Goal: Information Seeking & Learning: Check status

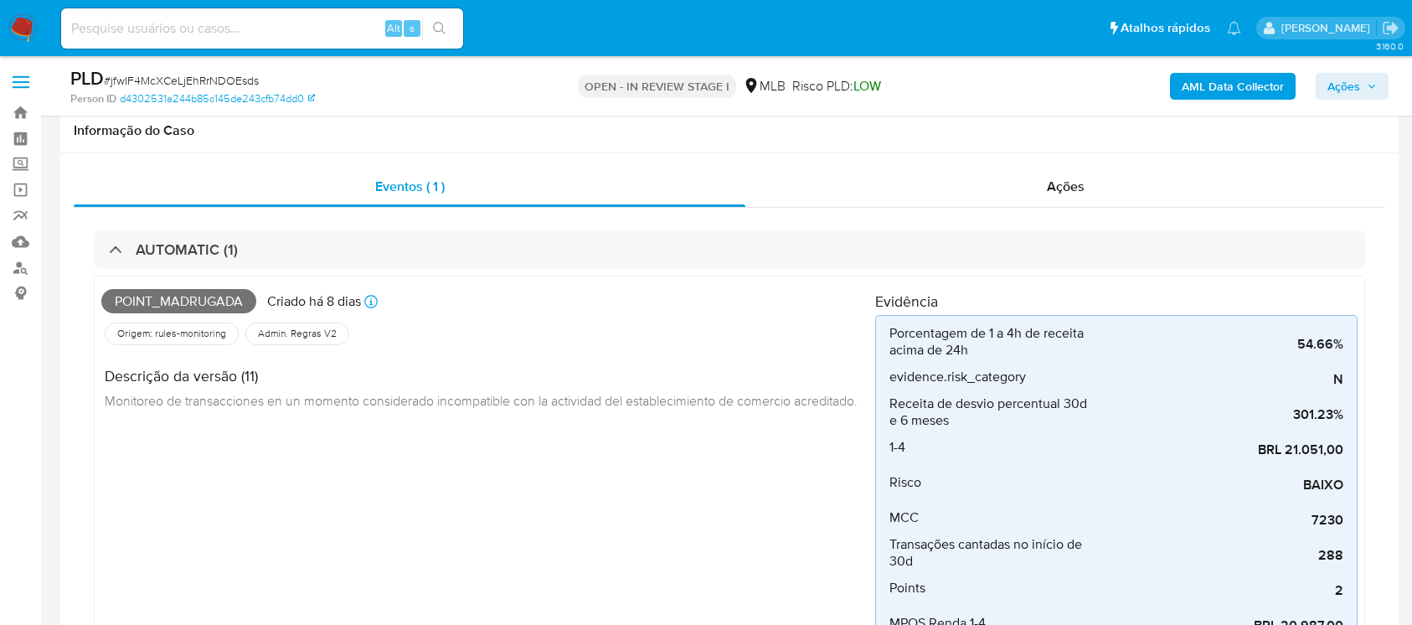
select select "10"
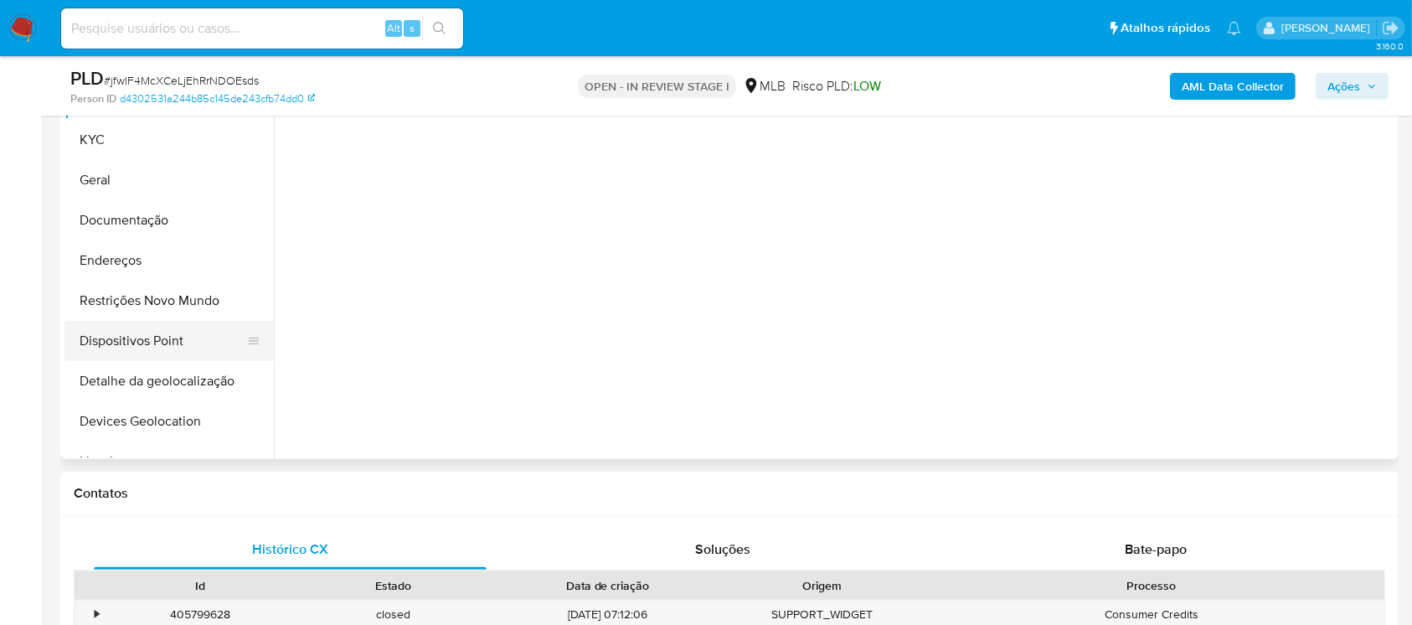
click at [141, 342] on button "Dispositivos Point" at bounding box center [162, 341] width 196 height 40
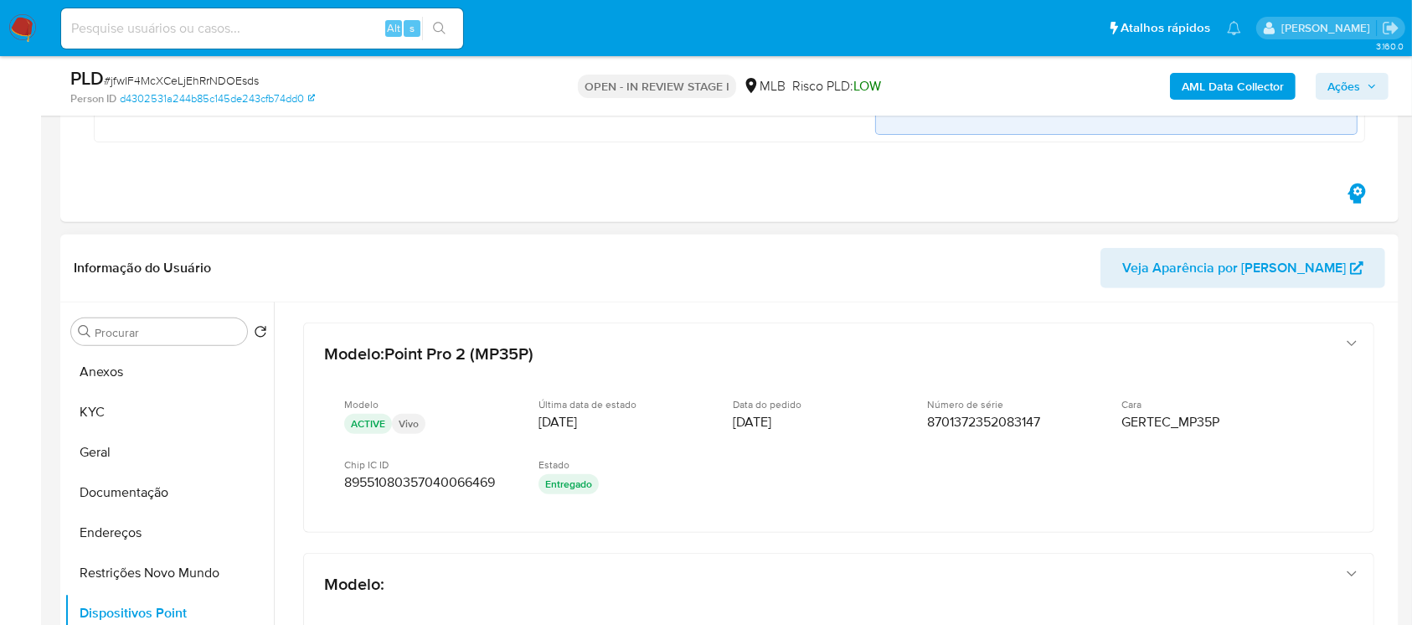
scroll to position [595, 0]
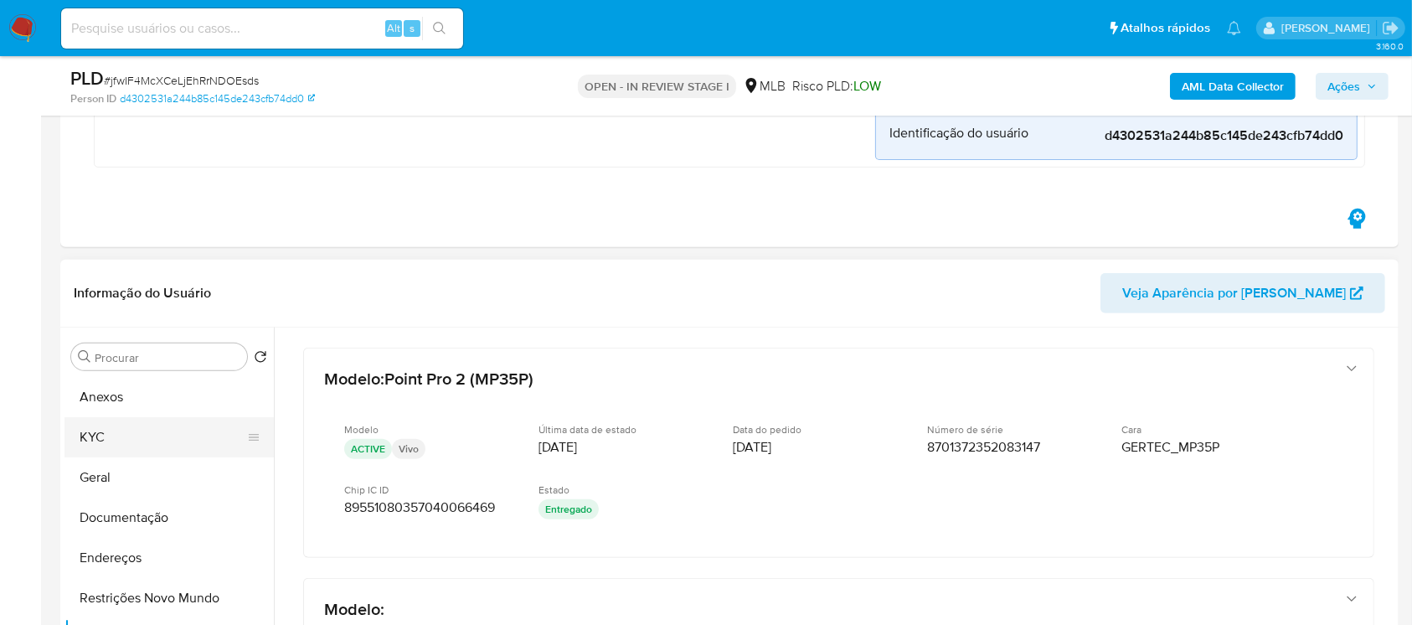
click at [67, 433] on button "KYC" at bounding box center [162, 437] width 196 height 40
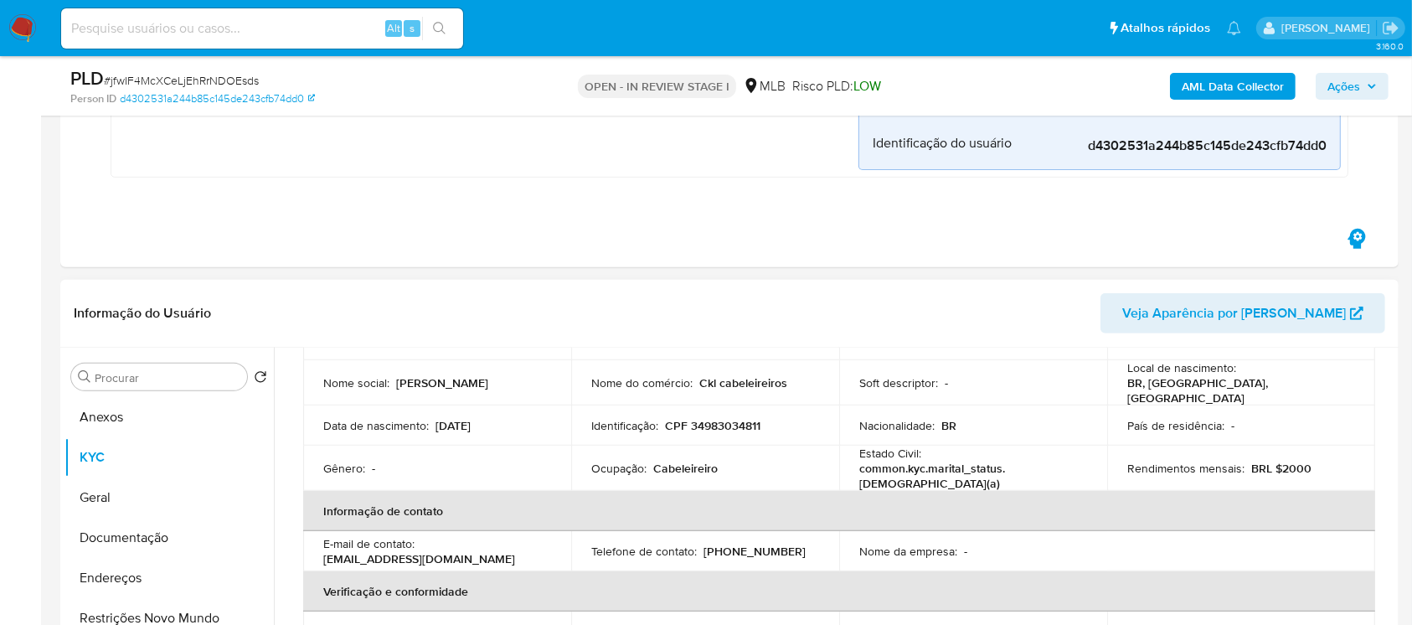
scroll to position [0, 0]
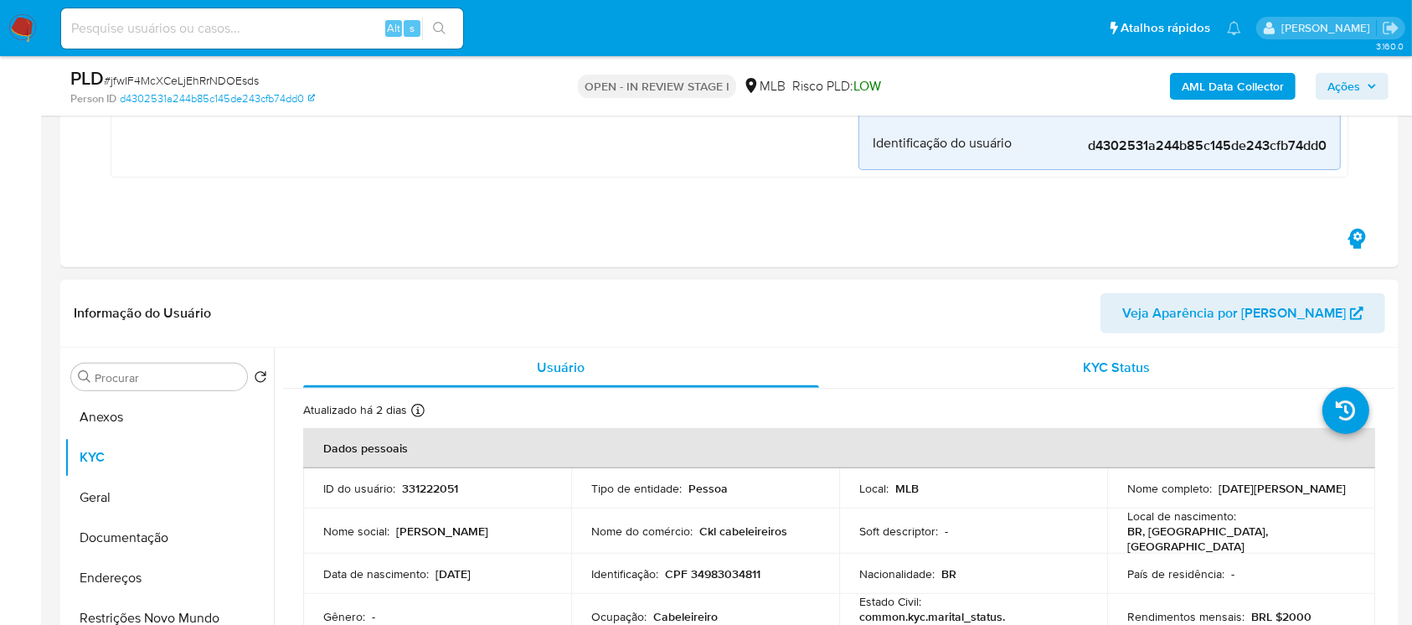
click at [877, 359] on div "KYC Status" at bounding box center [1117, 367] width 516 height 40
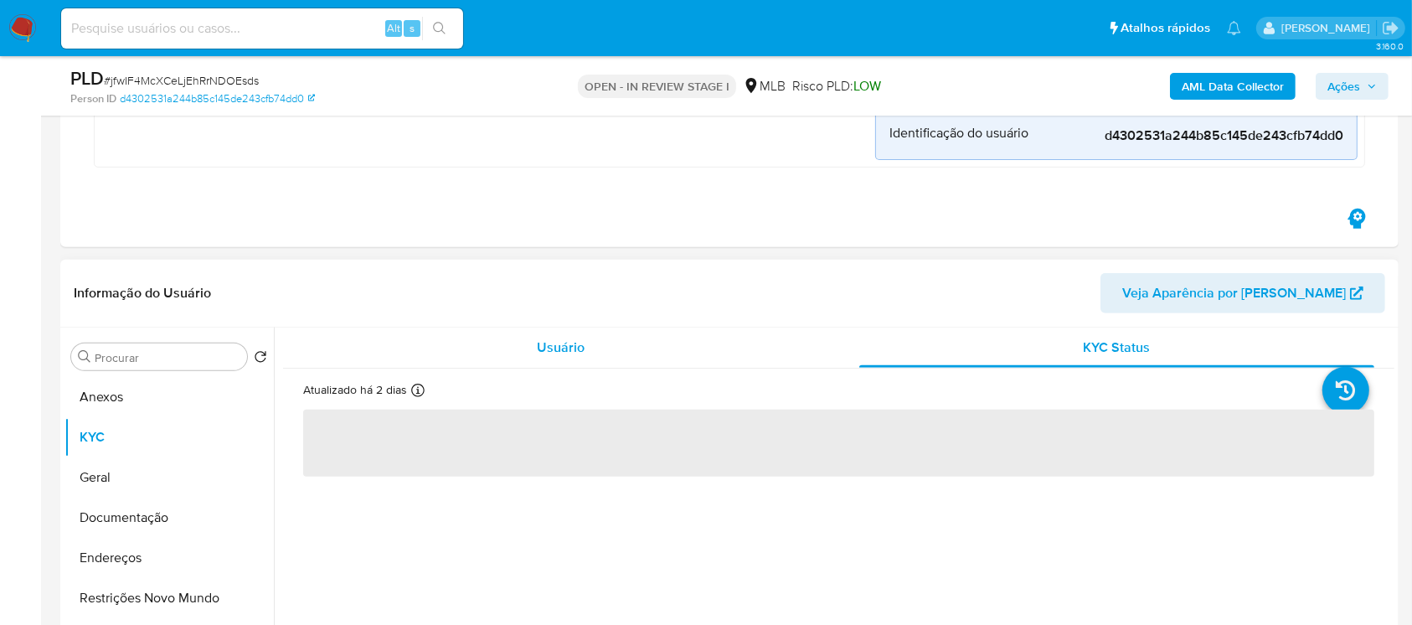
click at [602, 359] on div "Usuário" at bounding box center [561, 347] width 516 height 40
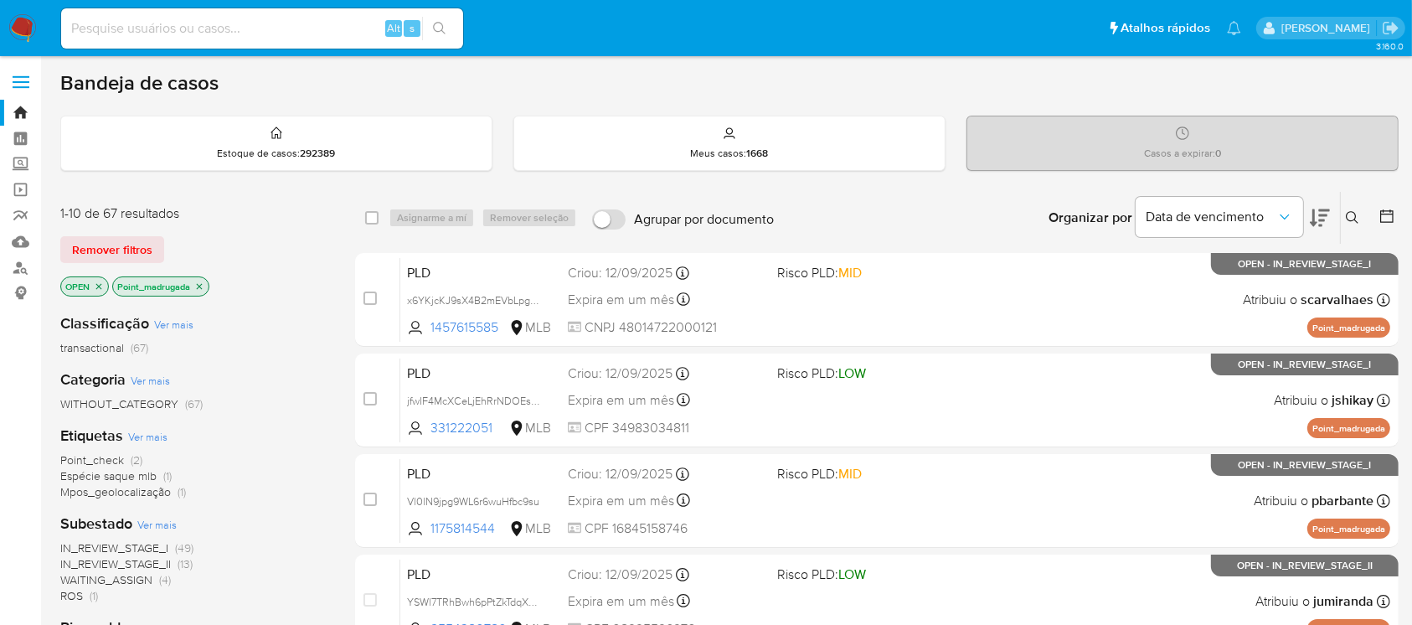
click at [200, 288] on icon "close-filter" at bounding box center [199, 286] width 10 height 10
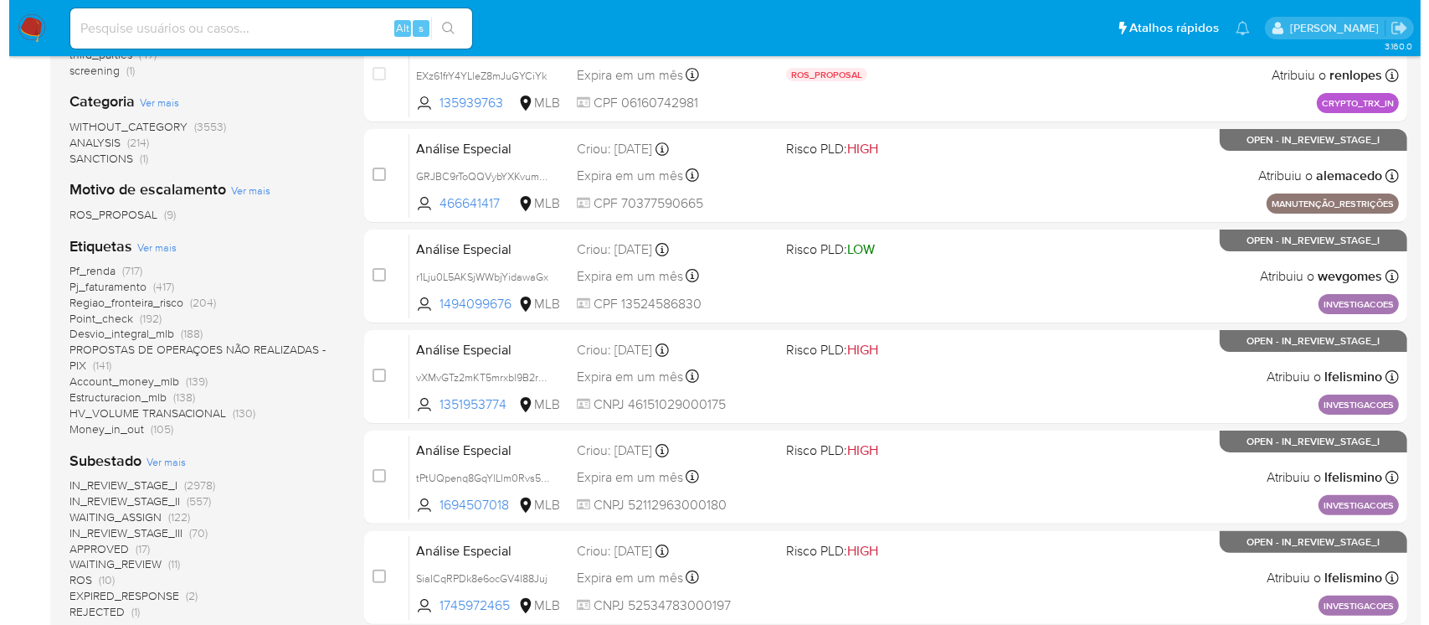
scroll to position [297, 0]
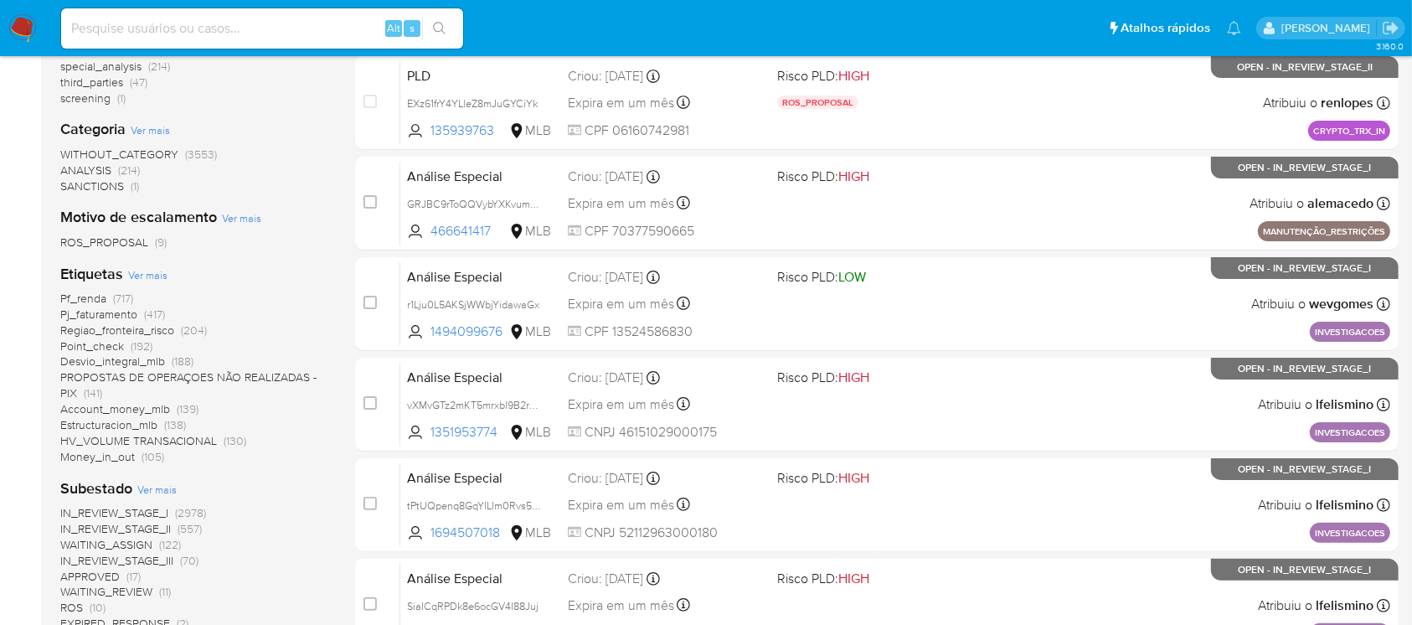
click at [143, 270] on span "Ver mais" at bounding box center [147, 274] width 39 height 15
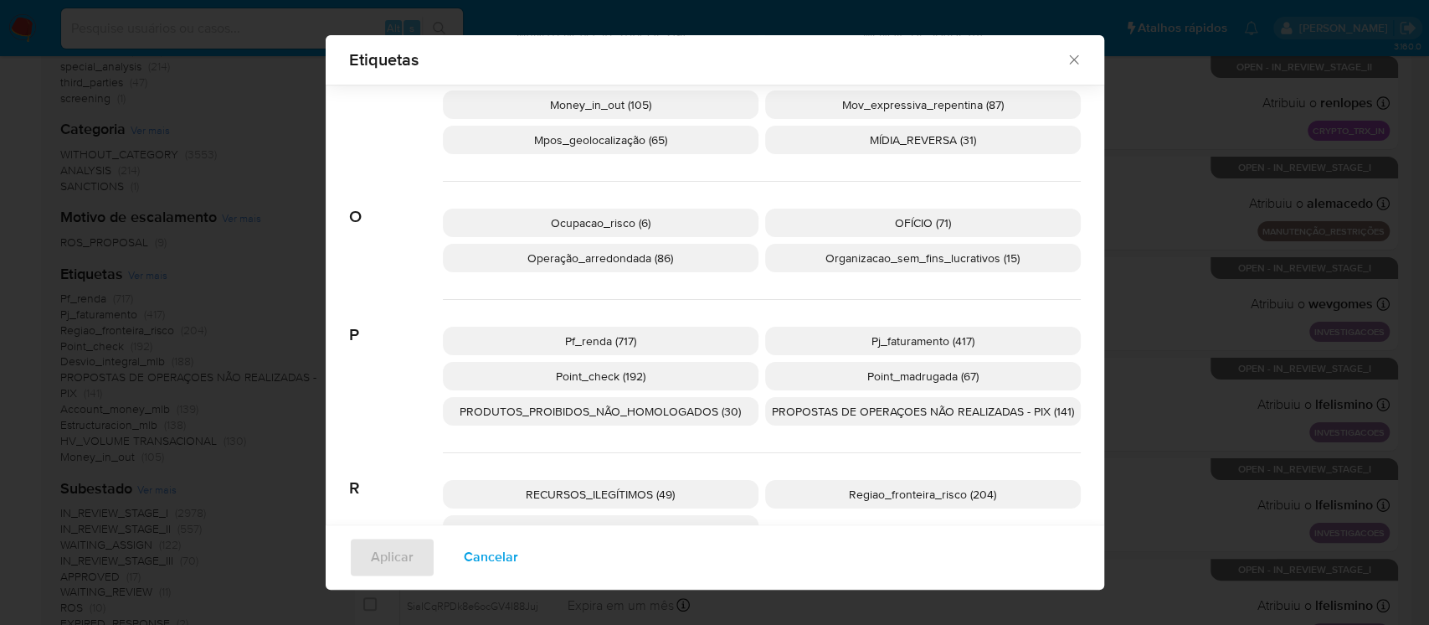
scroll to position [1614, 0]
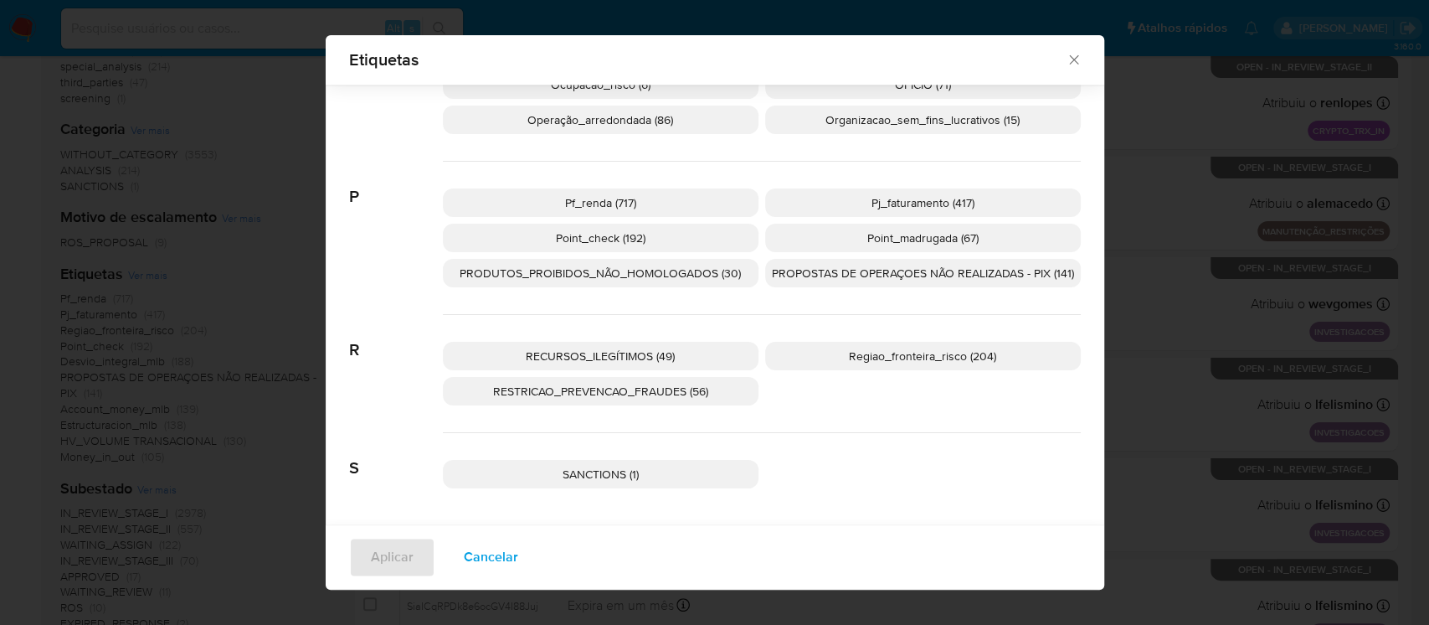
click at [849, 358] on span "Regiao_fronteira_risco (204)" at bounding box center [922, 355] width 147 height 17
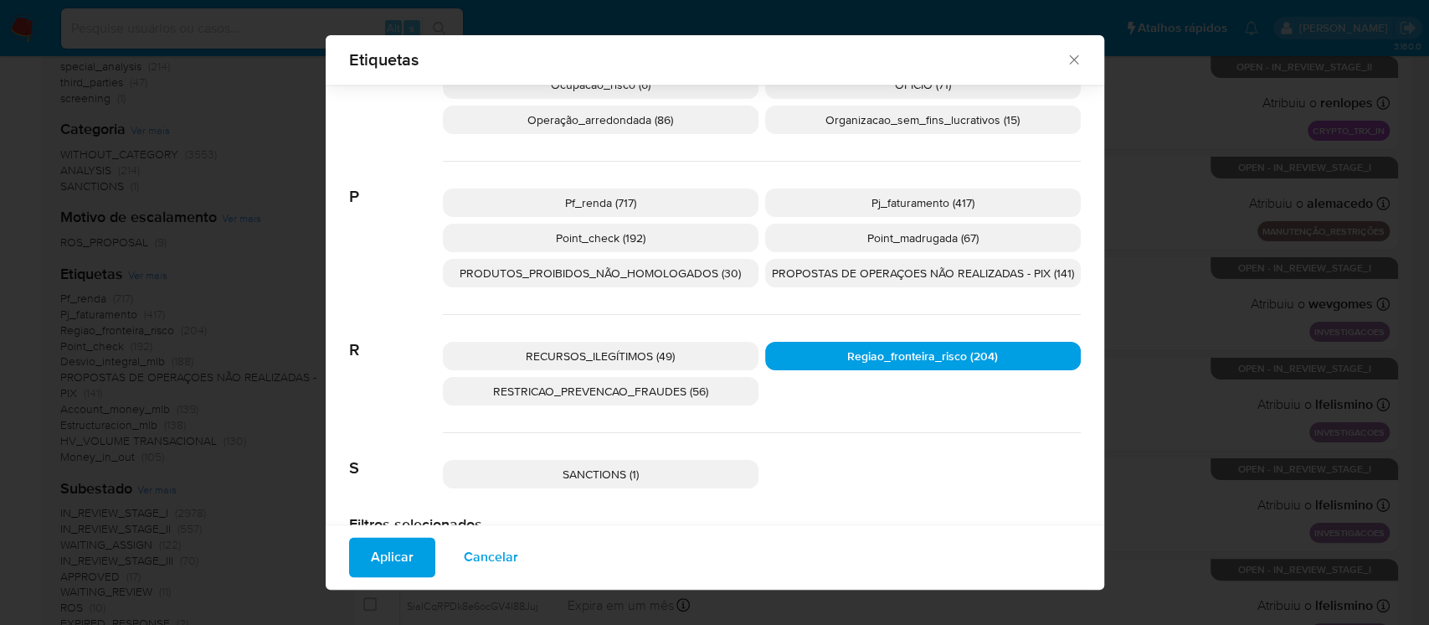
click at [379, 552] on span "Aplicar" at bounding box center [392, 557] width 43 height 37
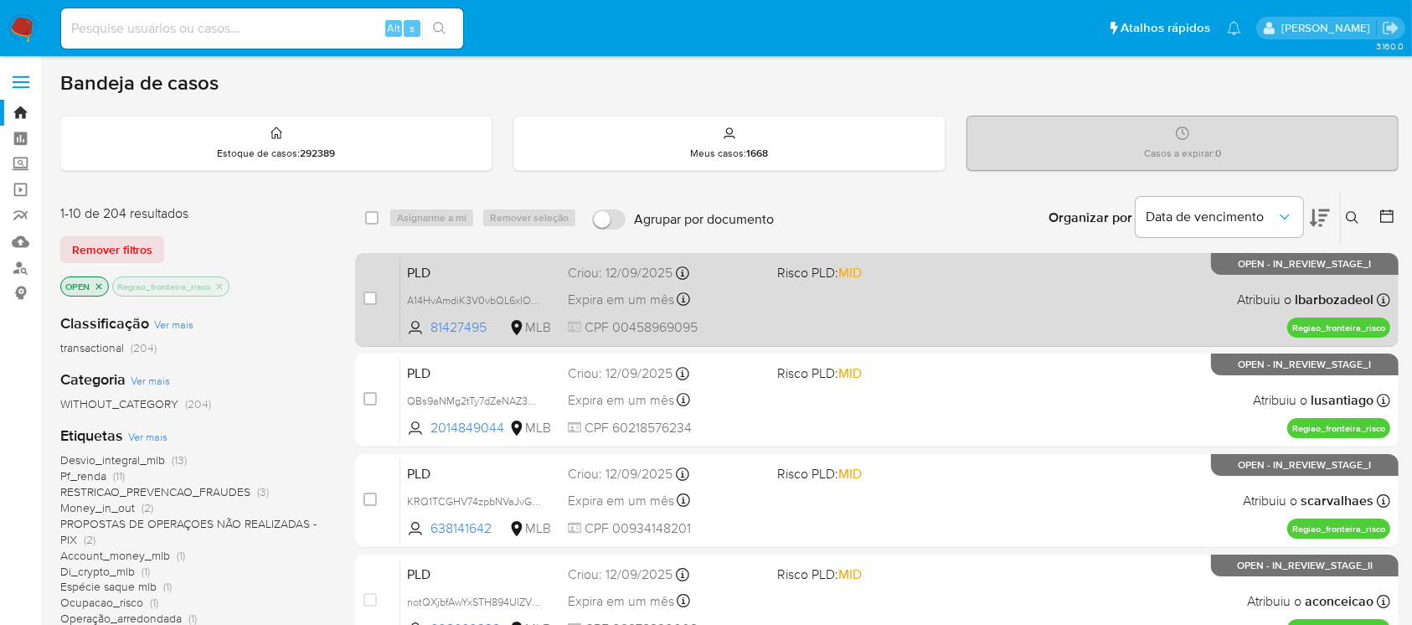
click at [847, 330] on div "PLD A14HvAmdiK3V0vbQL6xIOgwr 81427495 MLB Risco PLD: MID Criou: 12/09/2025 Crio…" at bounding box center [895, 299] width 990 height 85
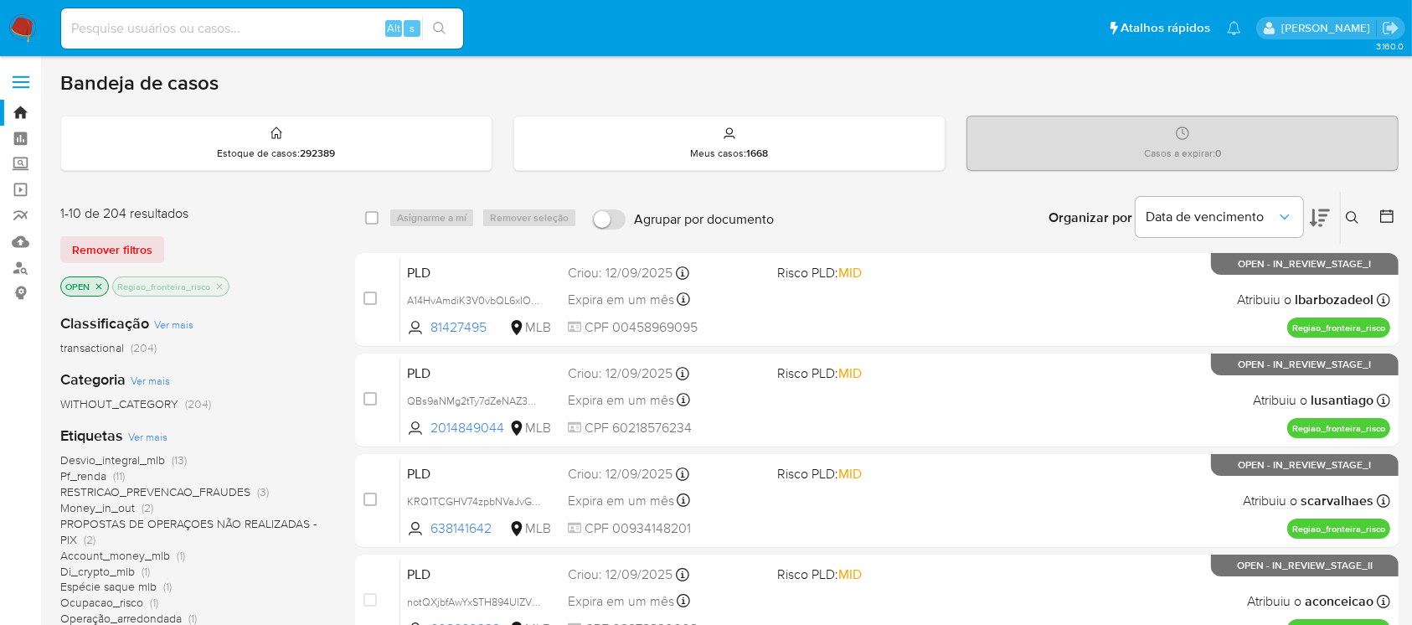
click at [221, 286] on icon "close-filter" at bounding box center [219, 286] width 10 height 10
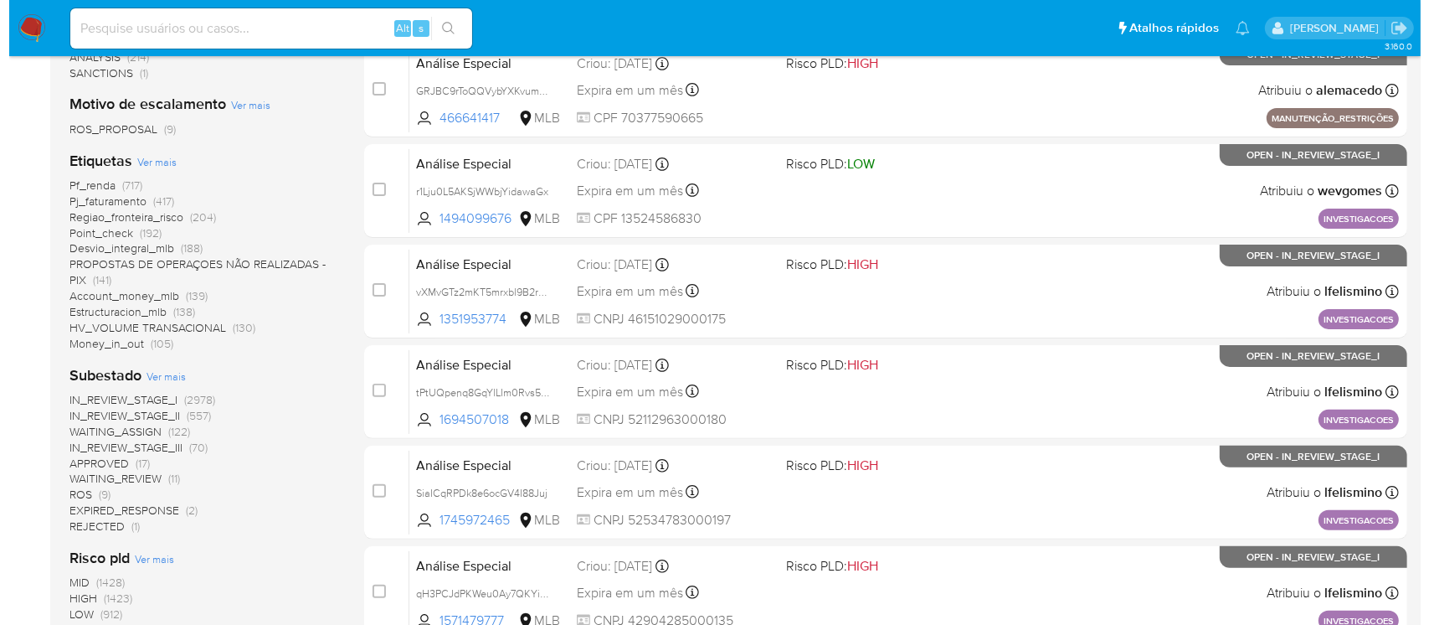
scroll to position [446, 0]
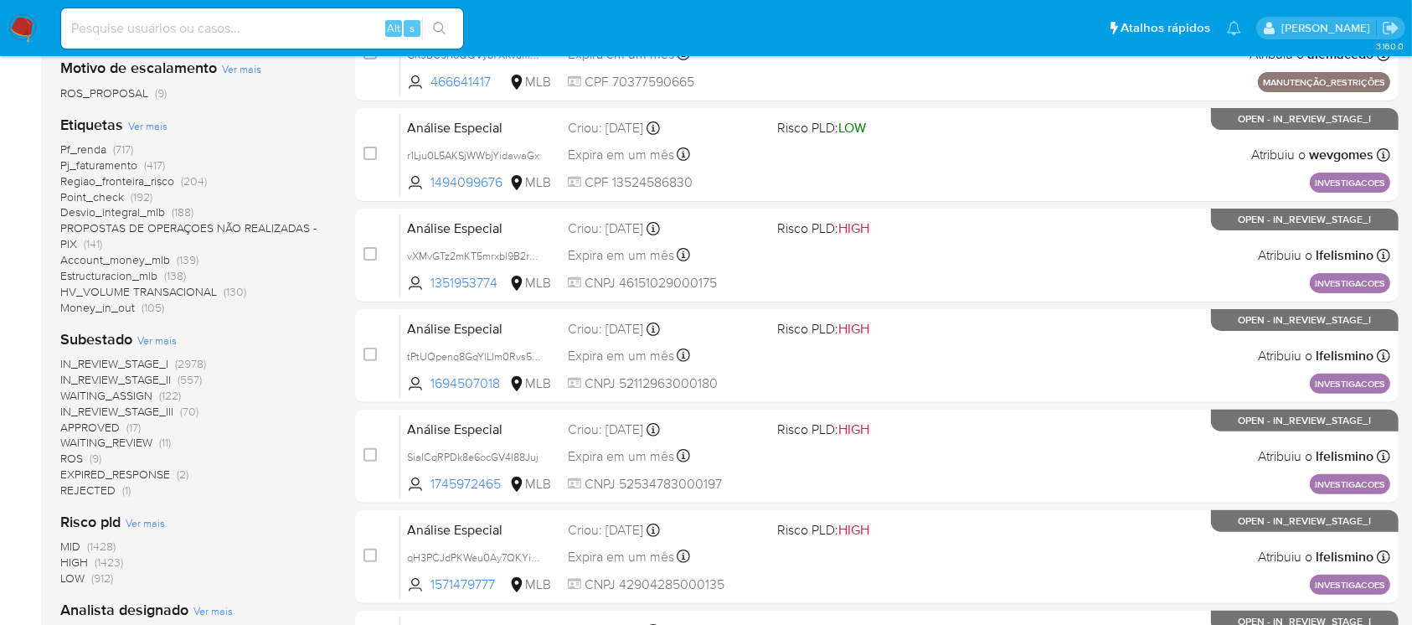
click at [143, 127] on span "Ver mais" at bounding box center [147, 125] width 39 height 15
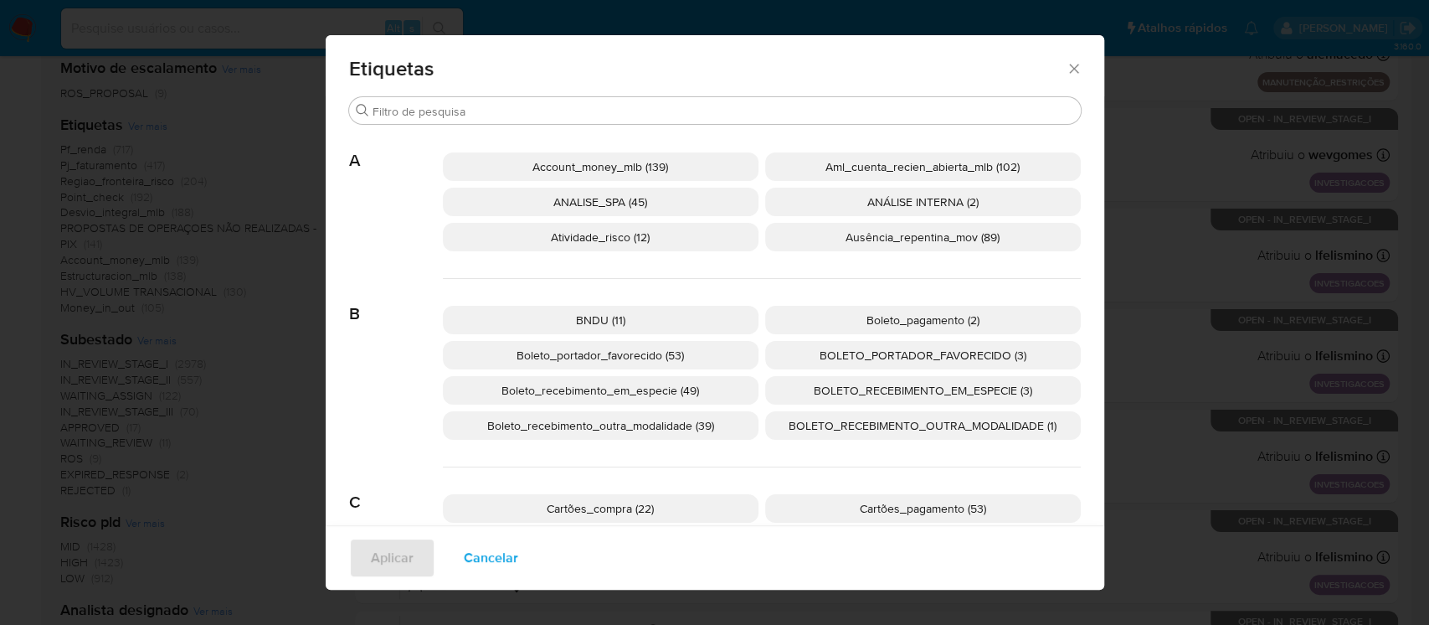
click at [624, 391] on span "Boleto_recebimento_em_especie (49)" at bounding box center [601, 390] width 198 height 17
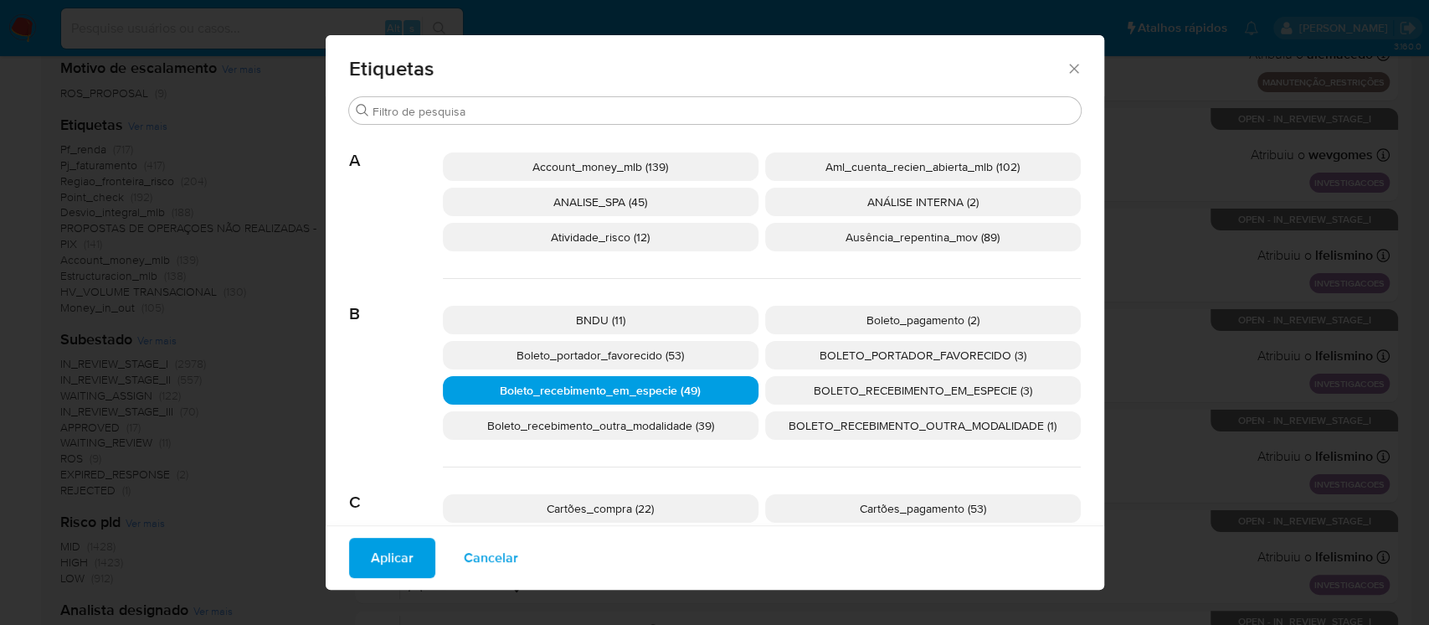
click at [384, 565] on span "Aplicar" at bounding box center [392, 557] width 43 height 37
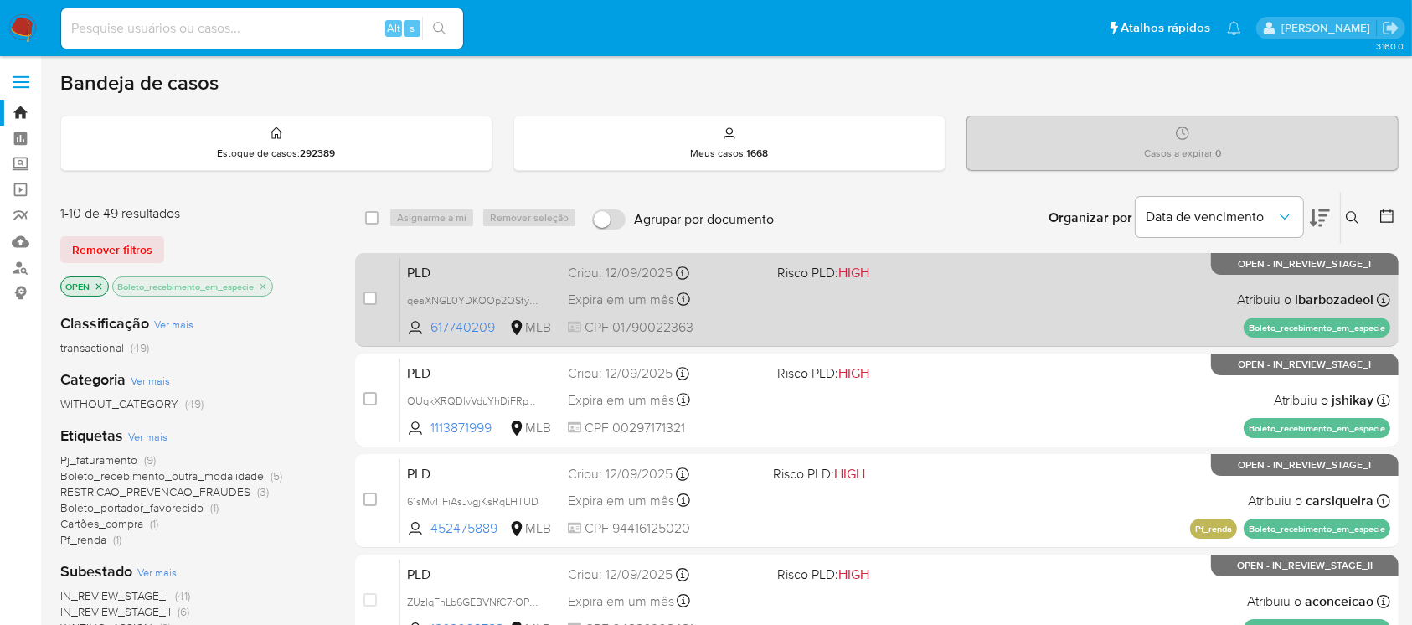
click at [895, 333] on div "PLD qeaXNGL0YDKOOp2QSty0bmVj 617740209 MLB Risco PLD: HIGH Criou: 12/09/2025 Cr…" at bounding box center [895, 299] width 990 height 85
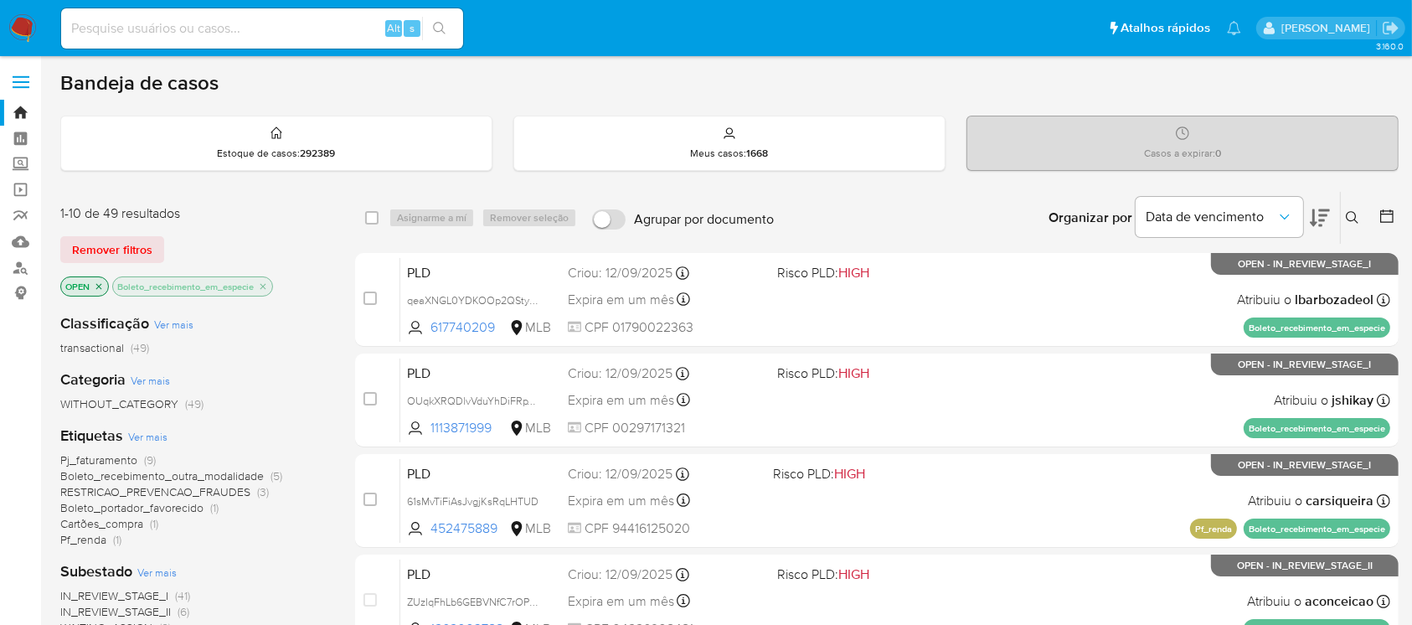
click at [265, 286] on icon "close-filter" at bounding box center [263, 286] width 10 height 10
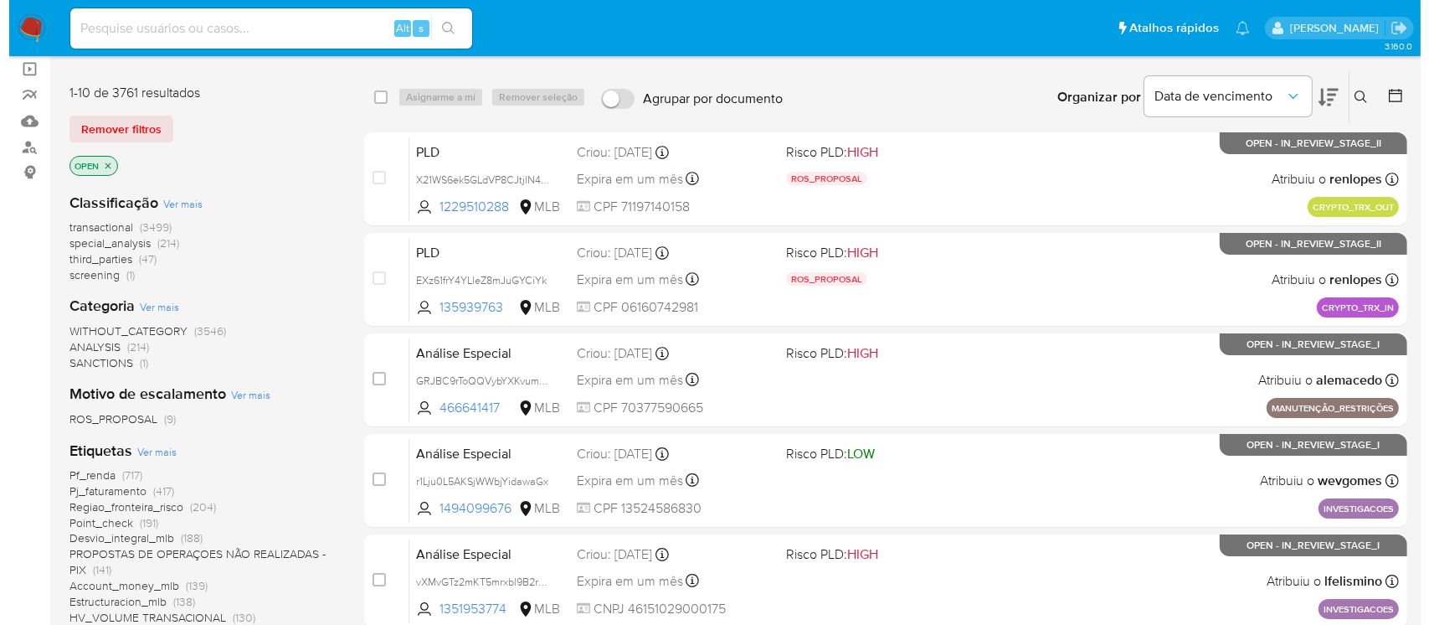
scroll to position [148, 0]
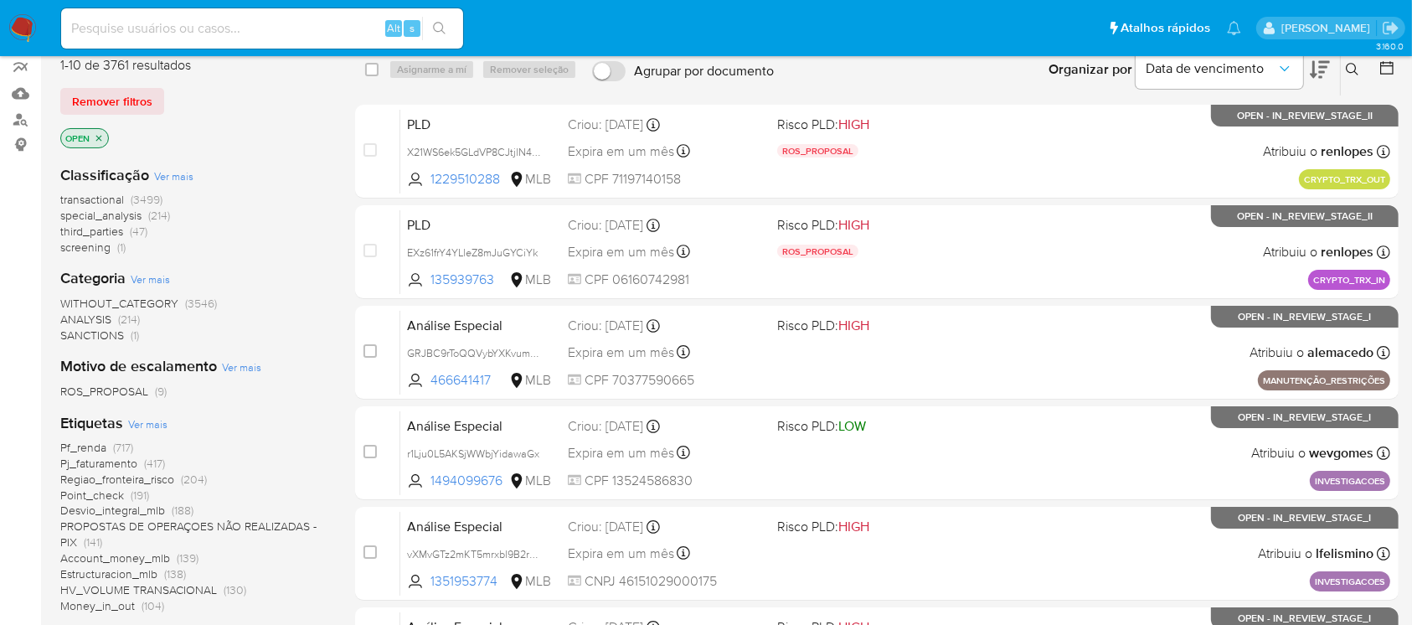
click at [139, 423] on span "Ver mais" at bounding box center [147, 423] width 39 height 15
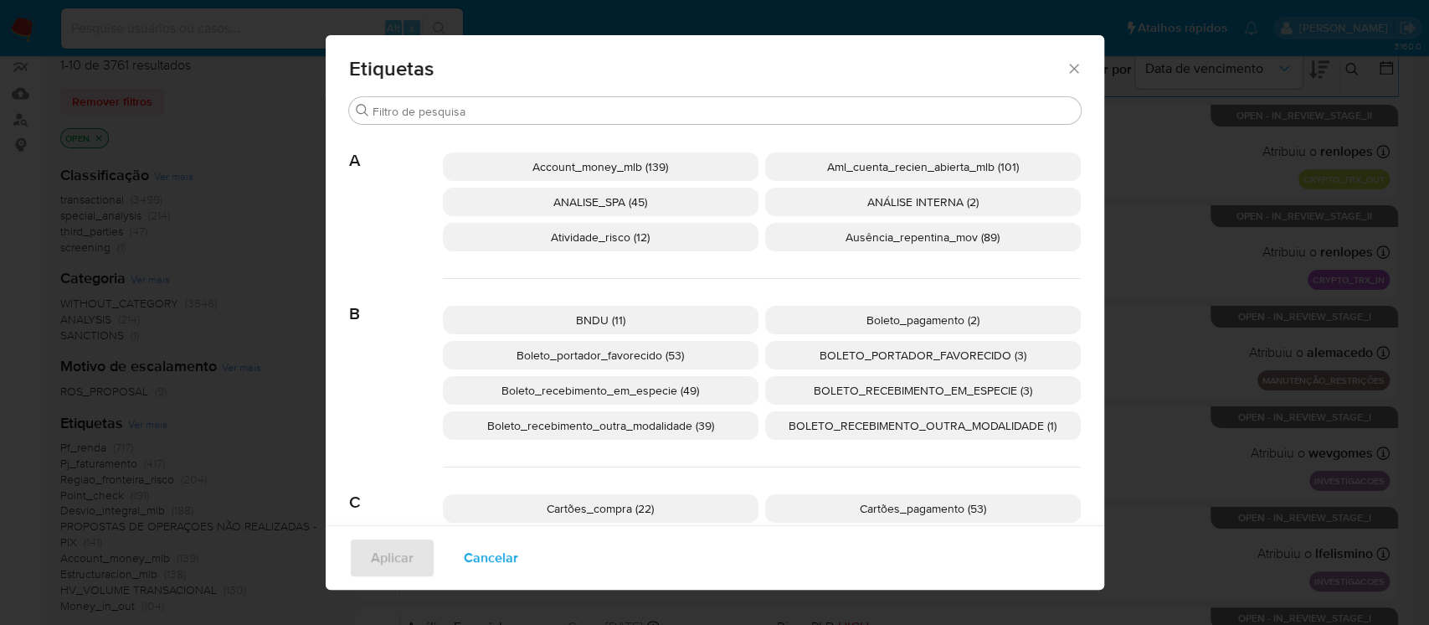
click at [578, 357] on span "Boleto_portador_favorecido (53)" at bounding box center [600, 355] width 167 height 17
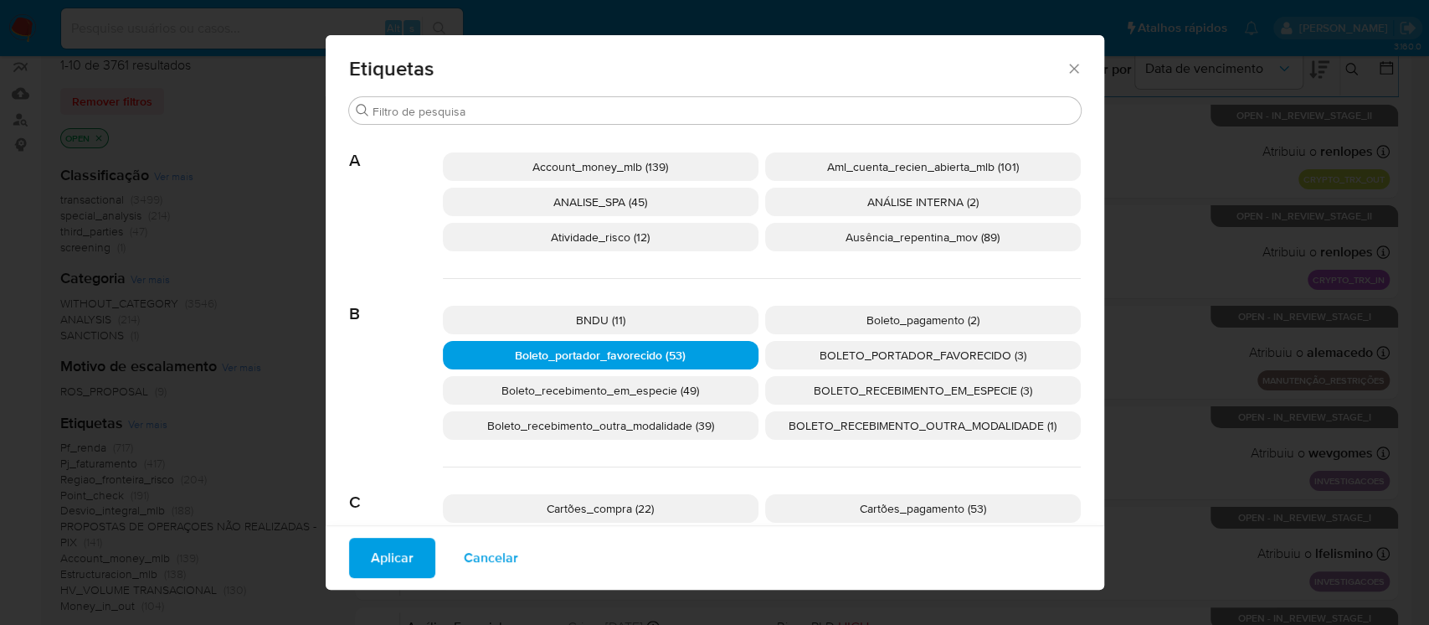
click at [374, 558] on span "Aplicar" at bounding box center [392, 557] width 43 height 37
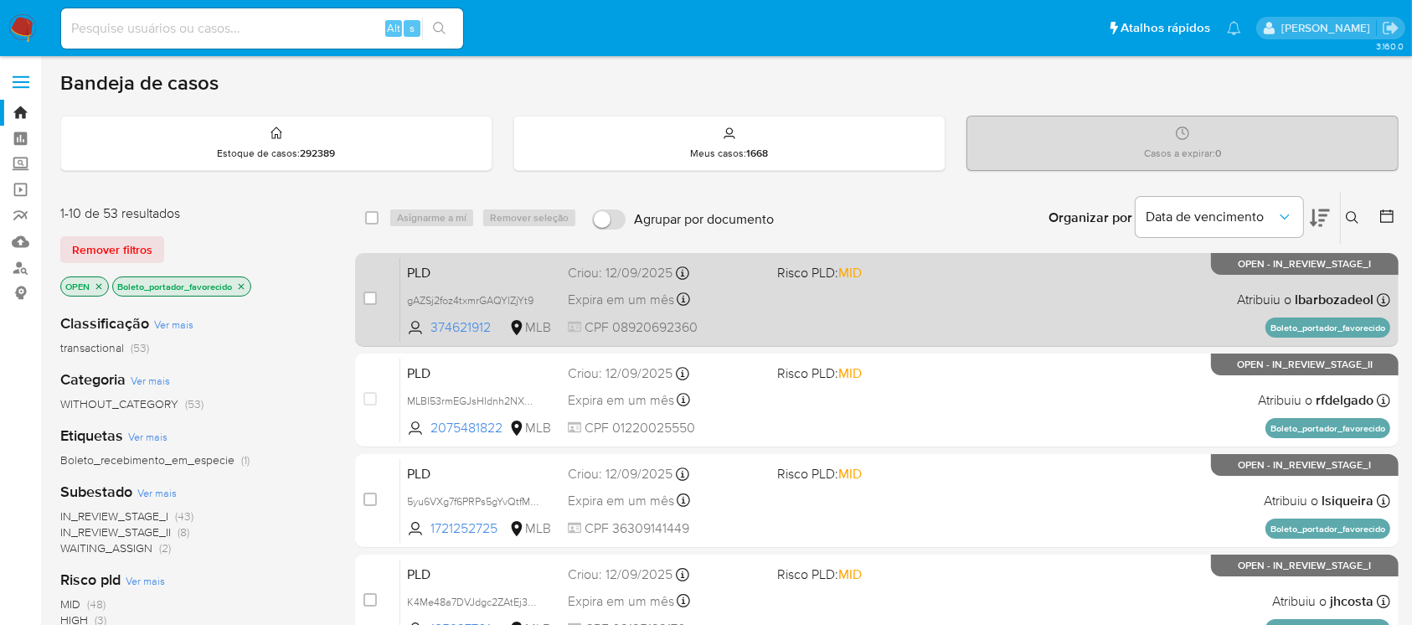
click at [938, 317] on div "PLD gAZSj2foz4txmrGAQYlZjYt9 374621912 MLB Risco PLD: MID Criou: 12/09/2025 Cri…" at bounding box center [895, 299] width 990 height 85
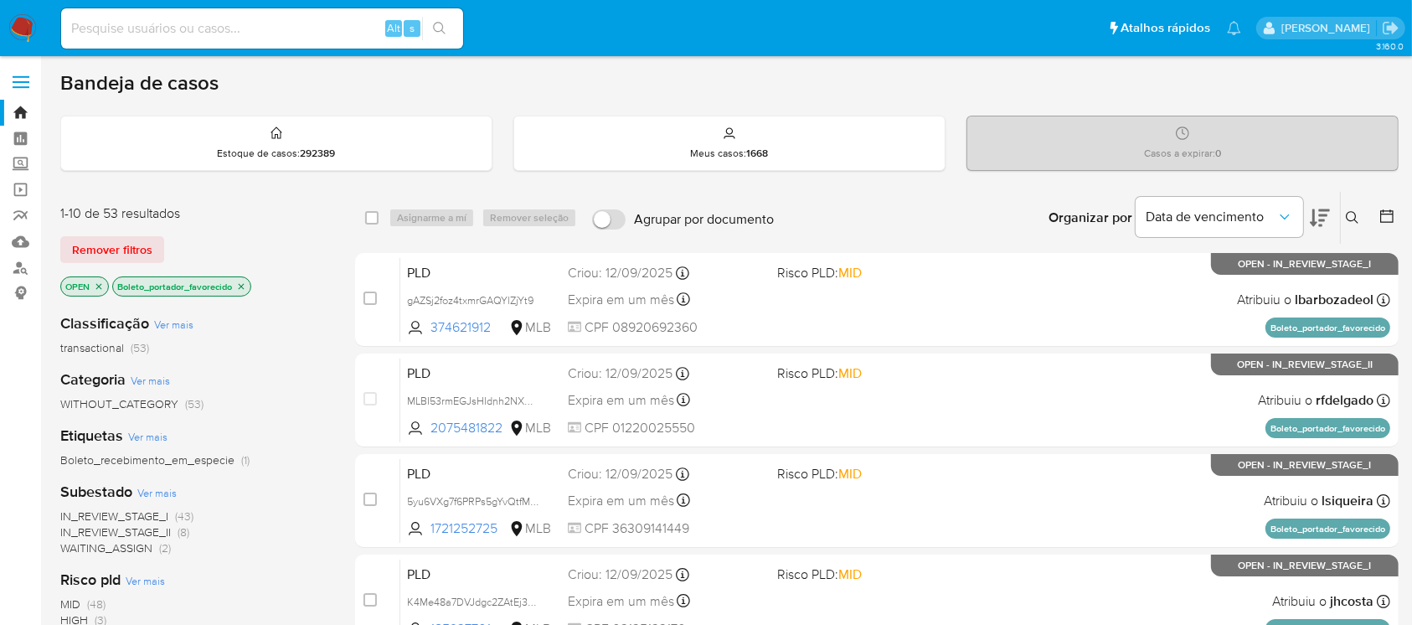
click at [242, 286] on icon "close-filter" at bounding box center [241, 286] width 10 height 10
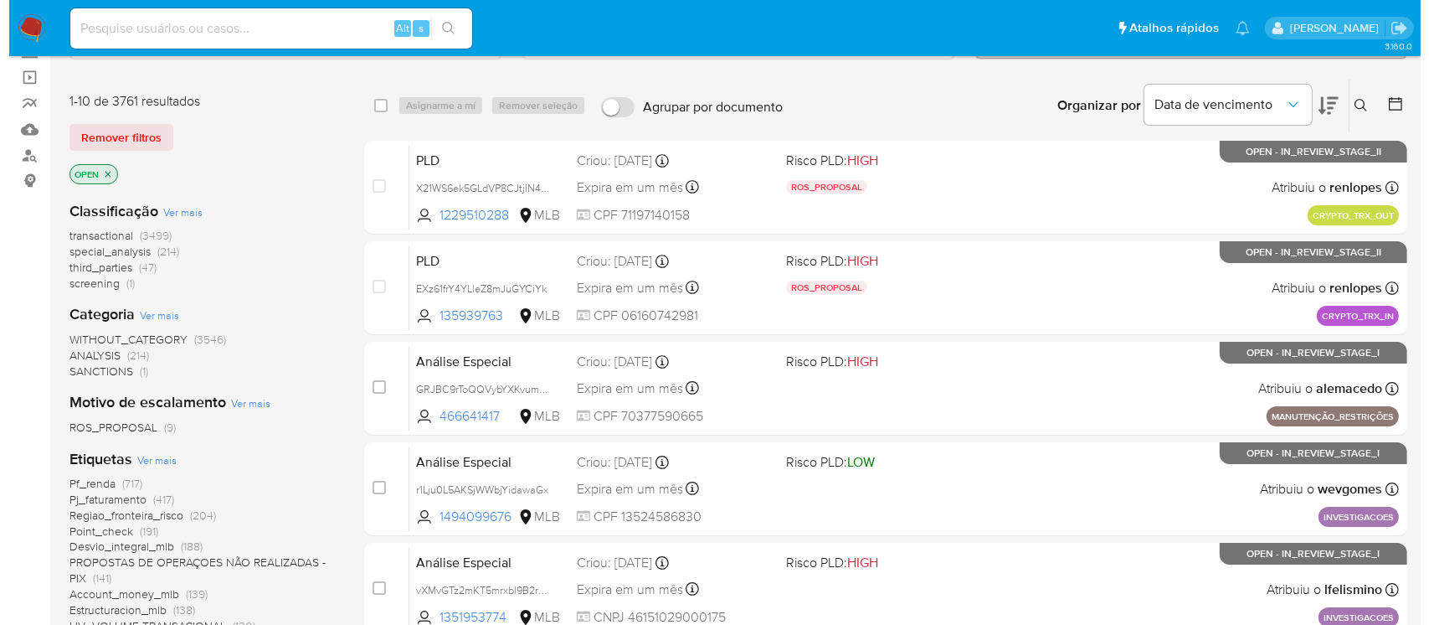
scroll to position [148, 0]
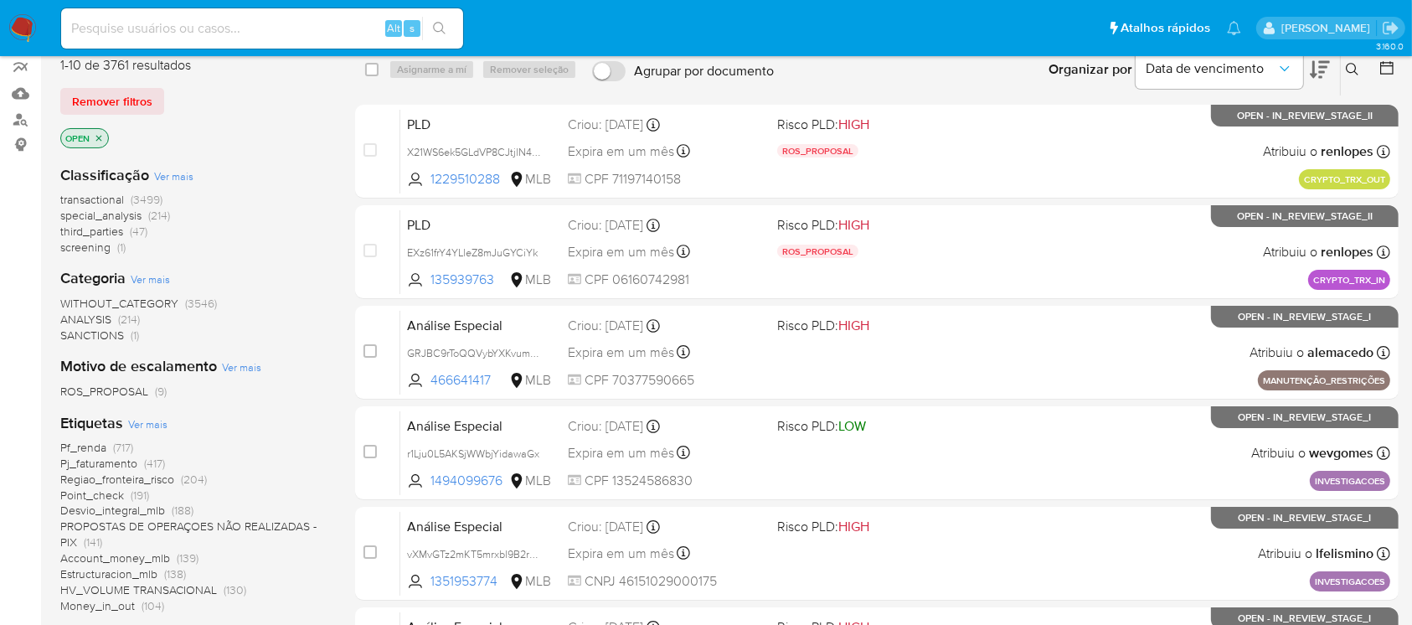
click at [147, 425] on span "Ver mais" at bounding box center [147, 423] width 39 height 15
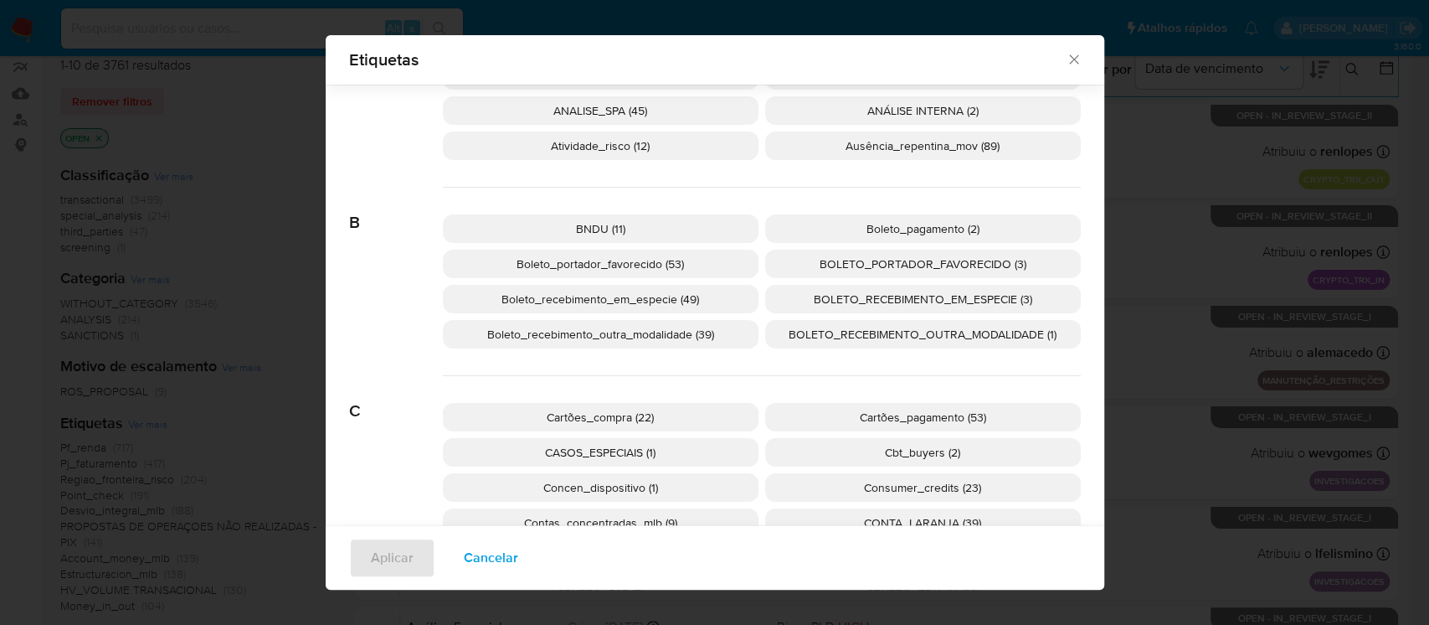
scroll to position [136, 0]
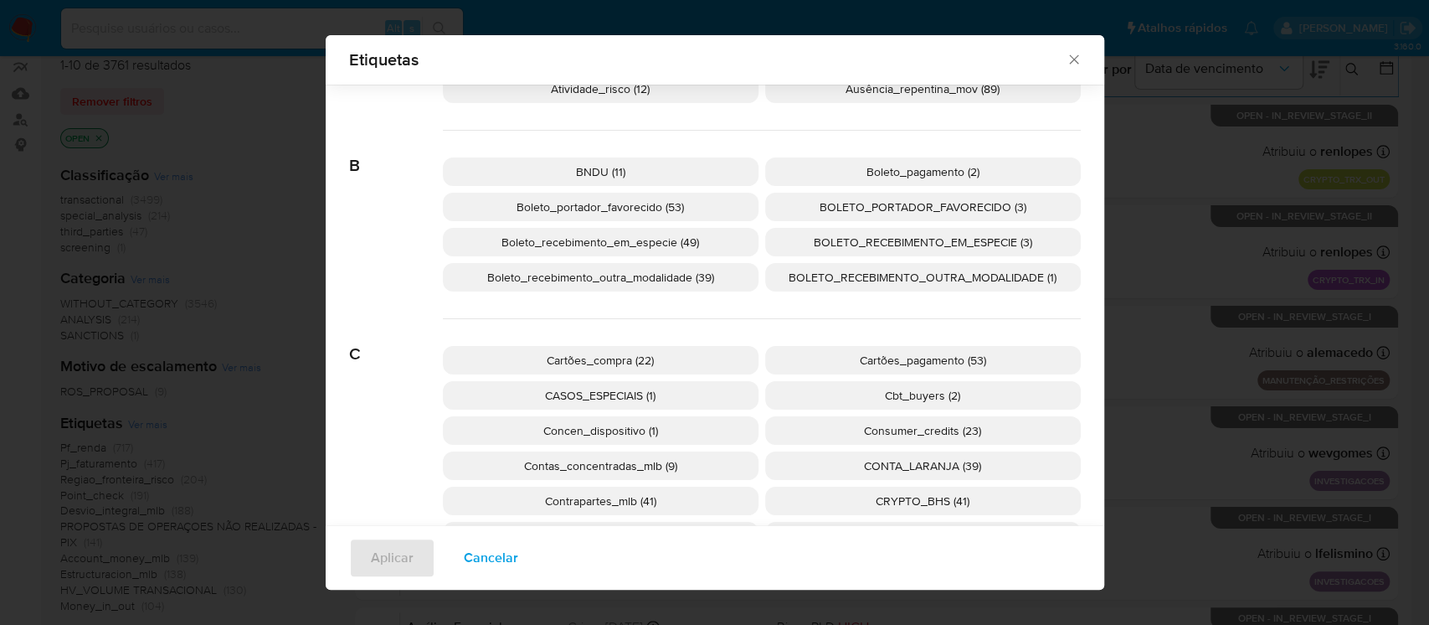
click at [615, 279] on span "Boleto_recebimento_outra_modalidade (39)" at bounding box center [600, 277] width 227 height 17
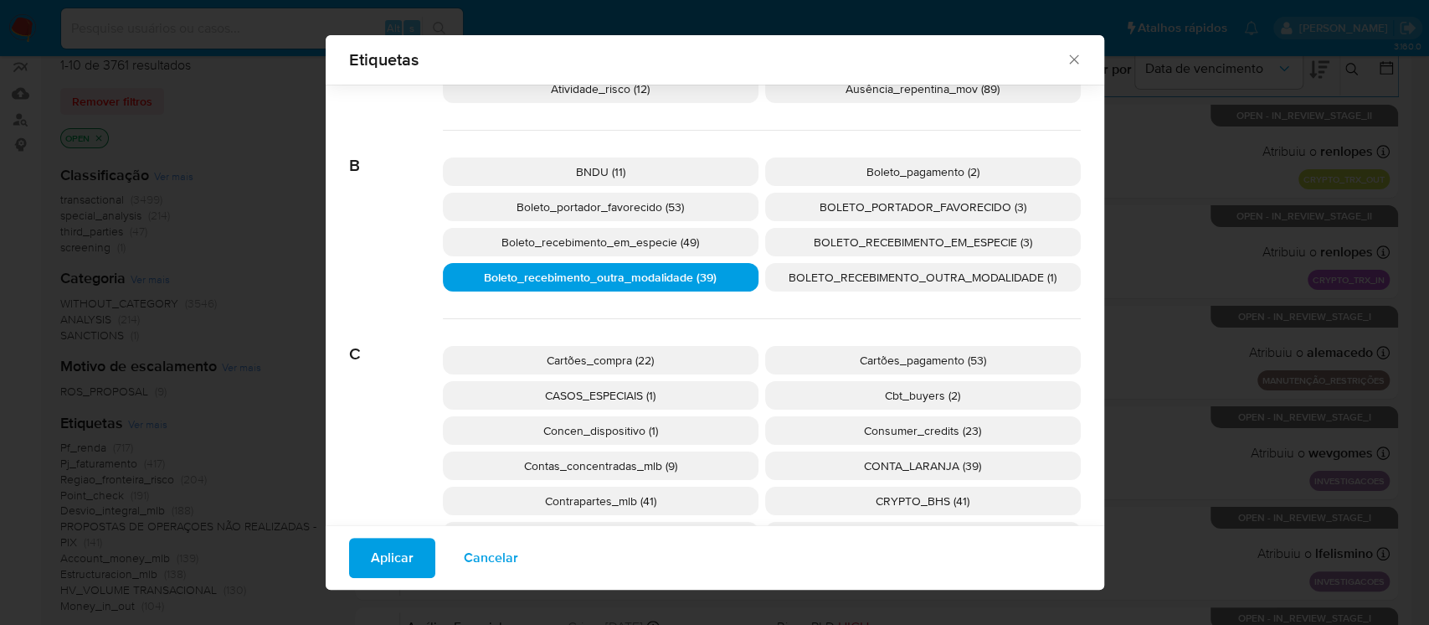
click at [371, 549] on span "Aplicar" at bounding box center [392, 557] width 43 height 37
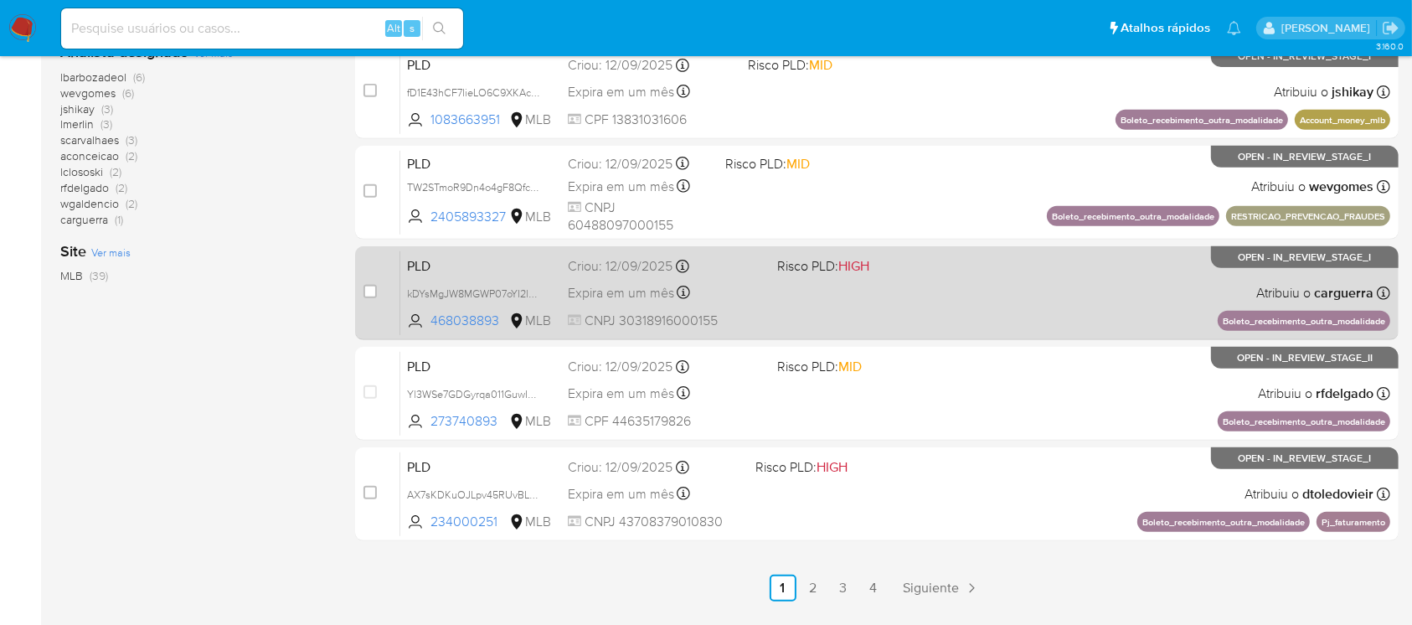
scroll to position [744, 0]
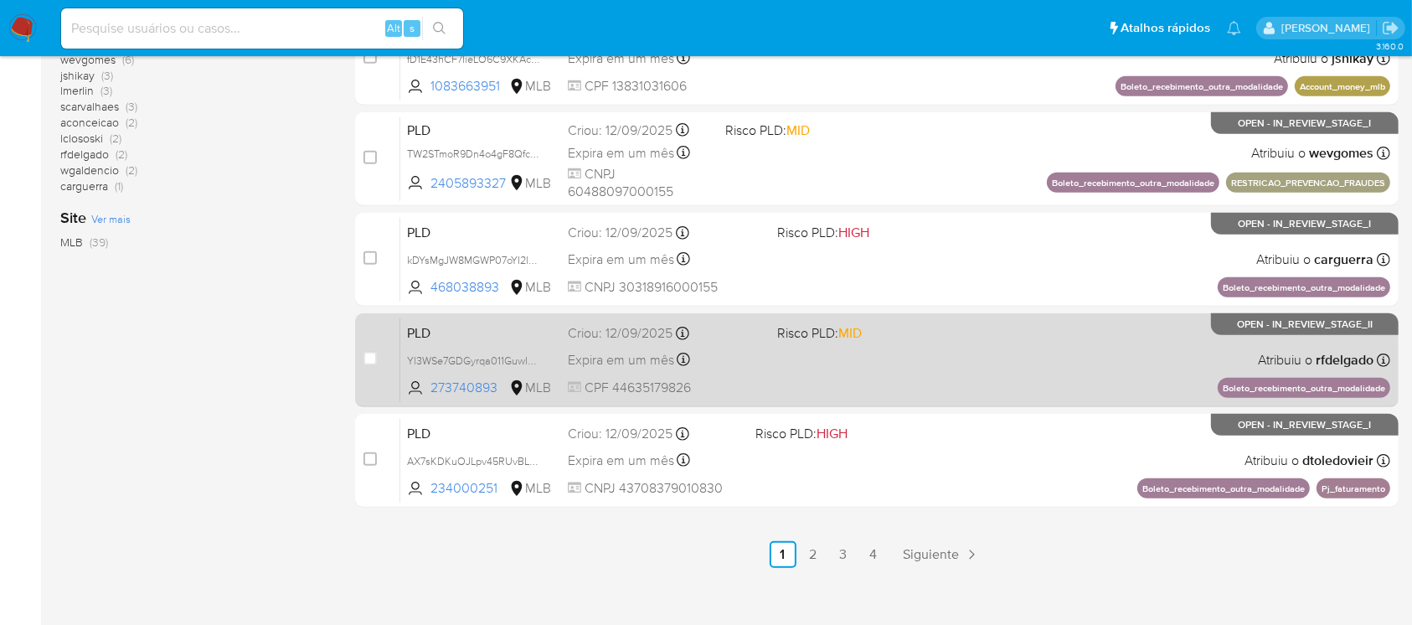
click at [862, 378] on div "PLD Yl3WSe7GDGyrqa011GuwIuyv 273740893 MLB Risco PLD: MID Criou: 12/09/2025 Cri…" at bounding box center [895, 359] width 990 height 85
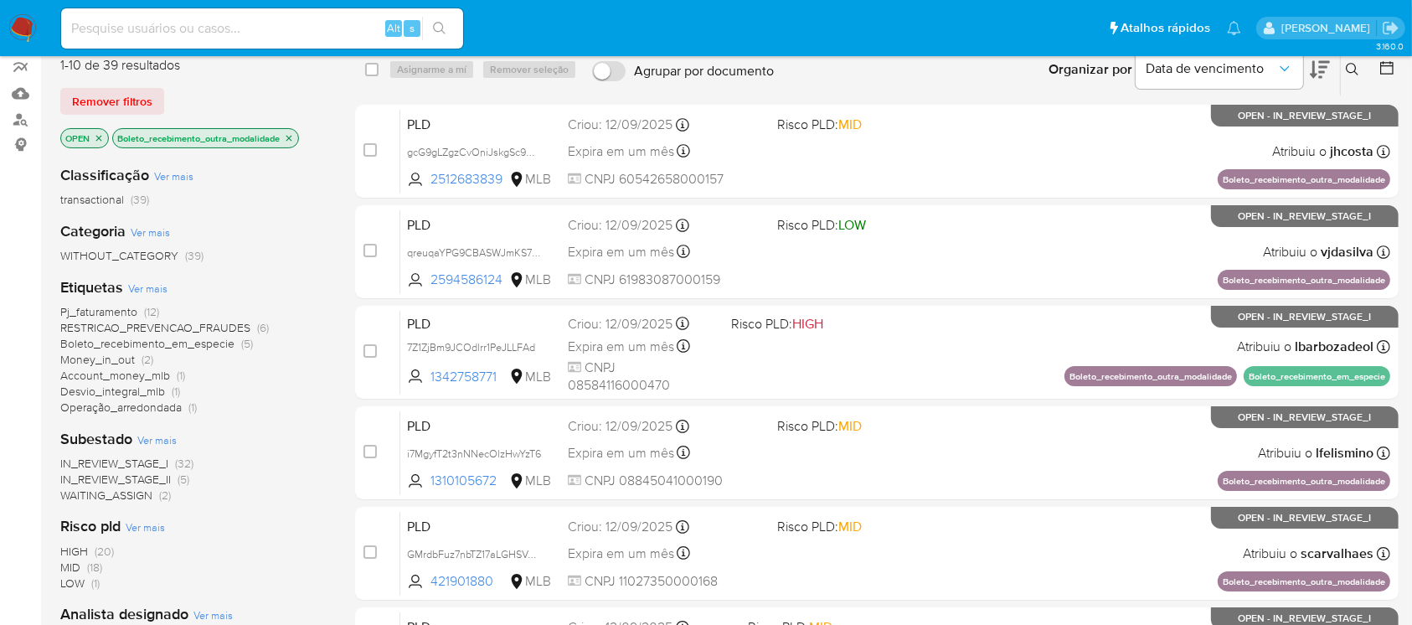
scroll to position [0, 0]
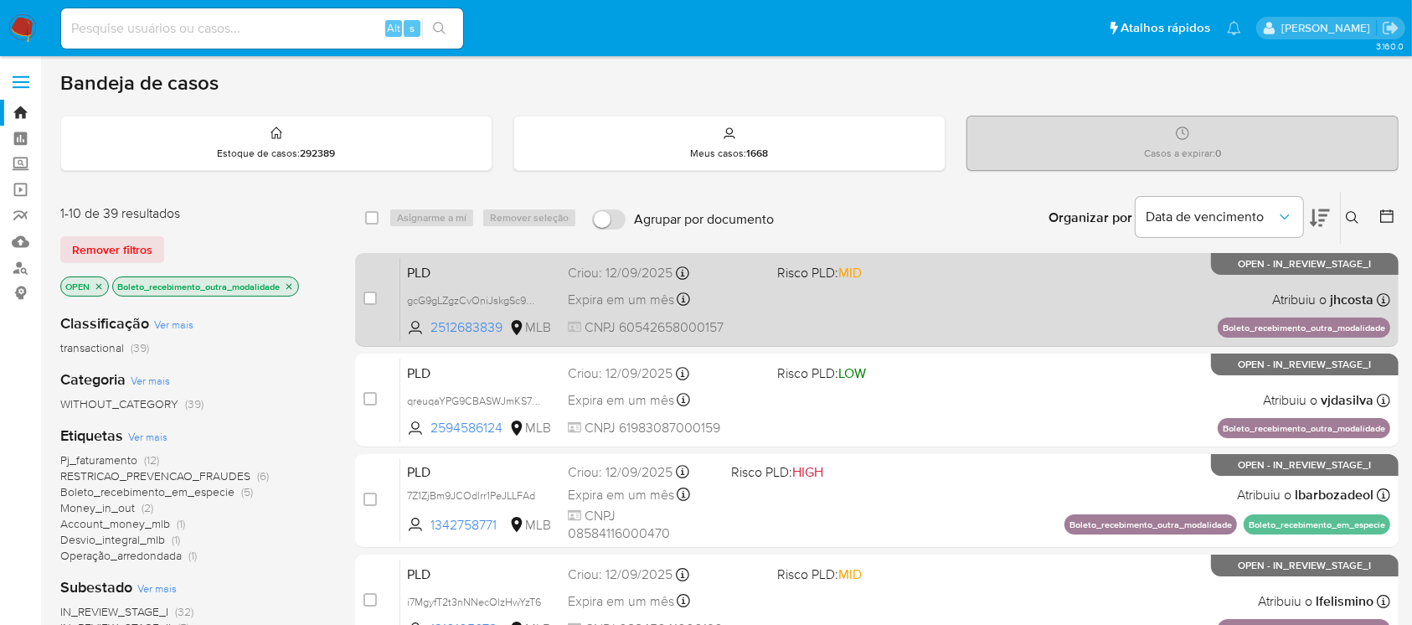
click at [885, 321] on div "PLD gcG9gLZgzCvOniJskgSc9Uuu 2512683839 MLB Risco PLD: MID Criou: 12/09/2025 Cr…" at bounding box center [895, 299] width 990 height 85
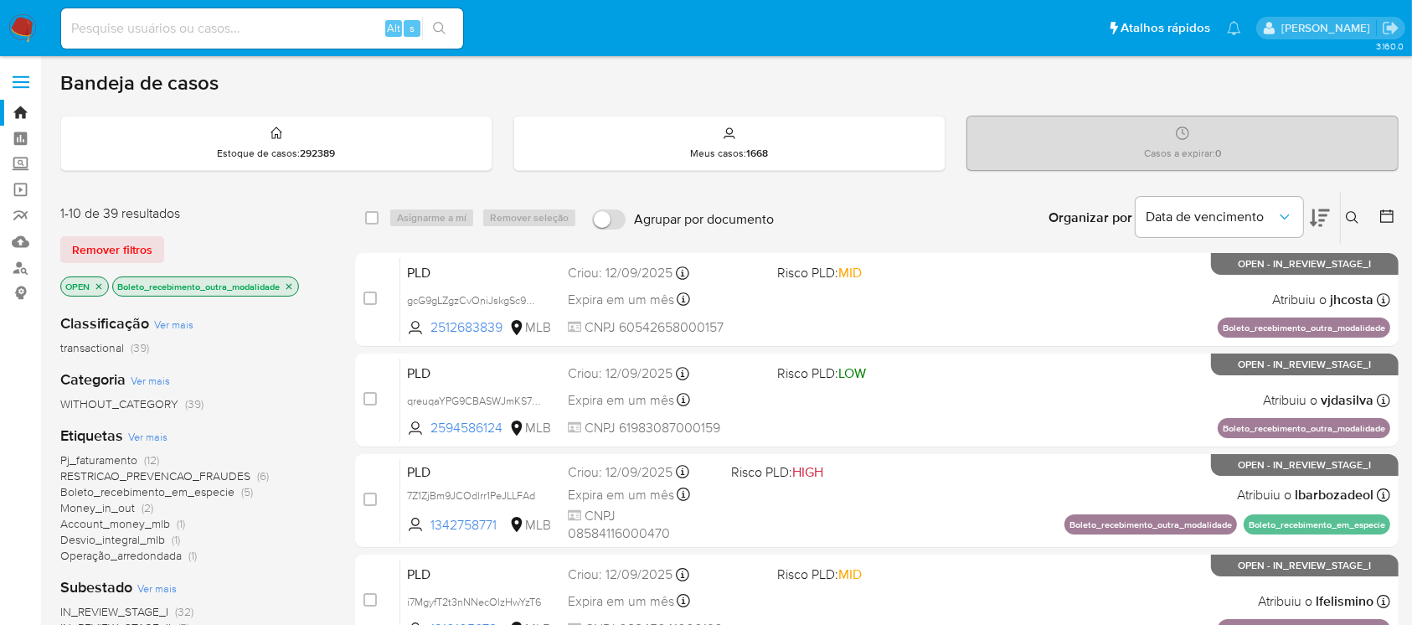
scroll to position [148, 0]
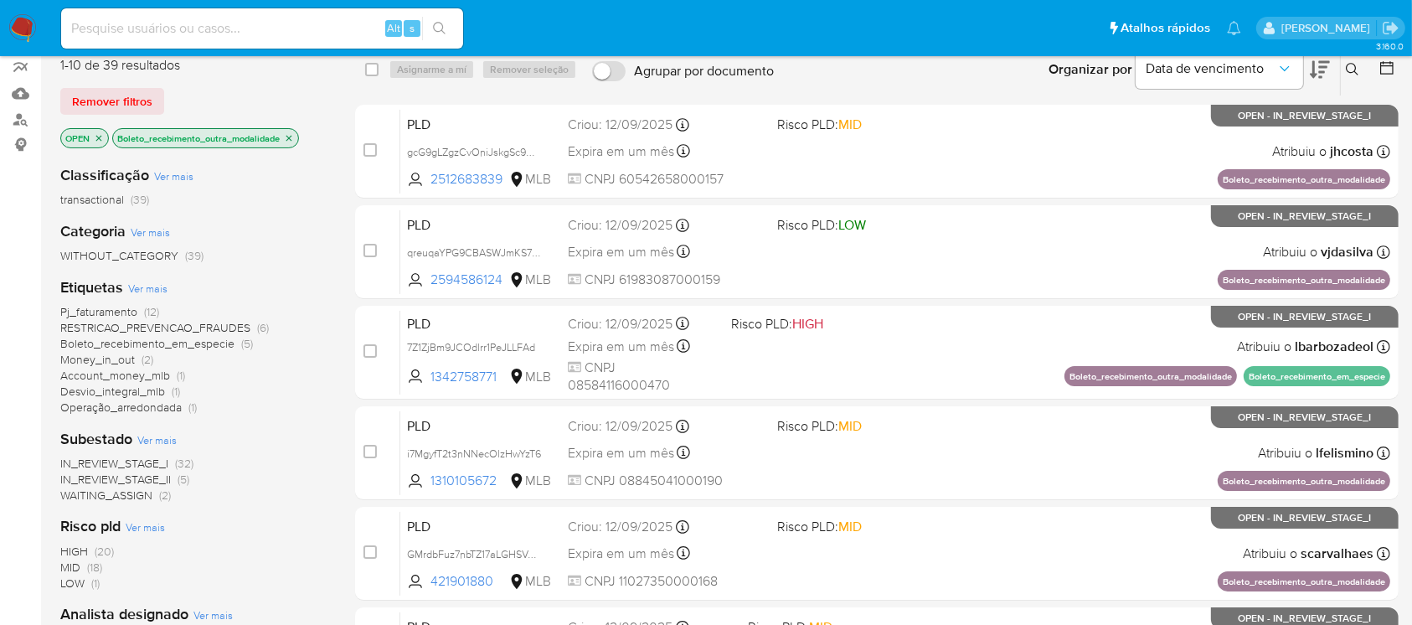
click at [293, 135] on icon "close-filter" at bounding box center [289, 138] width 10 height 10
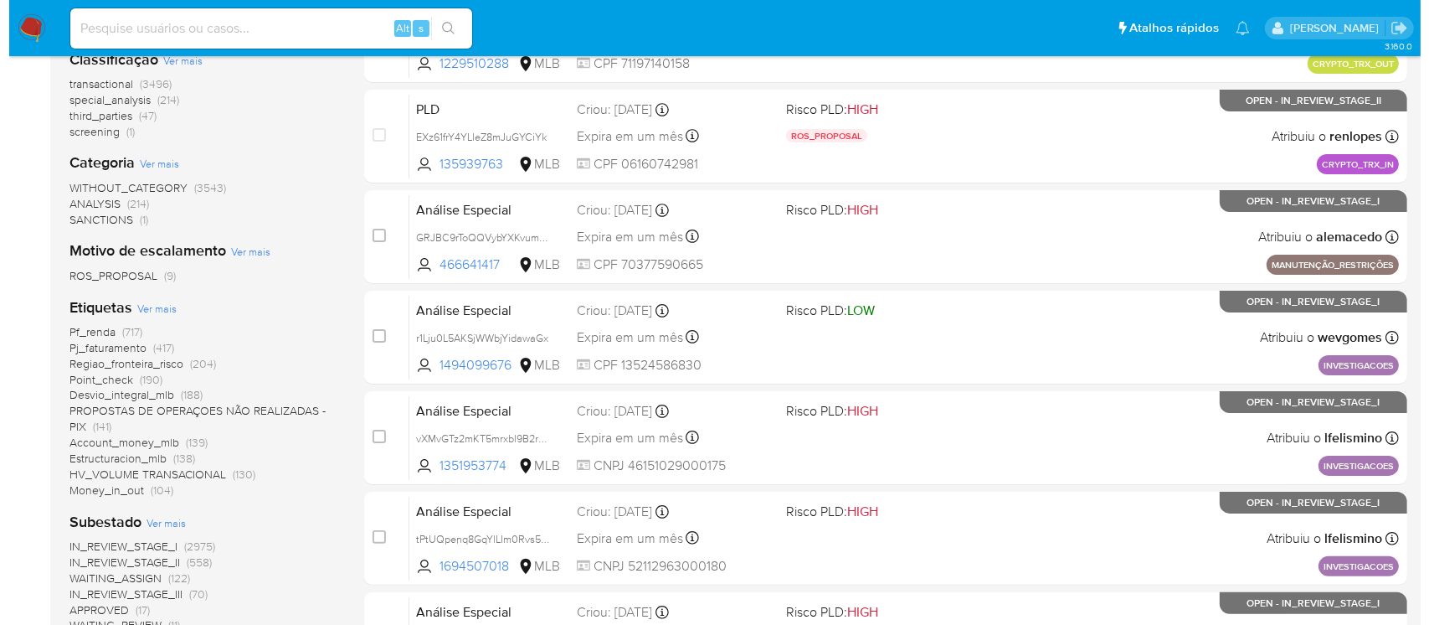
scroll to position [297, 0]
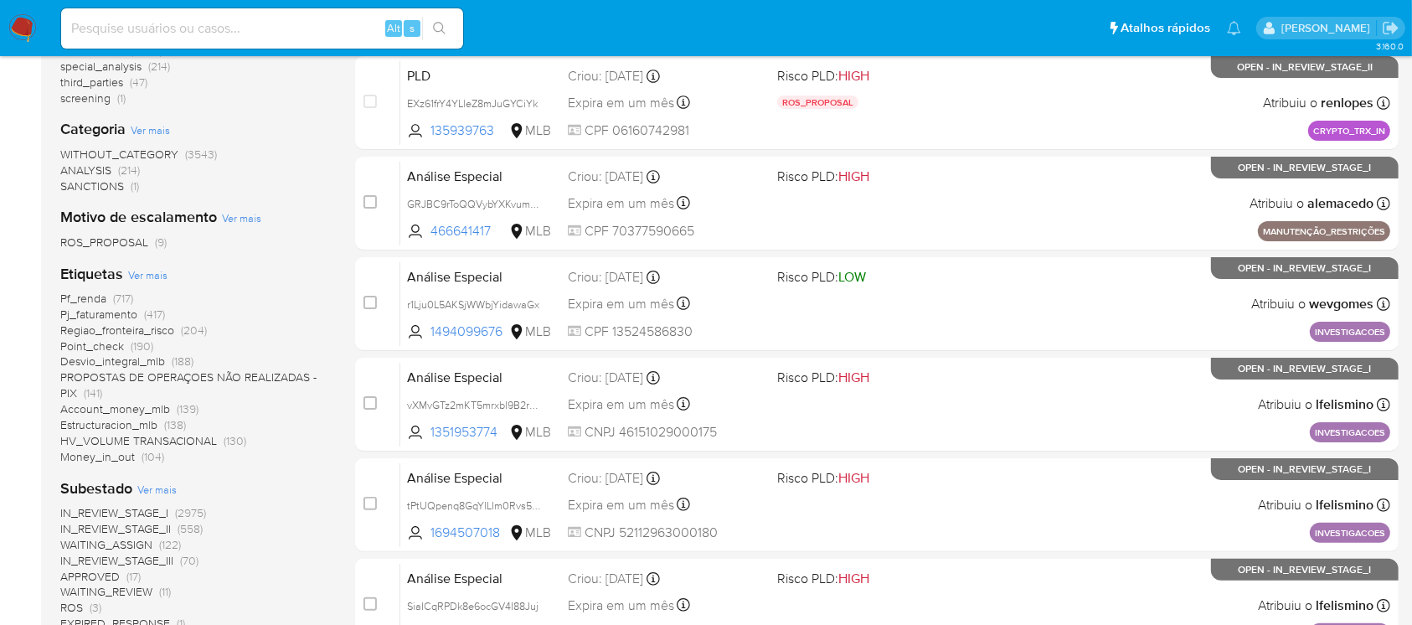
click at [149, 269] on span "Ver mais" at bounding box center [147, 274] width 39 height 15
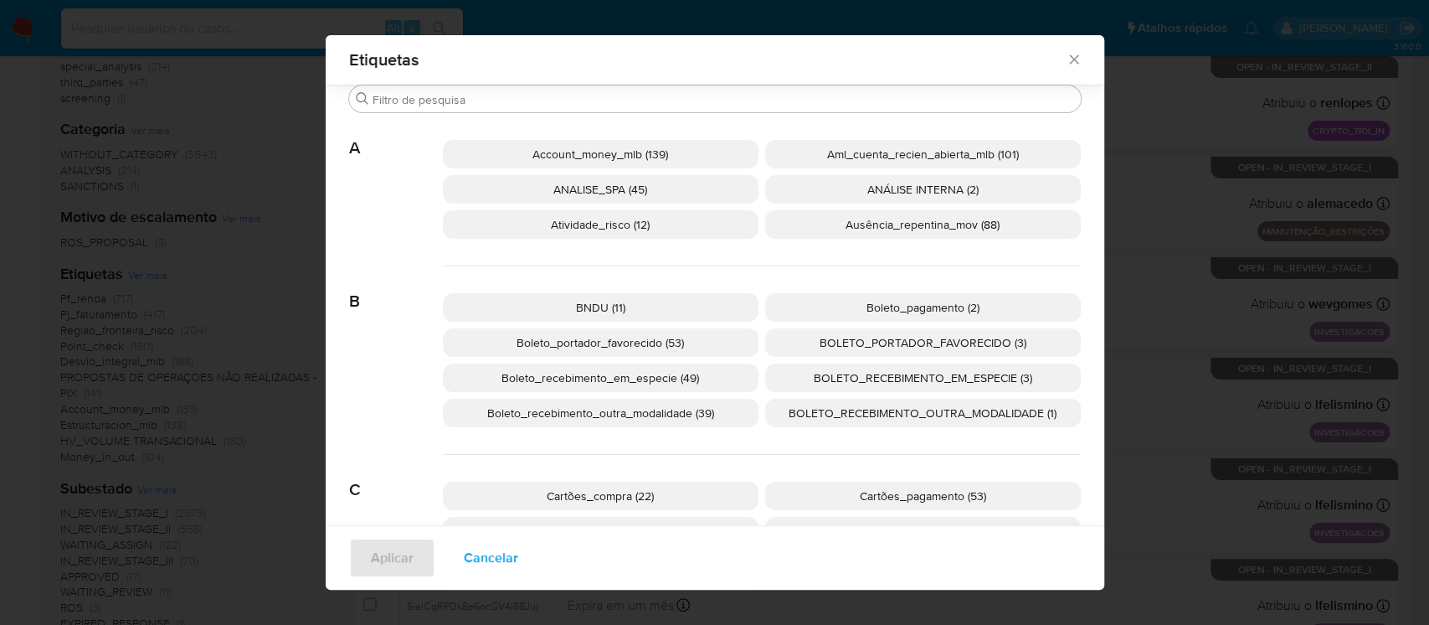
scroll to position [136, 0]
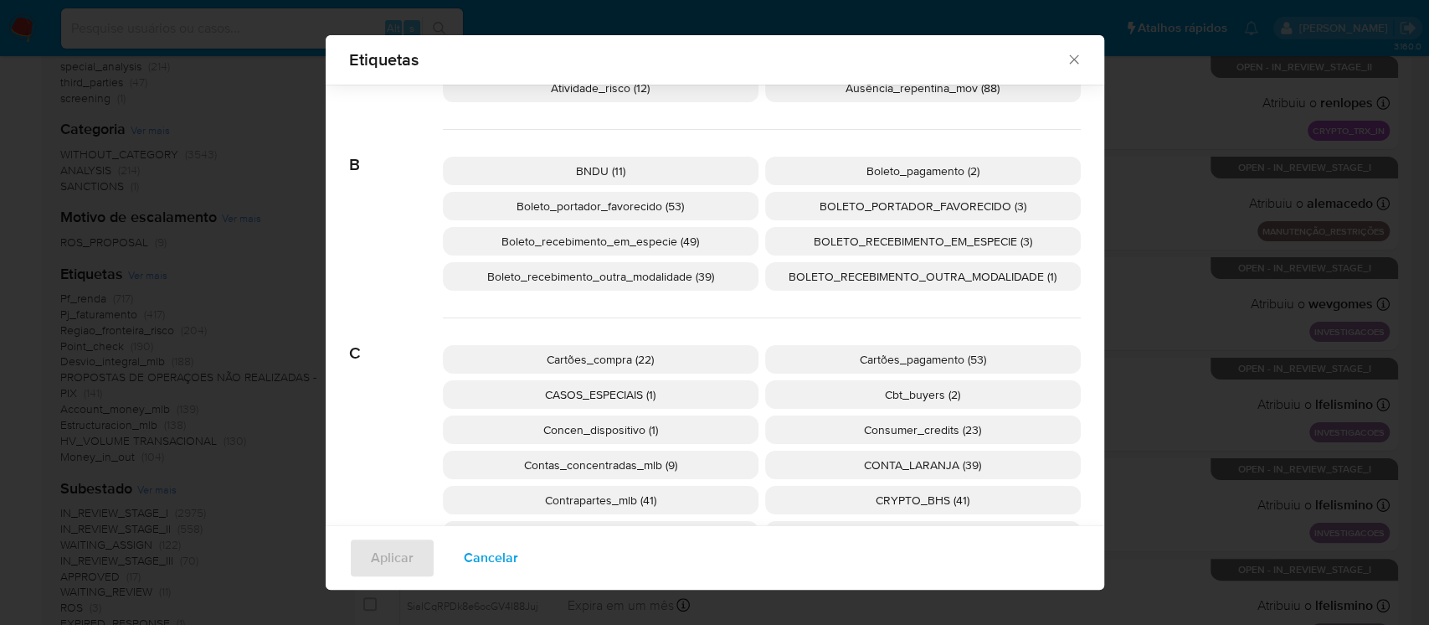
click at [883, 175] on span "Boleto_pagamento (2)" at bounding box center [923, 170] width 113 height 17
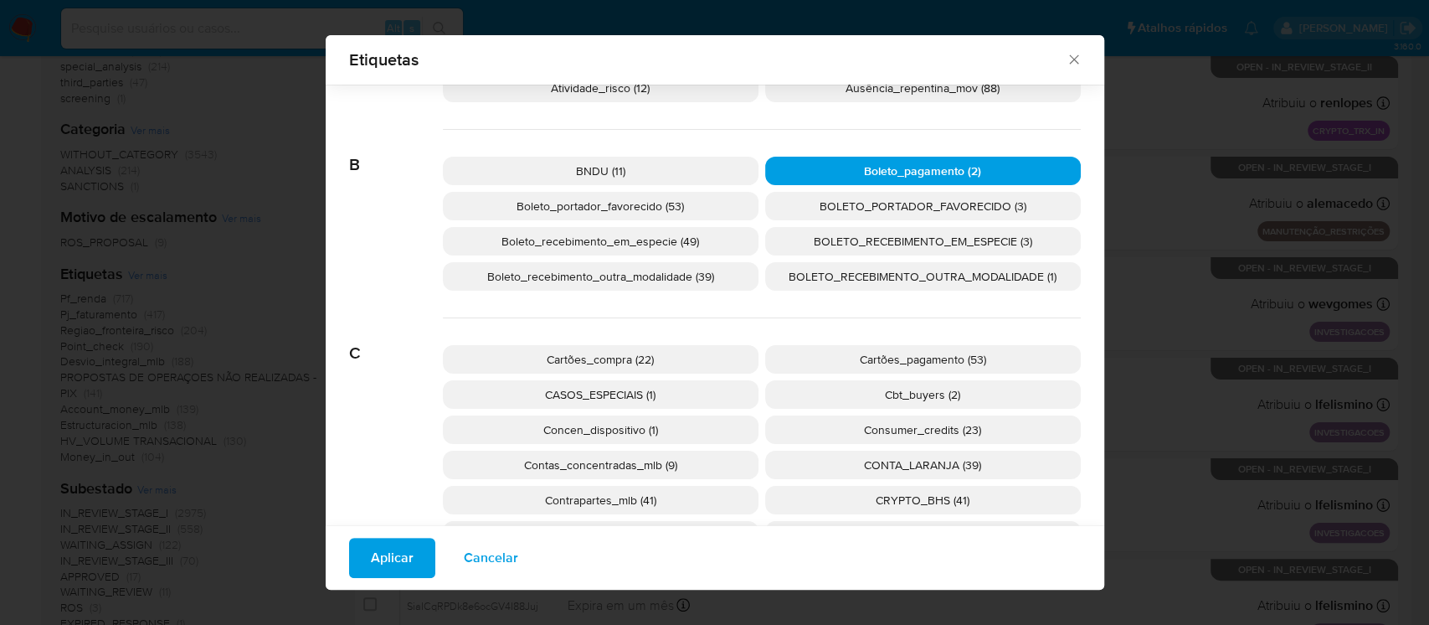
click at [380, 558] on span "Aplicar" at bounding box center [392, 557] width 43 height 37
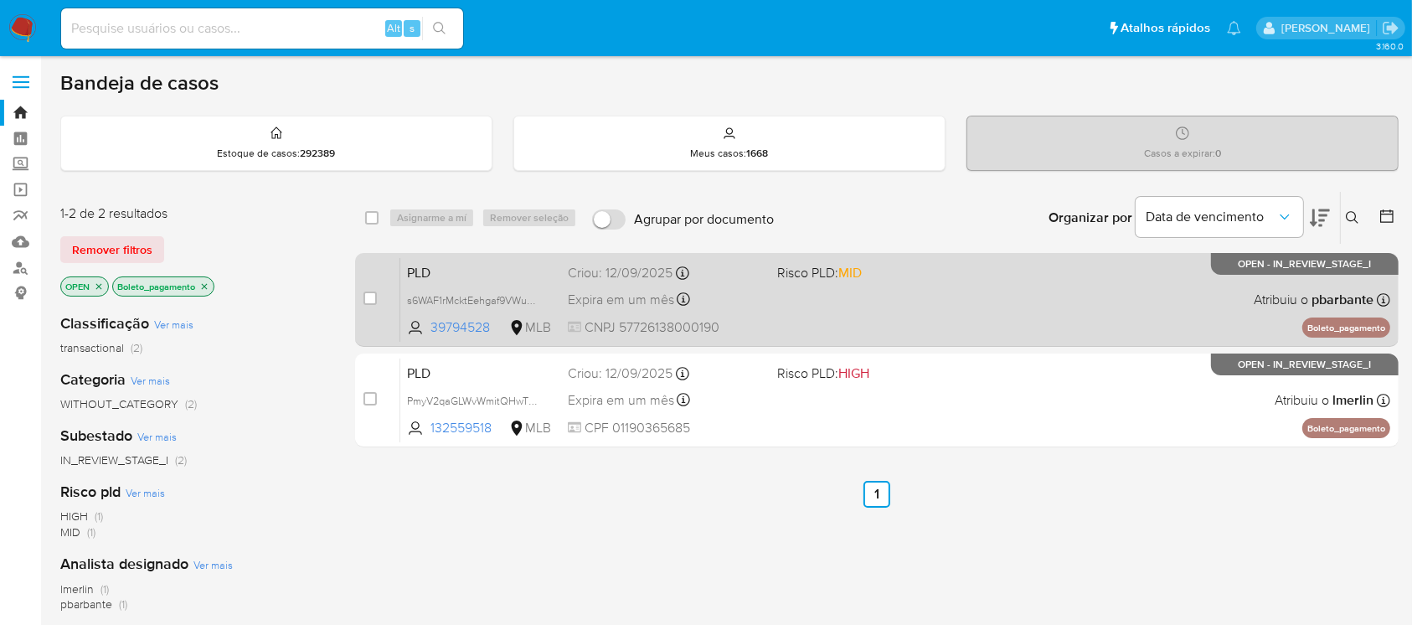
click at [835, 320] on div "PLD s6WAF1rMcktEehgaf9VWuaas 39794528 MLB Risco PLD: MID Criou: 12/09/2025 Crio…" at bounding box center [895, 299] width 990 height 85
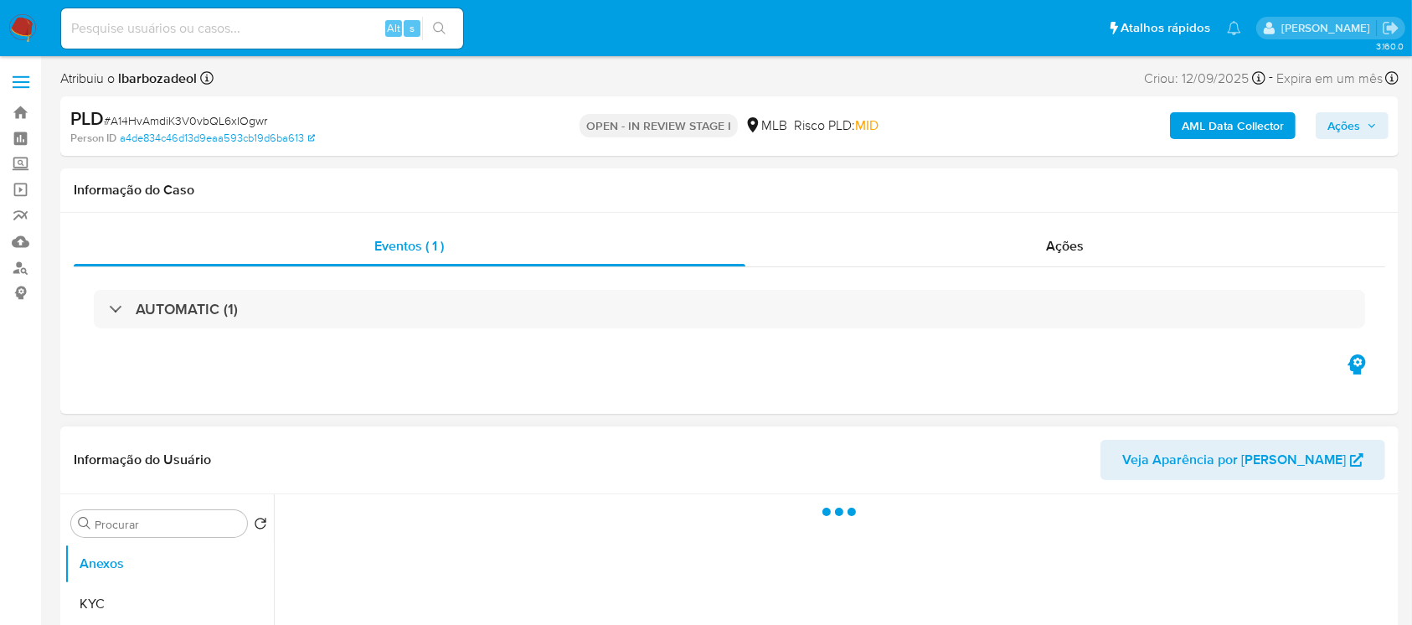
select select "10"
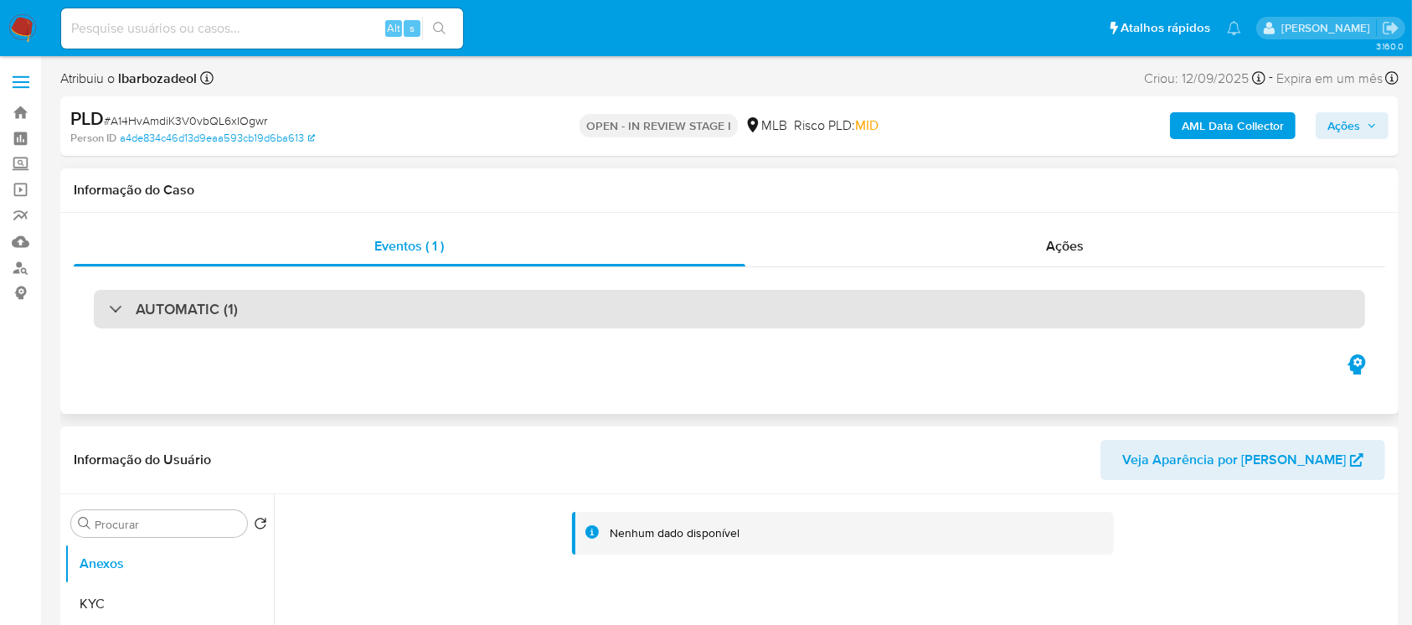
click at [375, 316] on div "AUTOMATIC (1)" at bounding box center [729, 309] width 1271 height 39
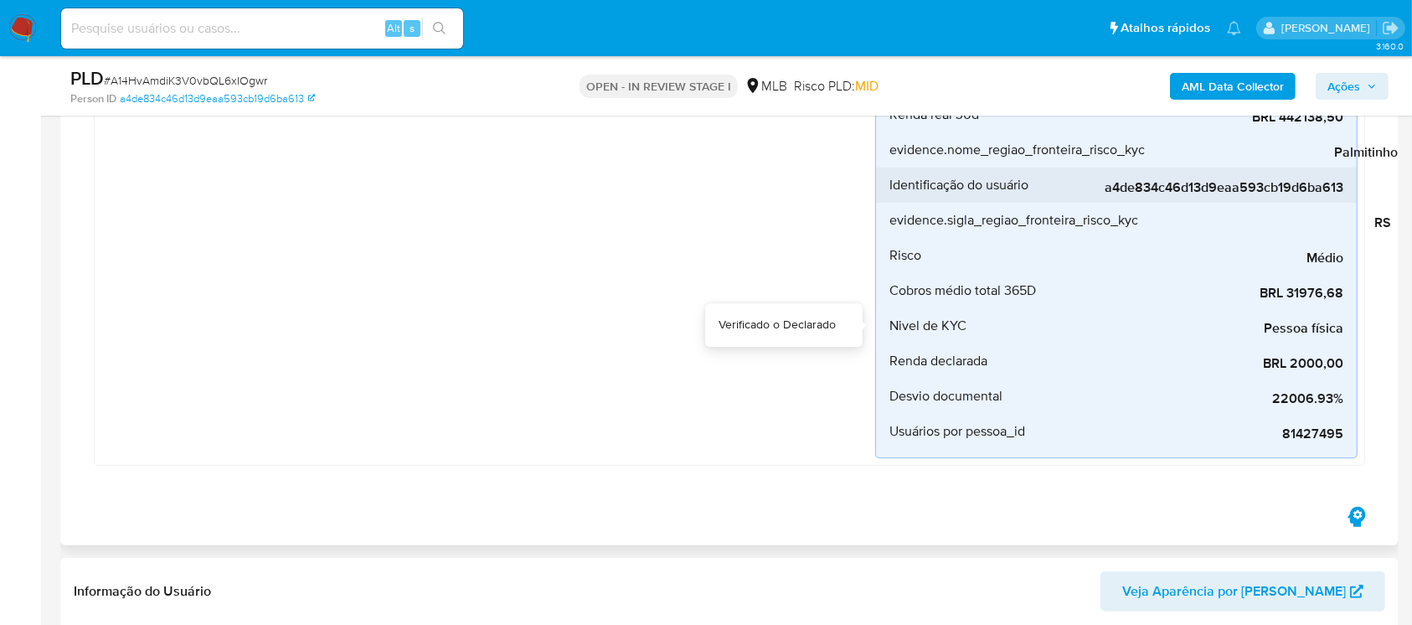
scroll to position [446, 0]
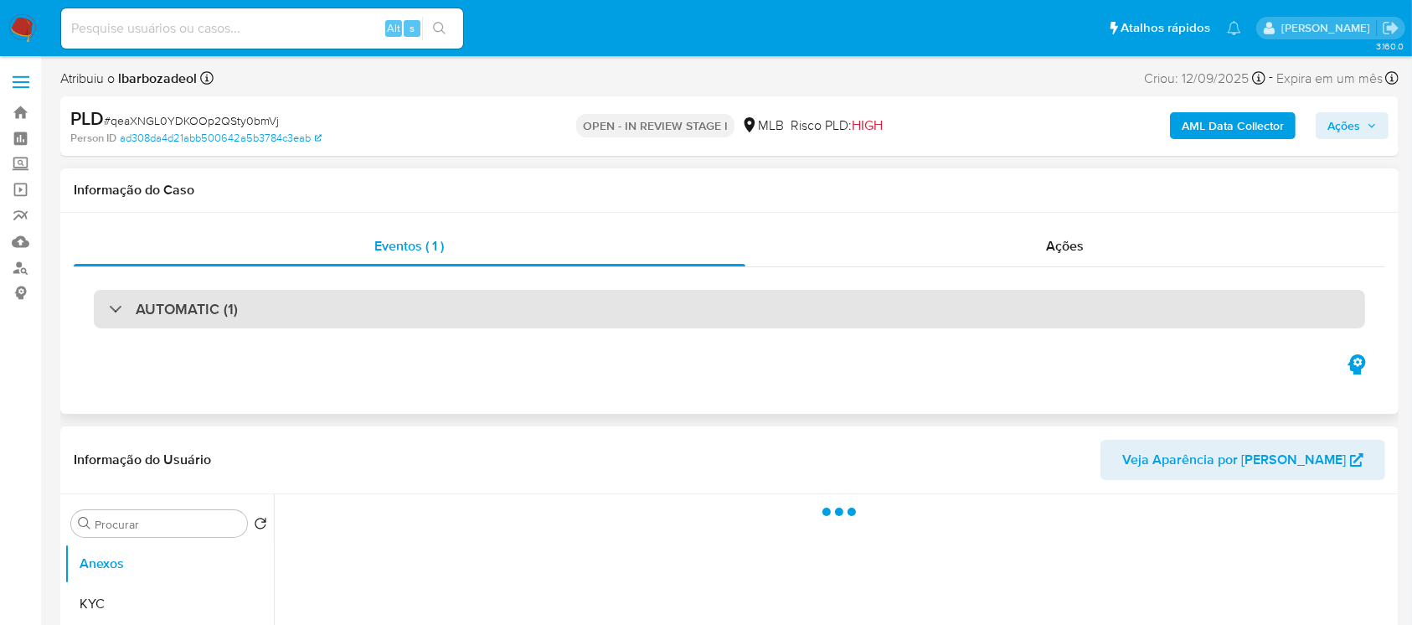
click at [482, 305] on div "AUTOMATIC (1)" at bounding box center [729, 309] width 1271 height 39
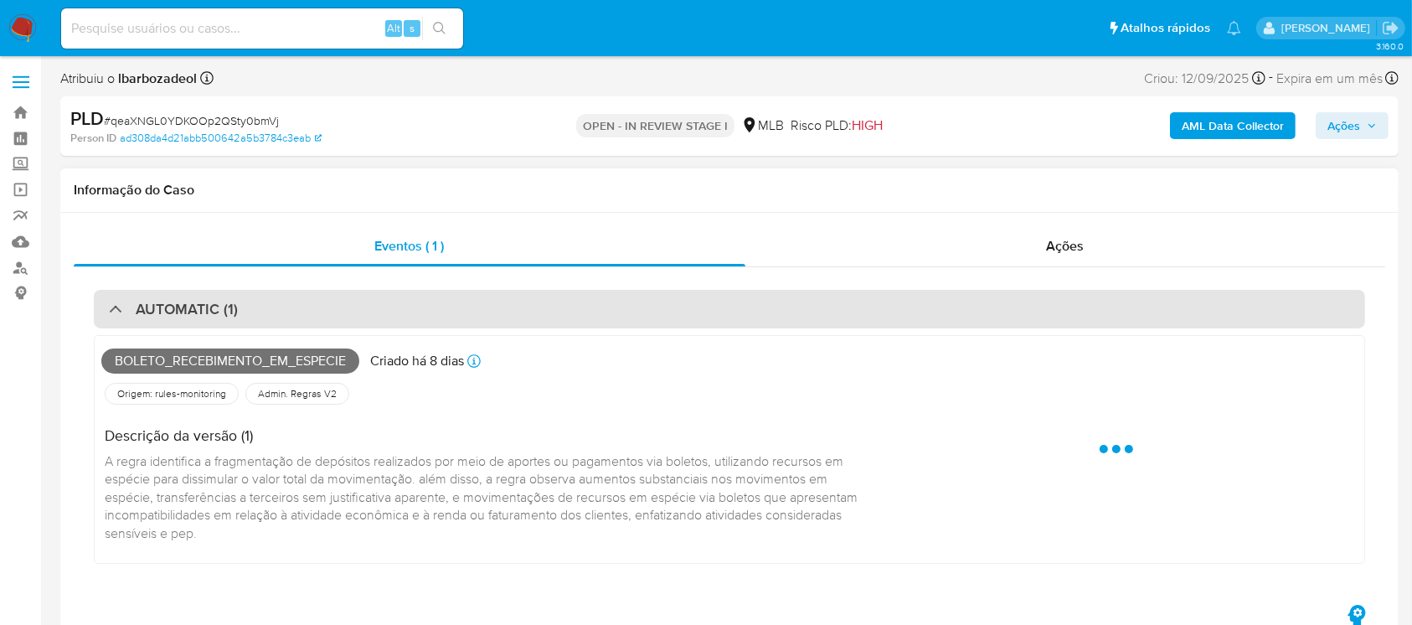
select select "10"
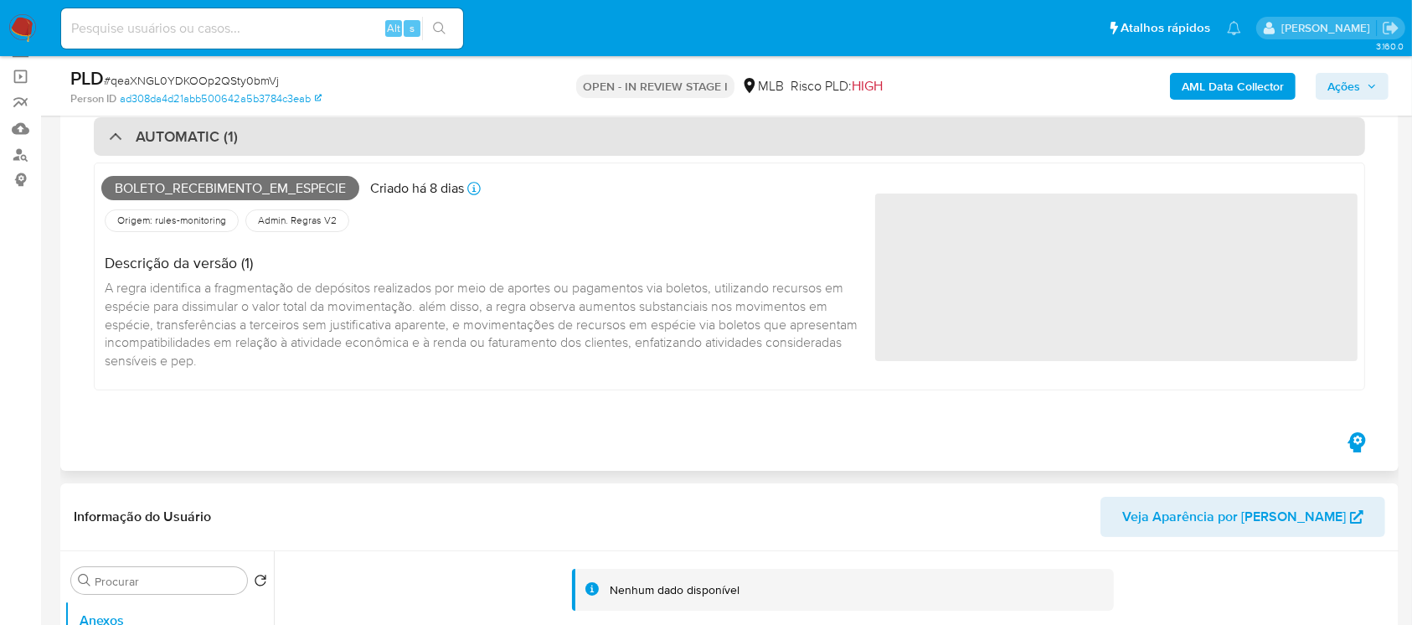
scroll to position [148, 0]
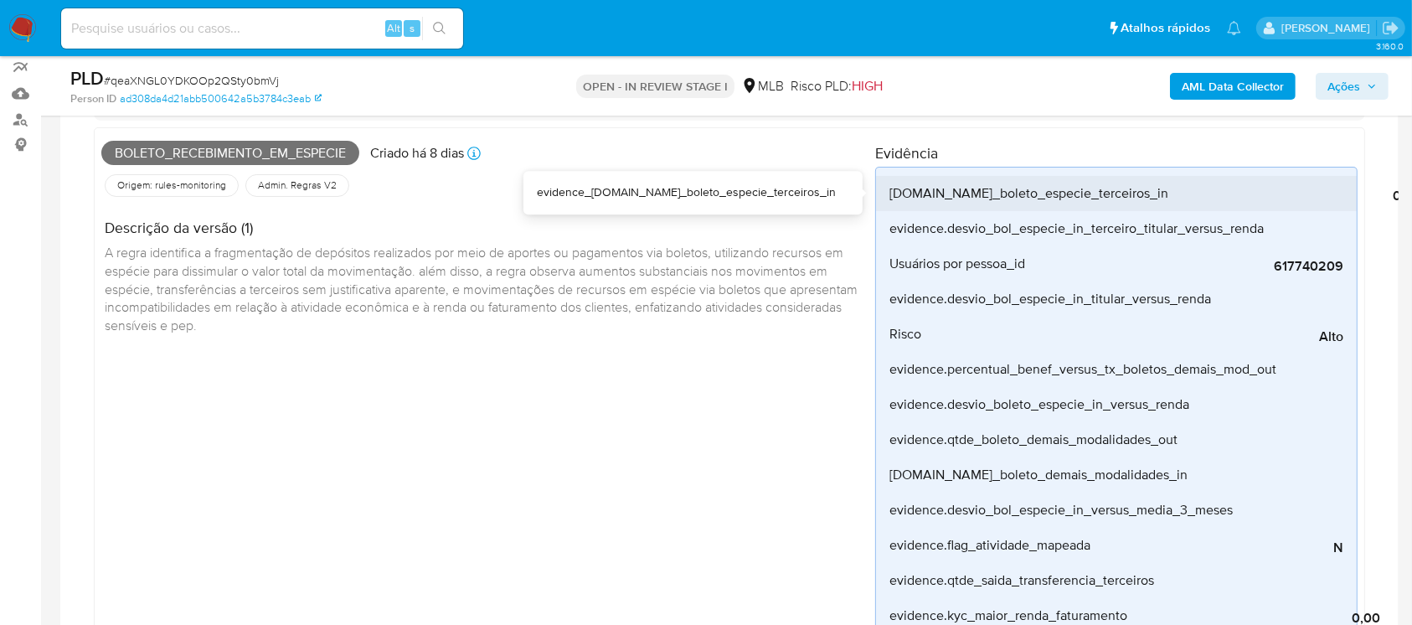
click at [1383, 198] on span "0,00" at bounding box center [1295, 196] width 251 height 17
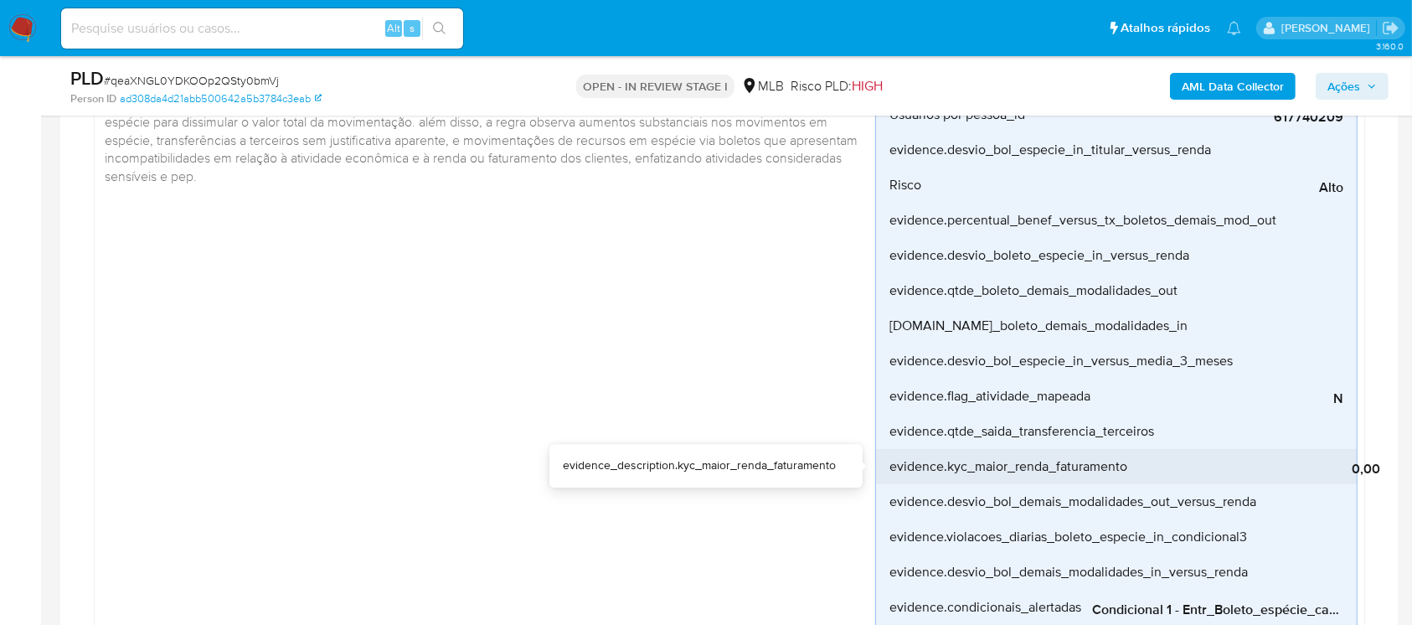
scroll to position [446, 0]
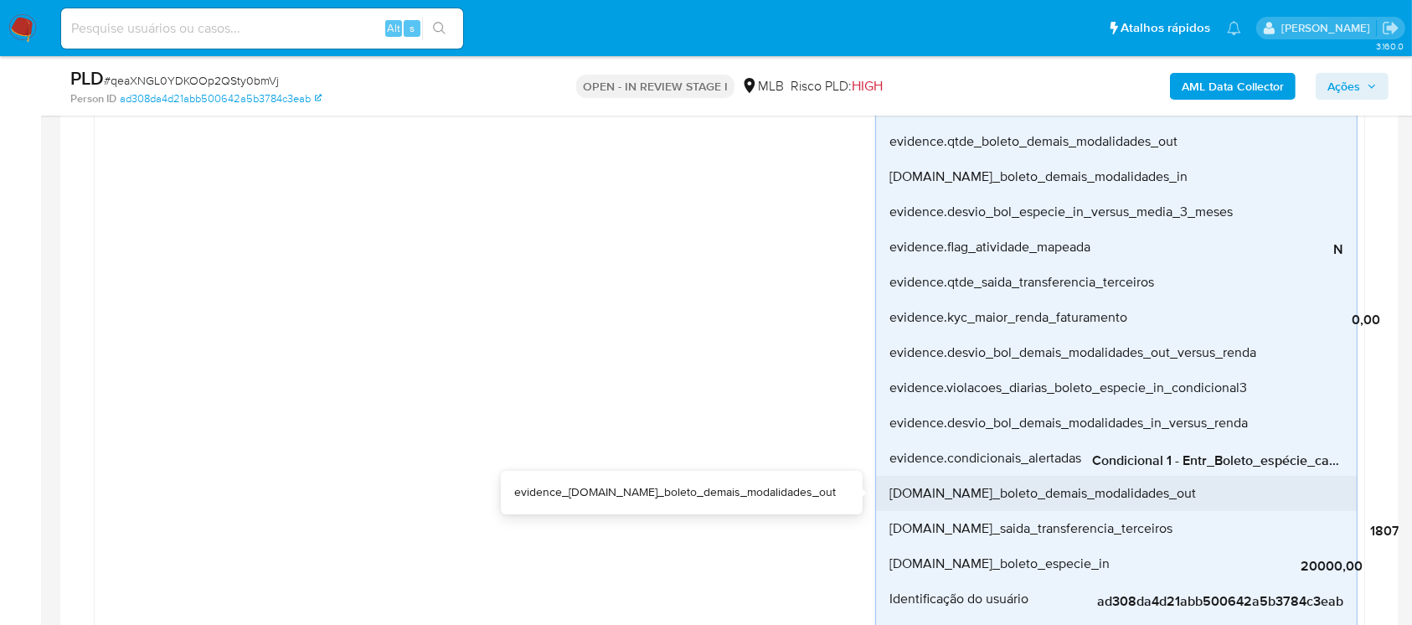
drag, startPoint x: 1197, startPoint y: 476, endPoint x: 1247, endPoint y: 476, distance: 50.2
click at [1247, 476] on div "0,00" at bounding box center [1322, 493] width 251 height 35
click at [1334, 476] on div "0,00" at bounding box center [1322, 493] width 251 height 35
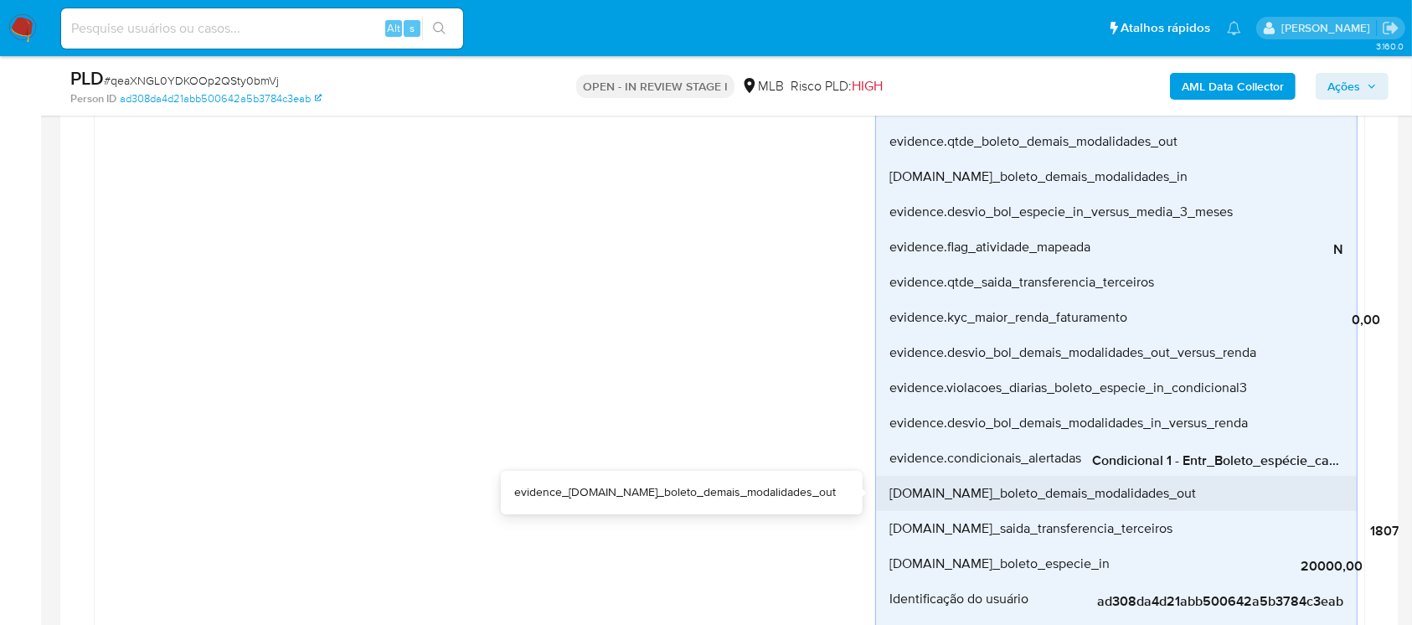
click at [1334, 476] on div "0,00" at bounding box center [1322, 493] width 251 height 35
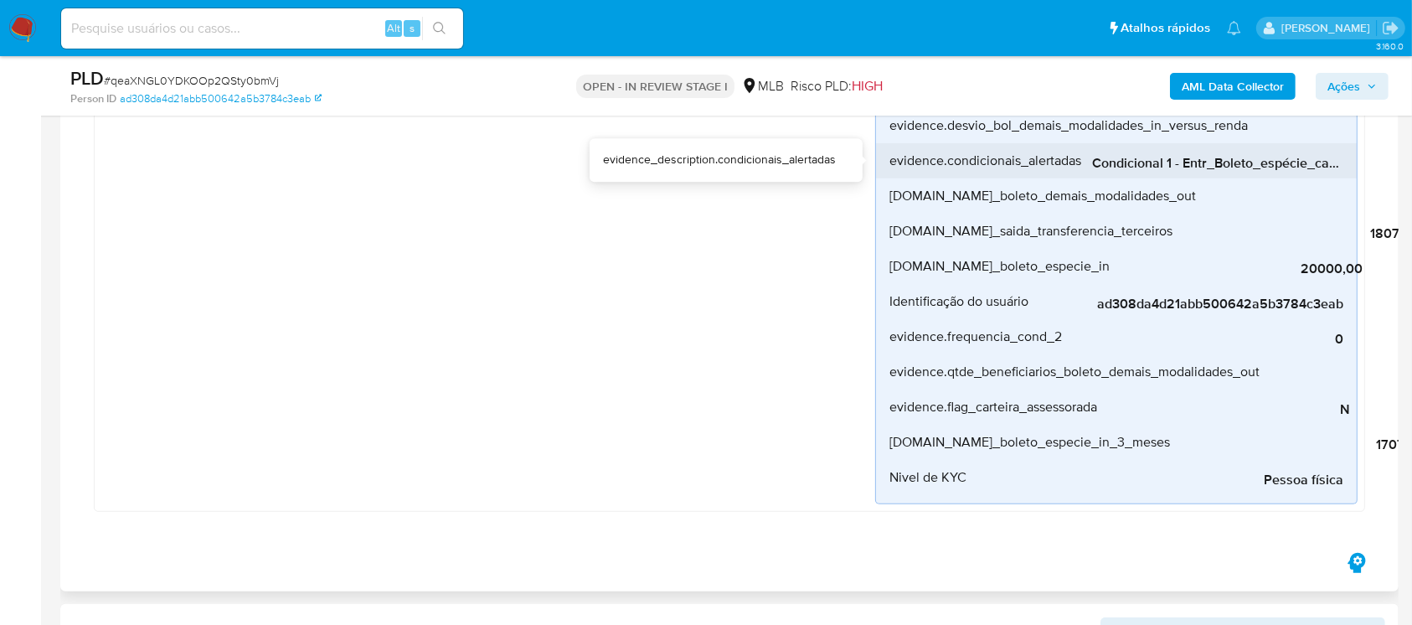
scroll to position [0, 40]
click at [1233, 157] on span "Condicional 1 - Entr_Boleto_espécie_capacidade" at bounding box center [1217, 163] width 251 height 17
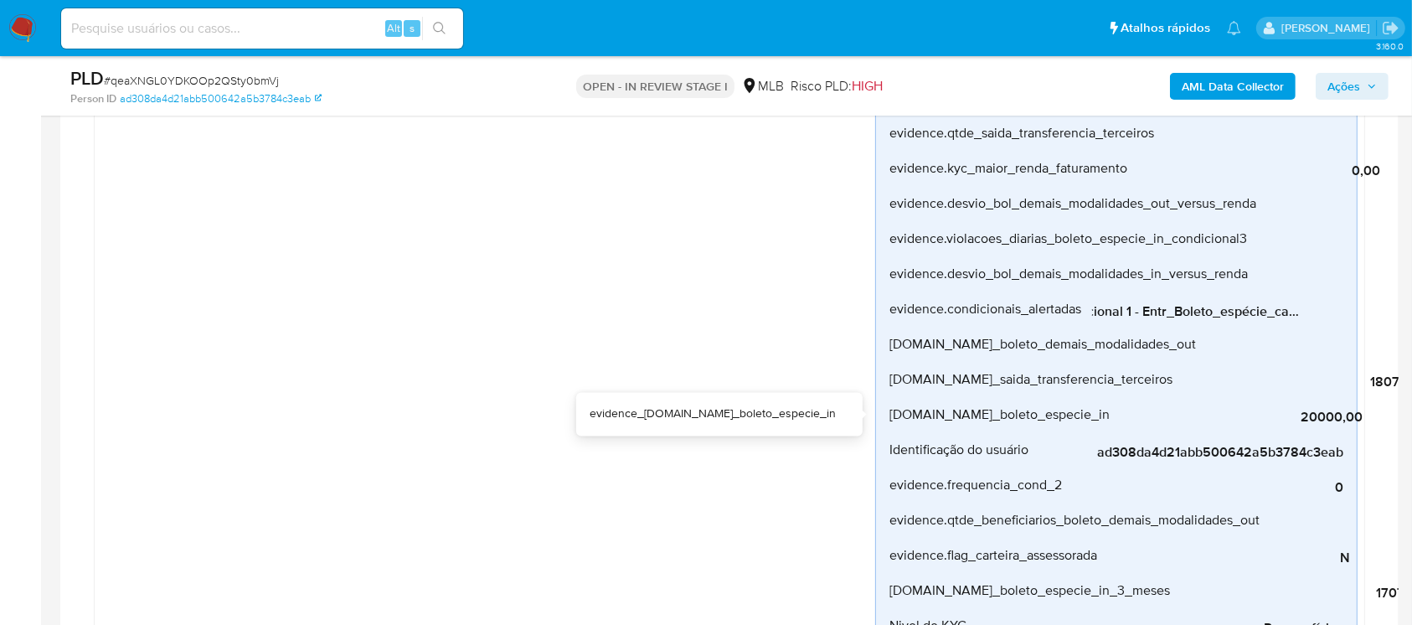
scroll to position [744, 0]
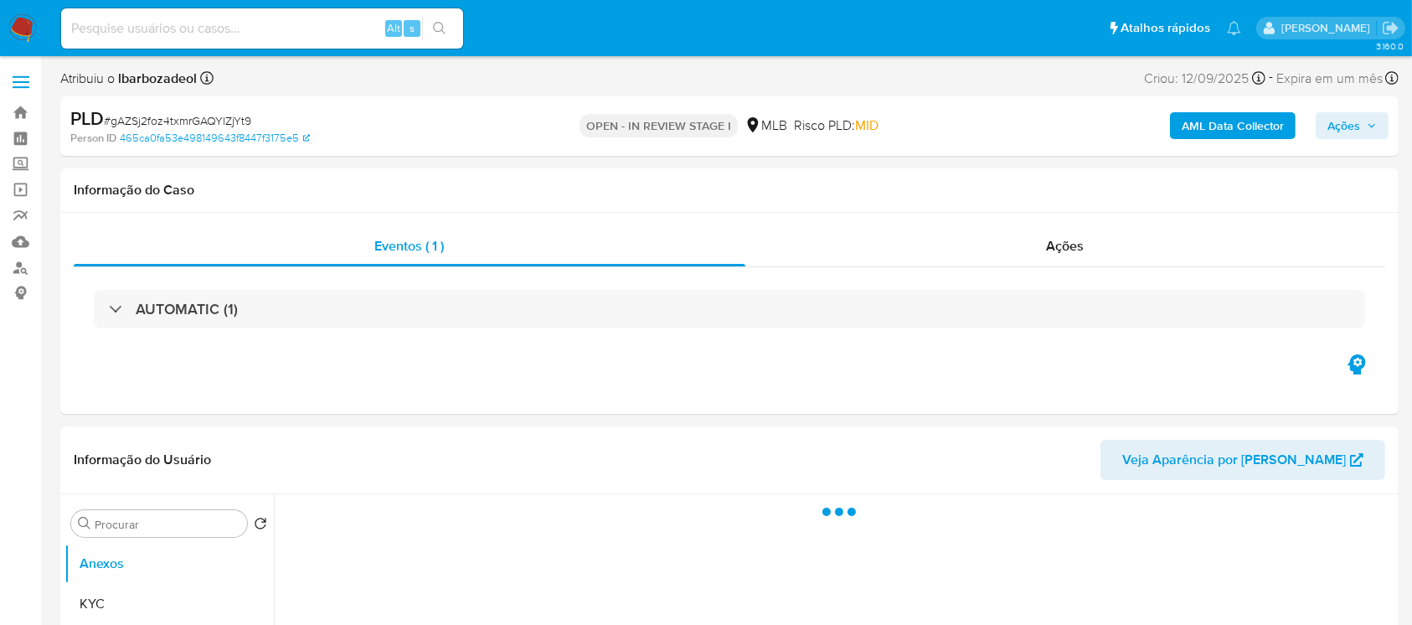
click at [443, 316] on div "AUTOMATIC (1)" at bounding box center [729, 309] width 1271 height 39
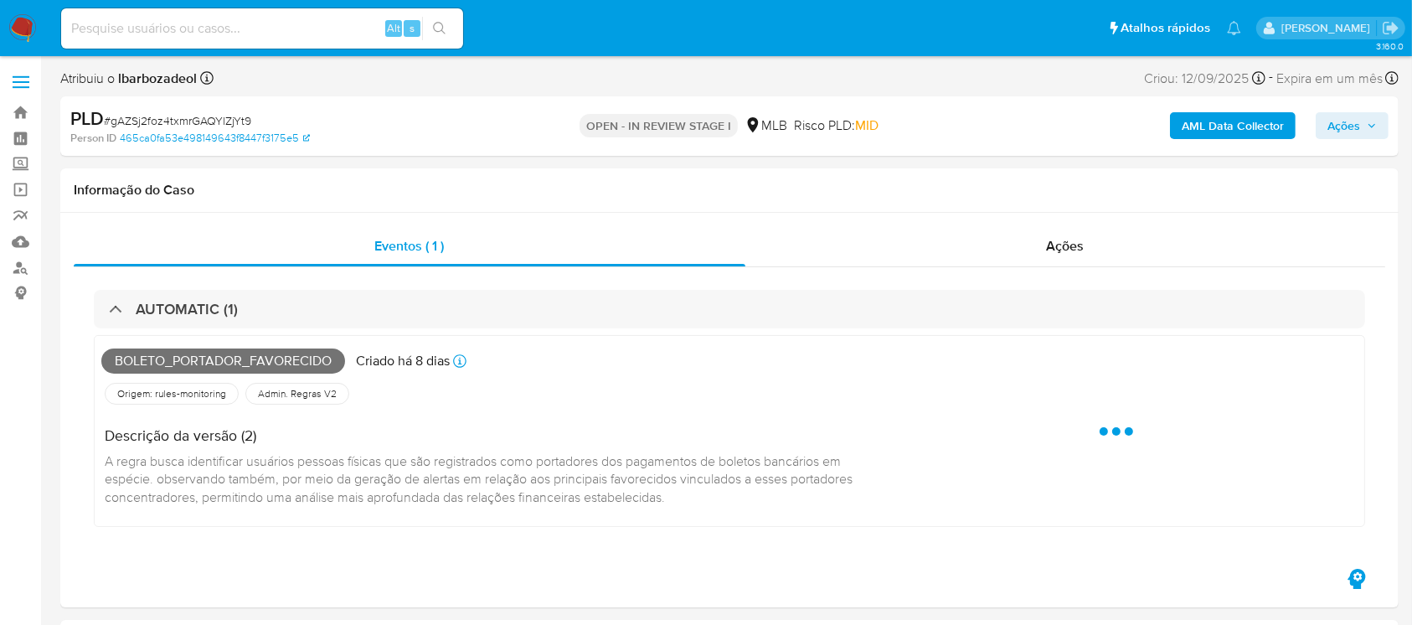
select select "10"
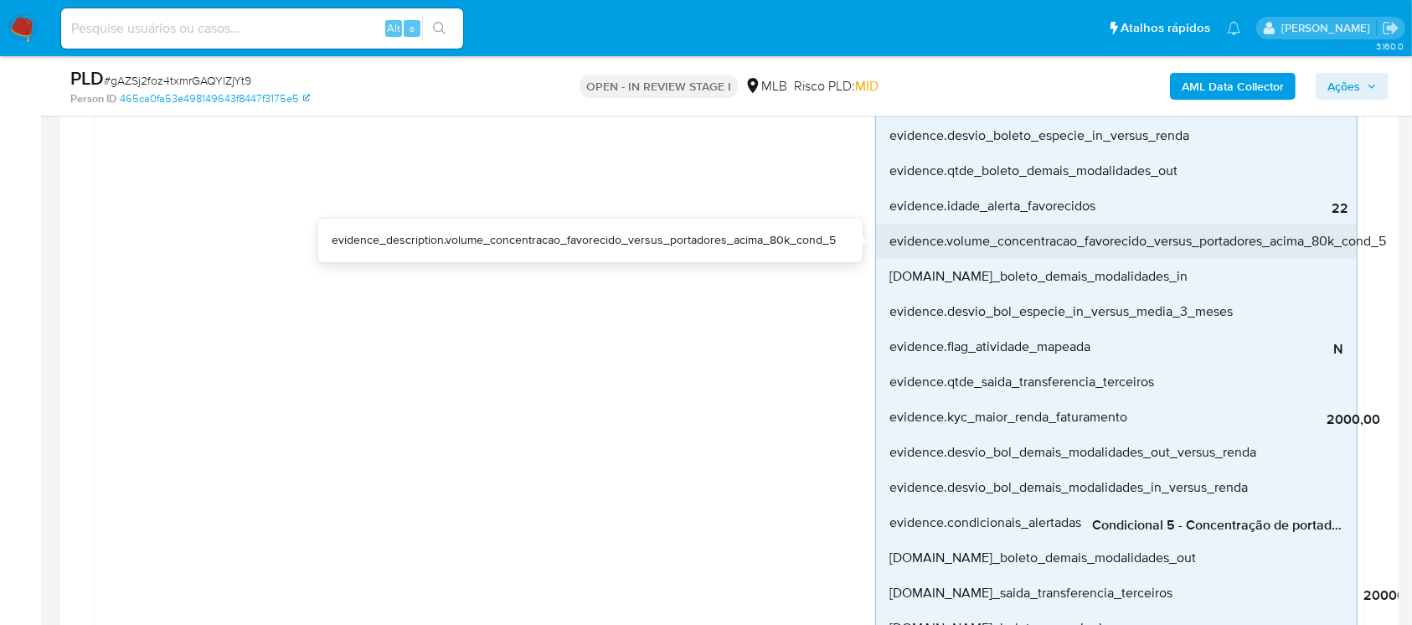
scroll to position [446, 0]
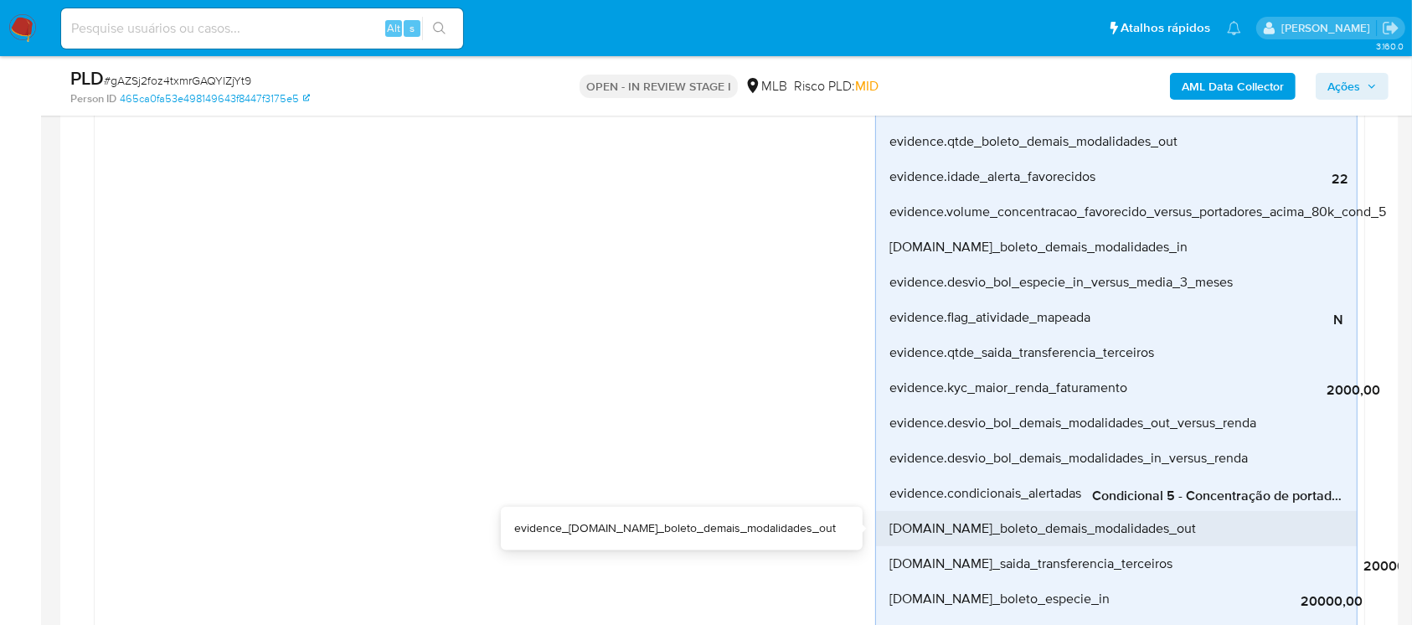
drag, startPoint x: 1204, startPoint y: 512, endPoint x: 1305, endPoint y: 511, distance: 100.5
click at [1305, 511] on div "0,00" at bounding box center [1322, 528] width 251 height 35
click at [1334, 511] on div "0,00" at bounding box center [1322, 528] width 251 height 35
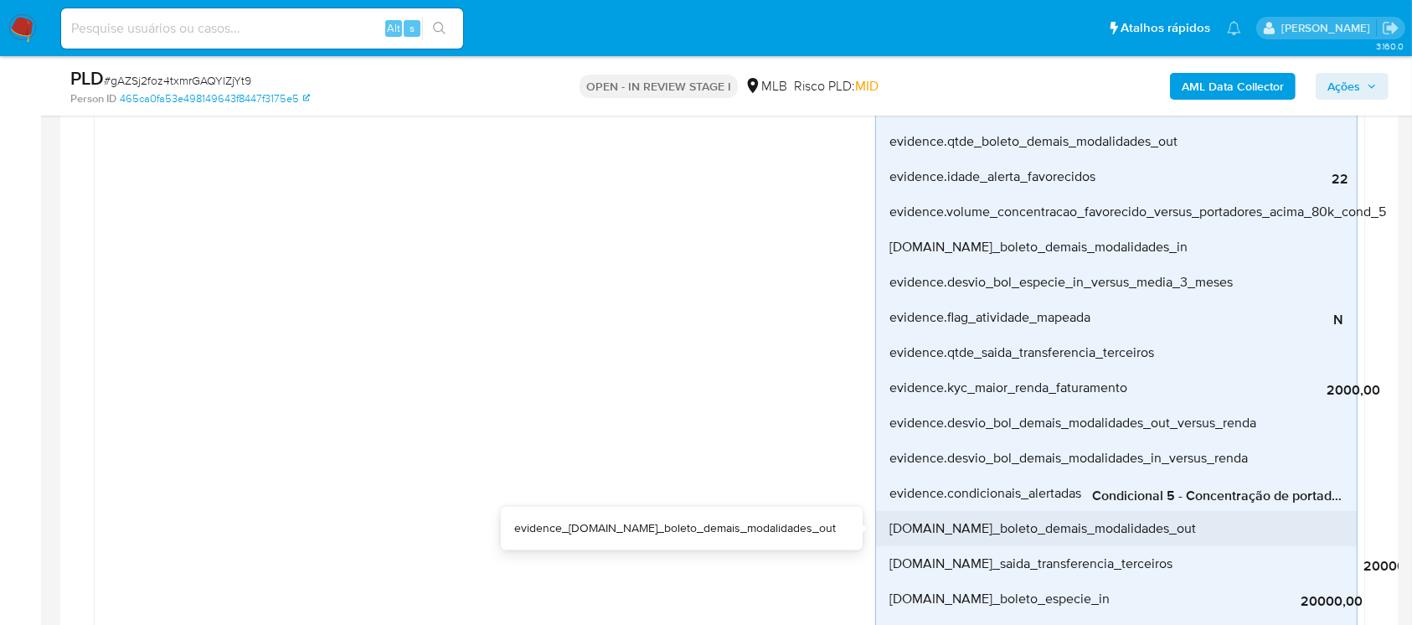
click at [1289, 511] on div "0,00" at bounding box center [1322, 528] width 251 height 35
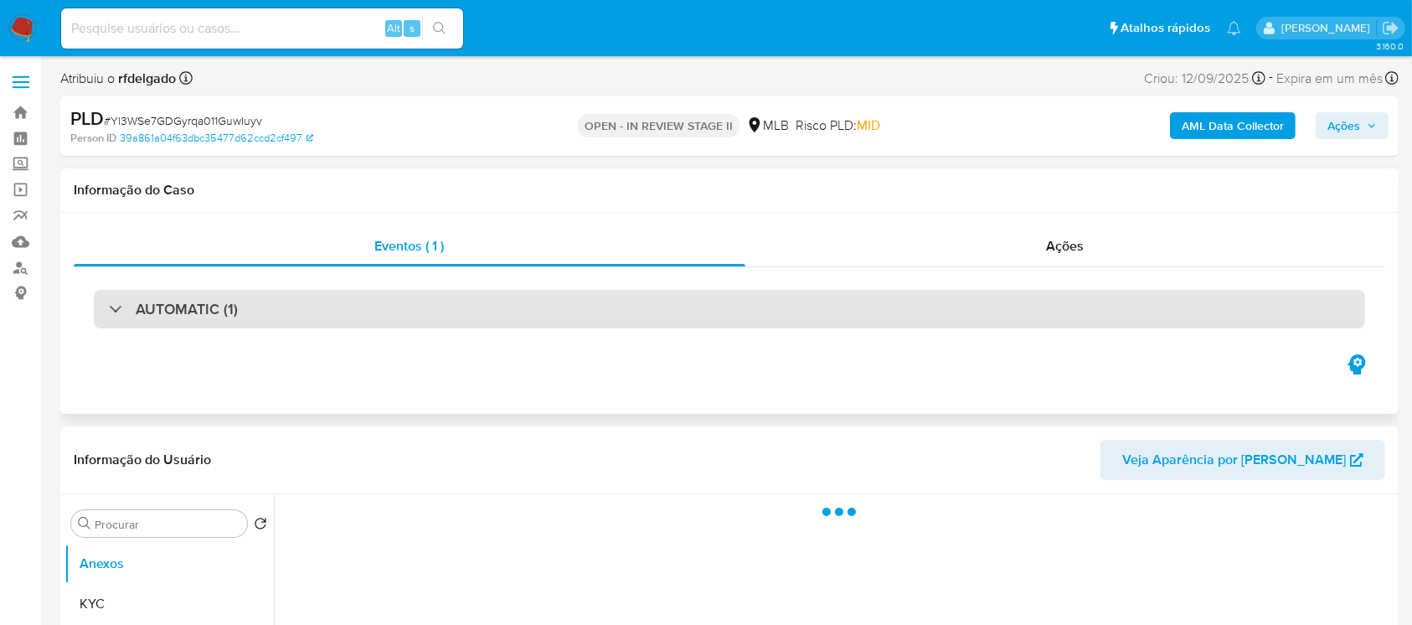
click at [373, 311] on div "AUTOMATIC (1)" at bounding box center [729, 309] width 1271 height 39
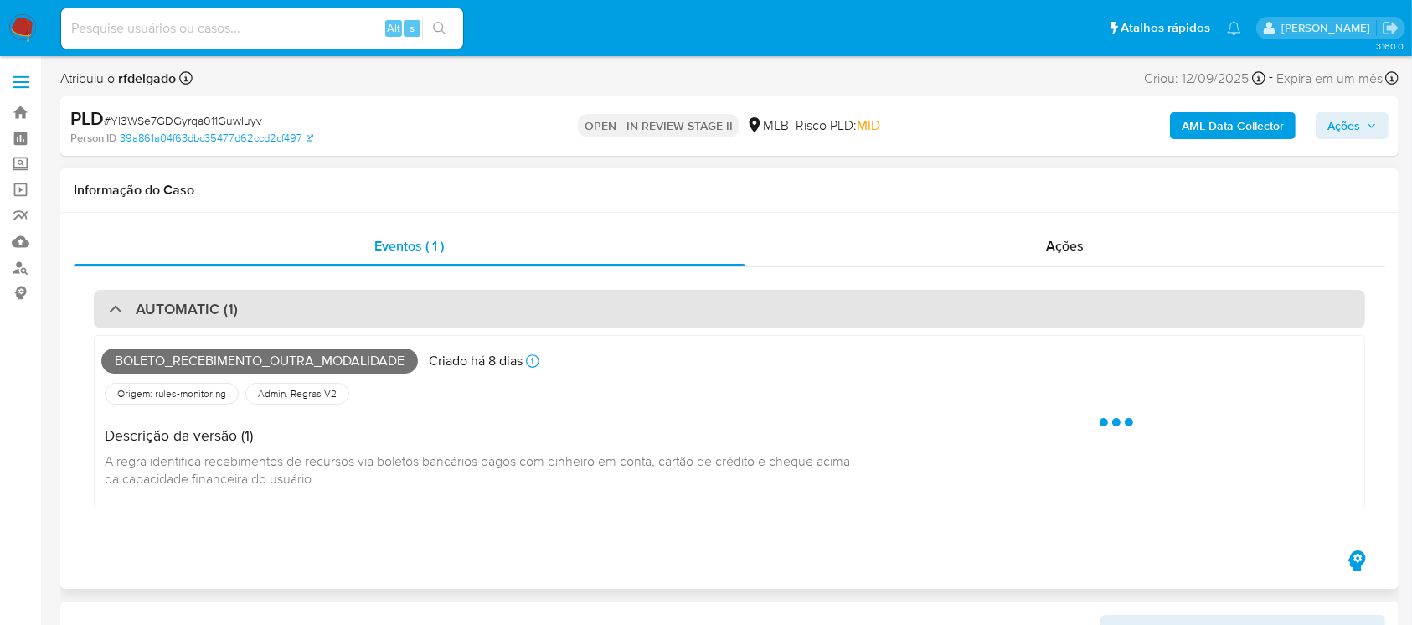
select select "10"
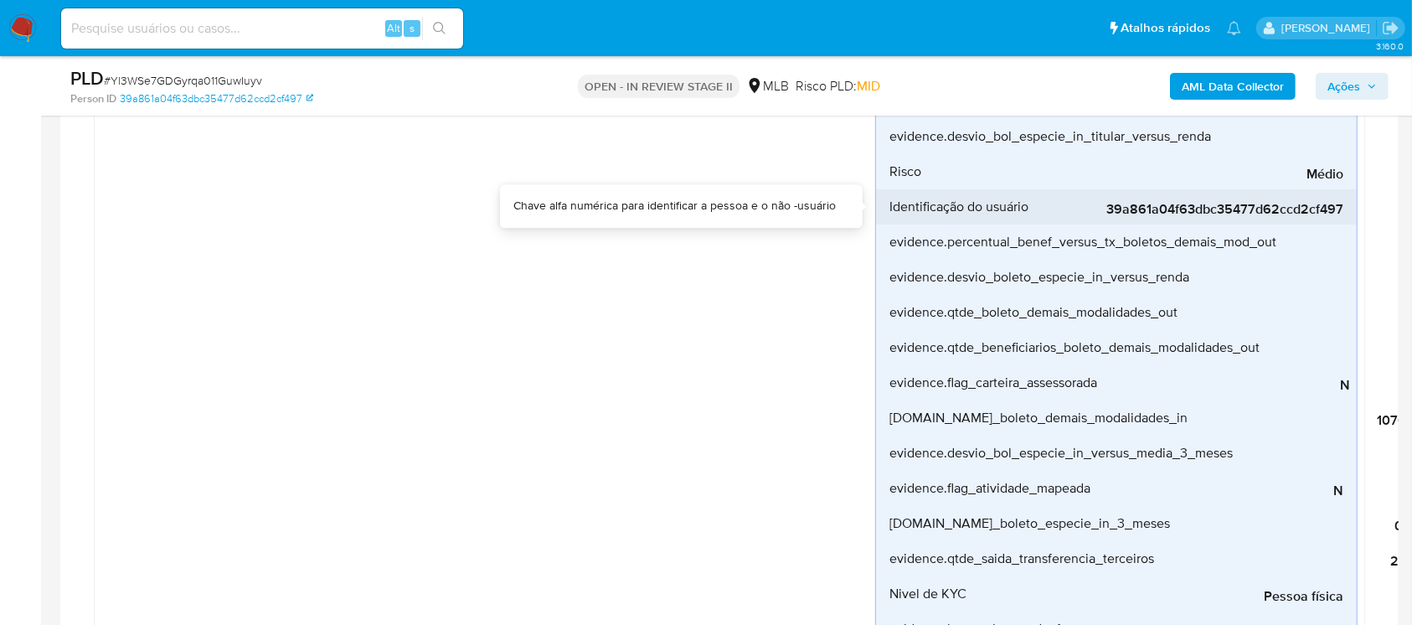
scroll to position [446, 0]
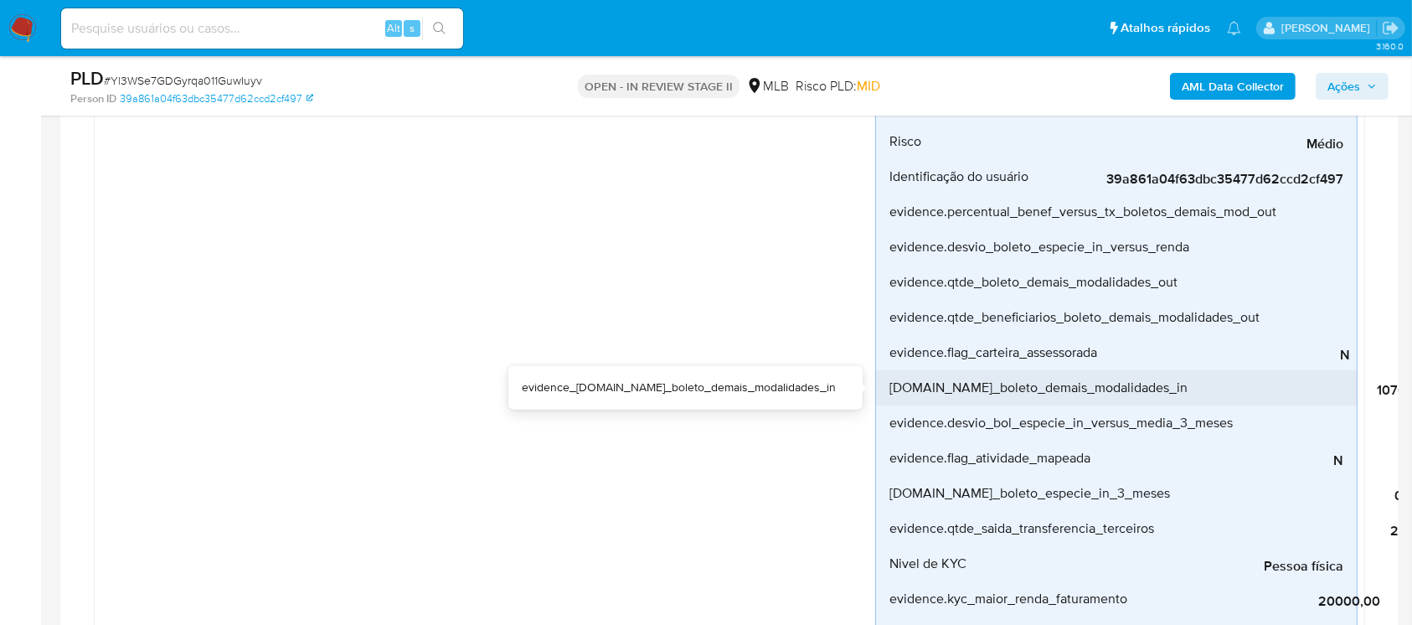
click at [1388, 392] on span "107084,76" at bounding box center [1314, 390] width 251 height 17
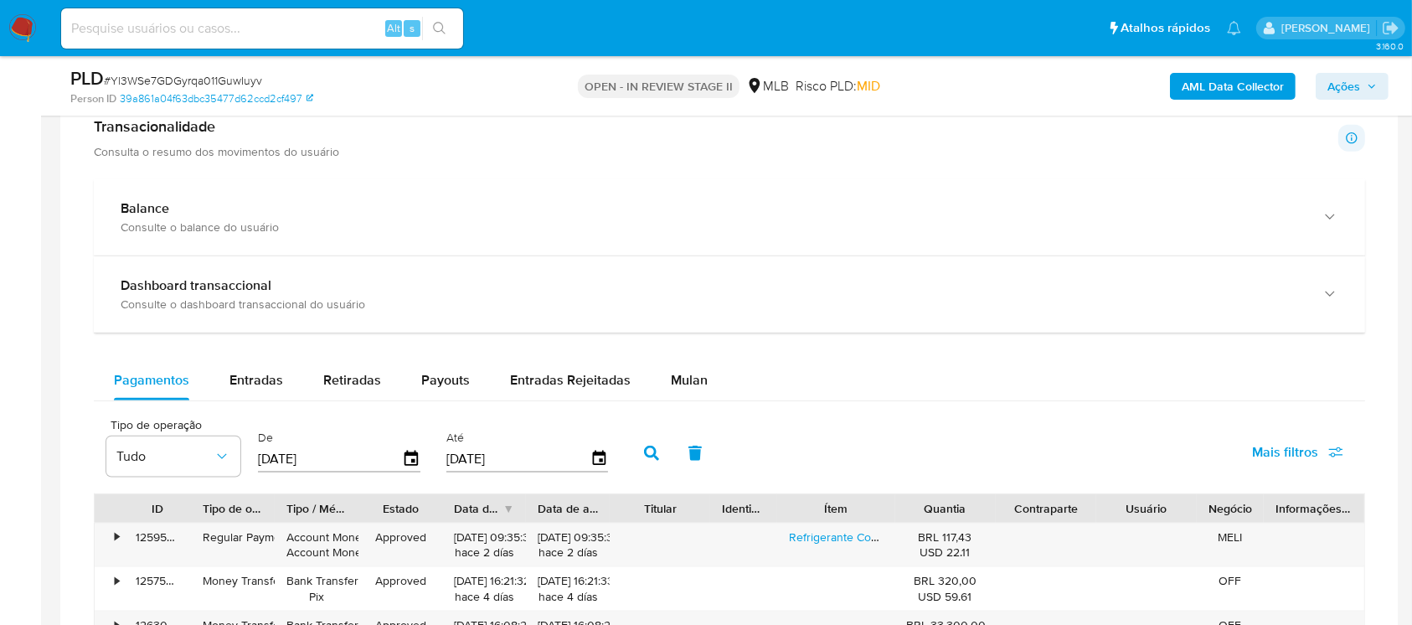
scroll to position [2083, 0]
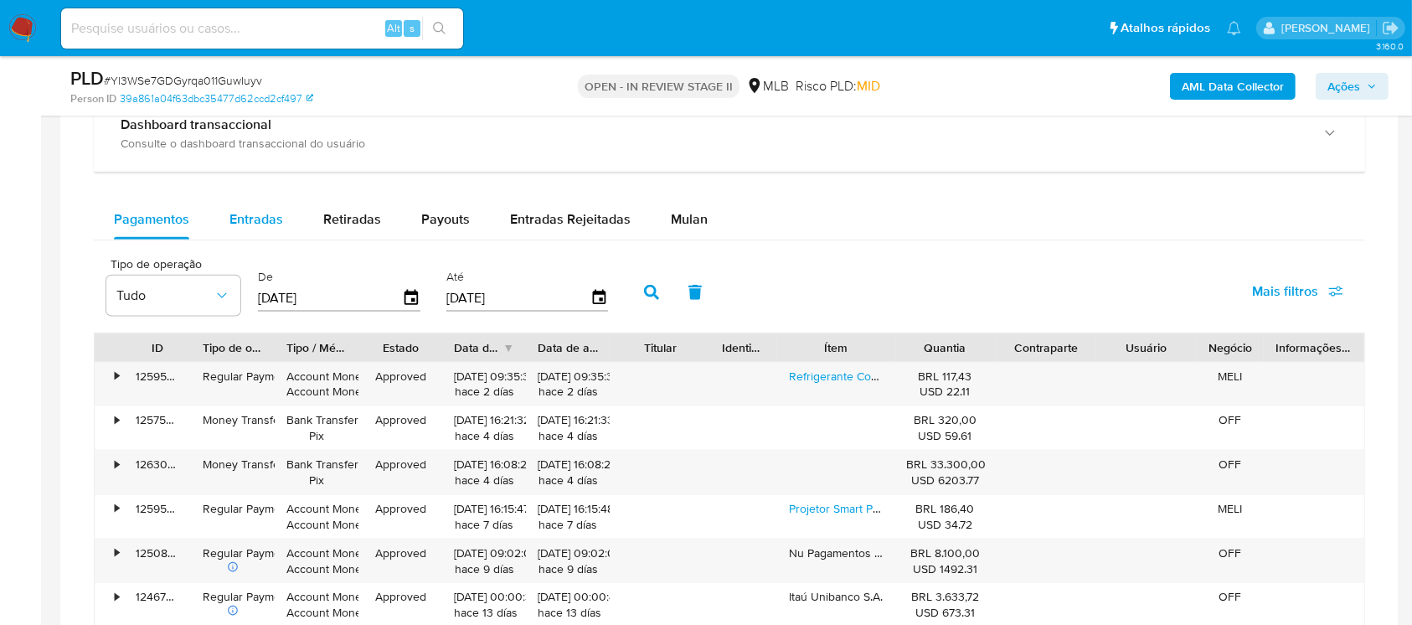
click at [262, 228] on div "Entradas" at bounding box center [256, 219] width 54 height 40
select select "10"
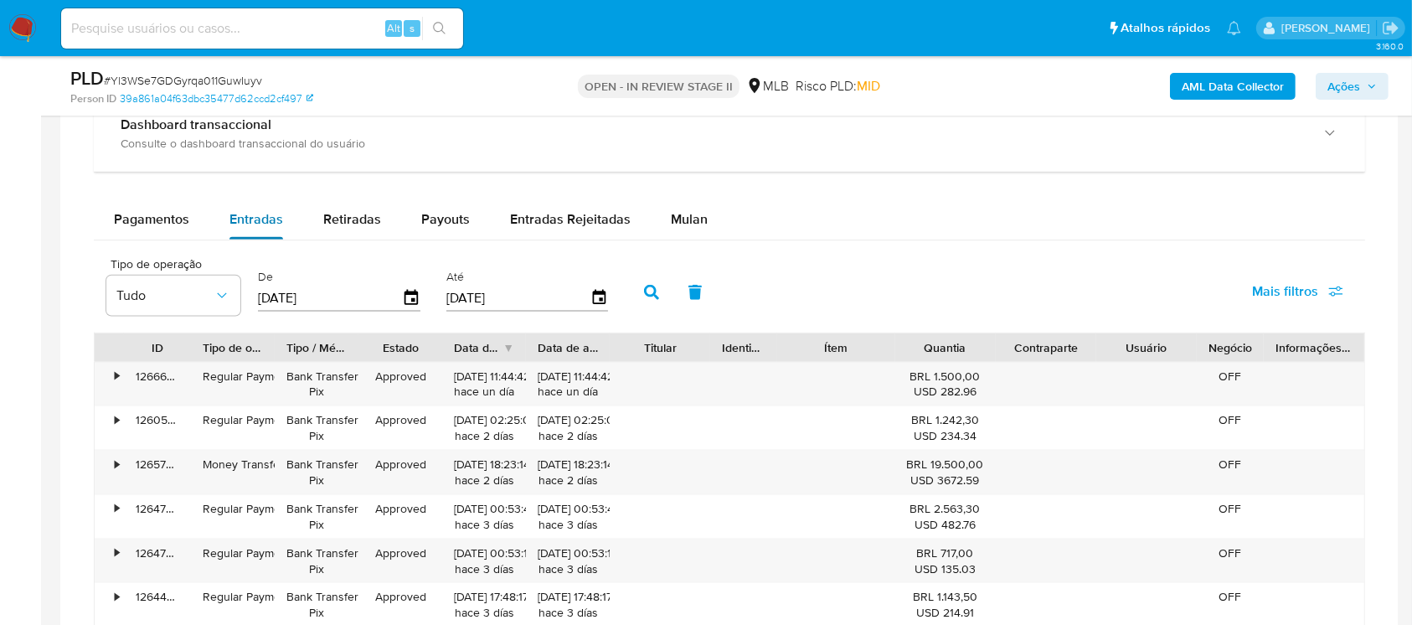
click at [254, 217] on span "Entradas" at bounding box center [256, 218] width 54 height 19
click at [350, 295] on input "[DATE]" at bounding box center [330, 298] width 144 height 27
type input "0_/__/____"
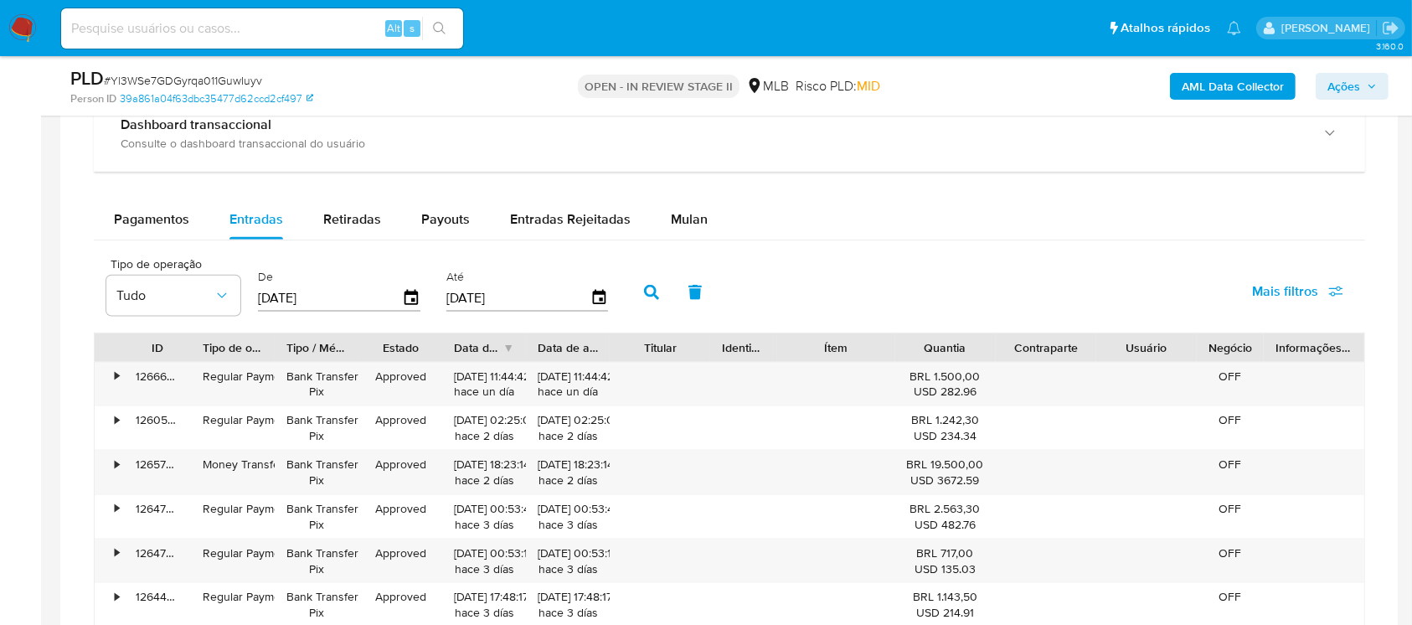
type input "01/08/2025"
click at [476, 305] on input "[DATE]" at bounding box center [518, 298] width 144 height 27
type input "3_/__/____"
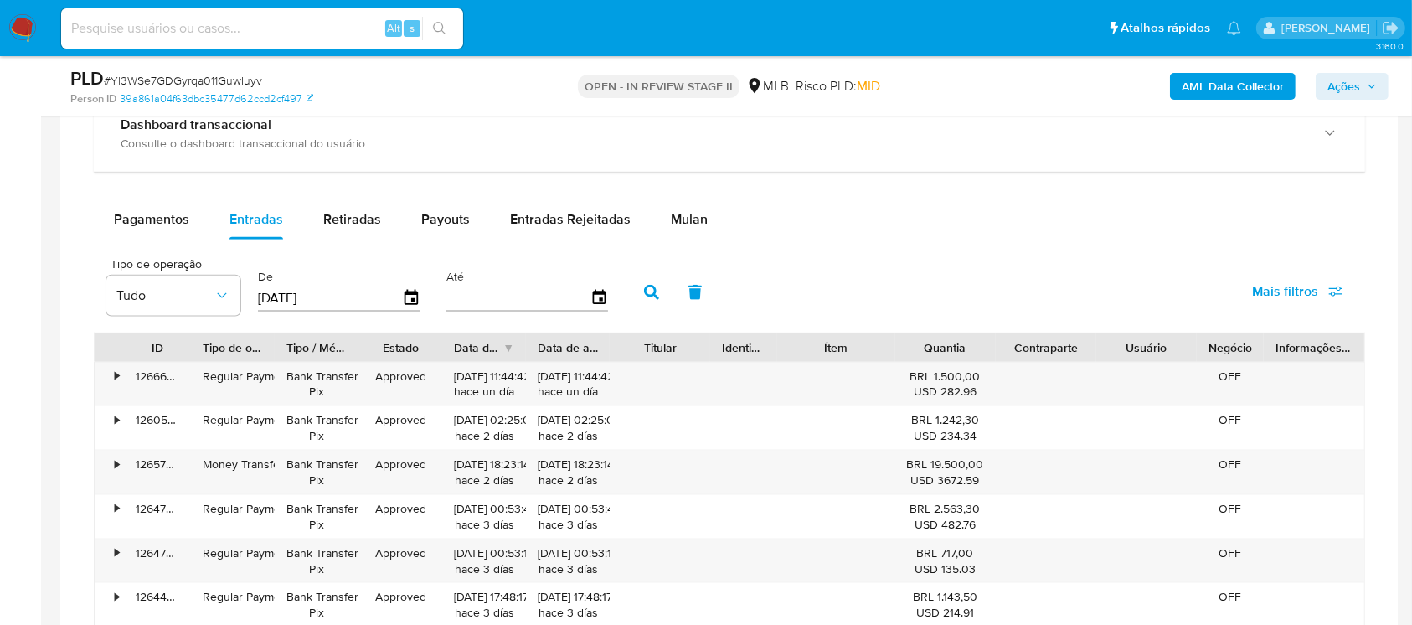
type input "1_/__/____"
type input "31/08/2025"
click at [644, 291] on icon "button" at bounding box center [651, 292] width 15 height 15
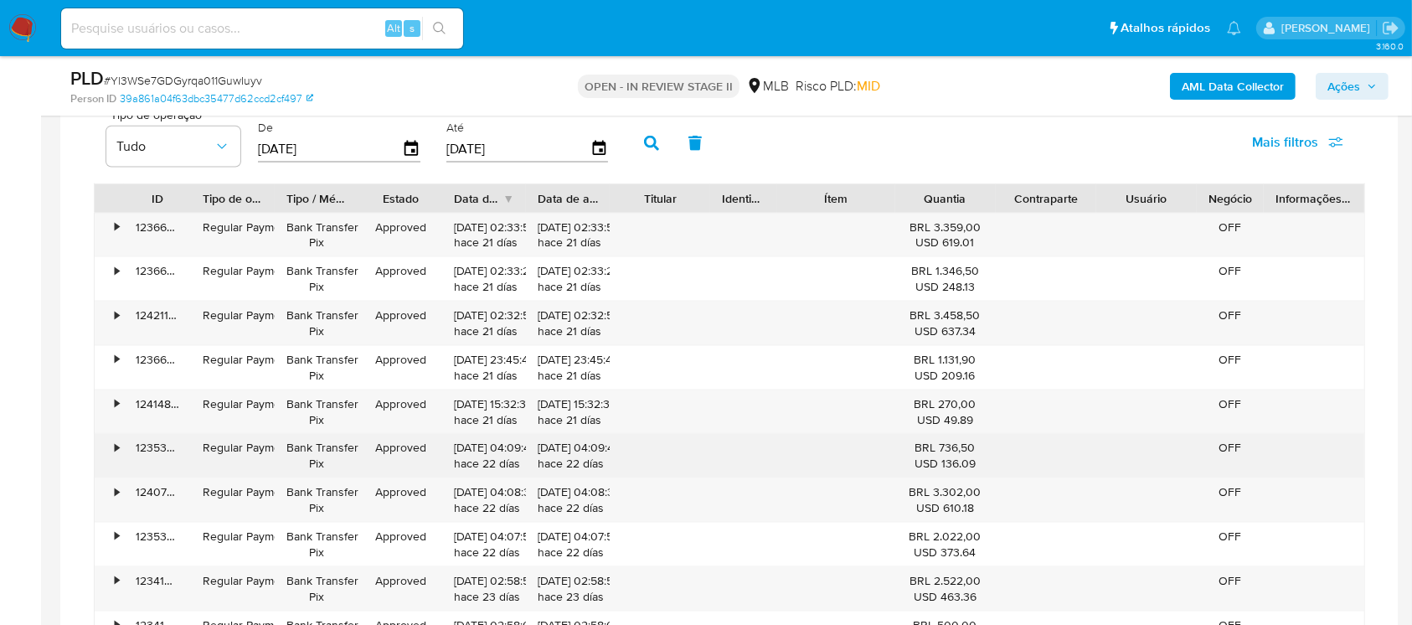
scroll to position [2530, 0]
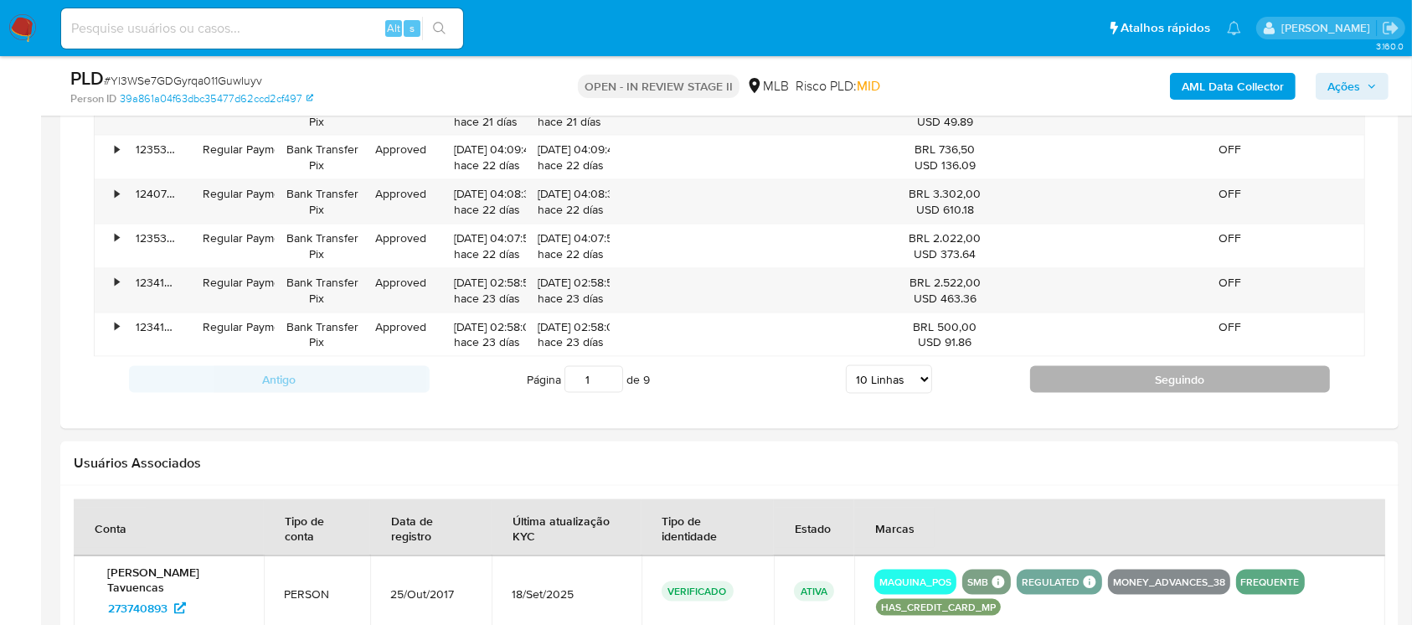
click at [1097, 384] on button "Seguindo" at bounding box center [1180, 379] width 301 height 27
click at [1107, 371] on button "Seguindo" at bounding box center [1180, 379] width 301 height 27
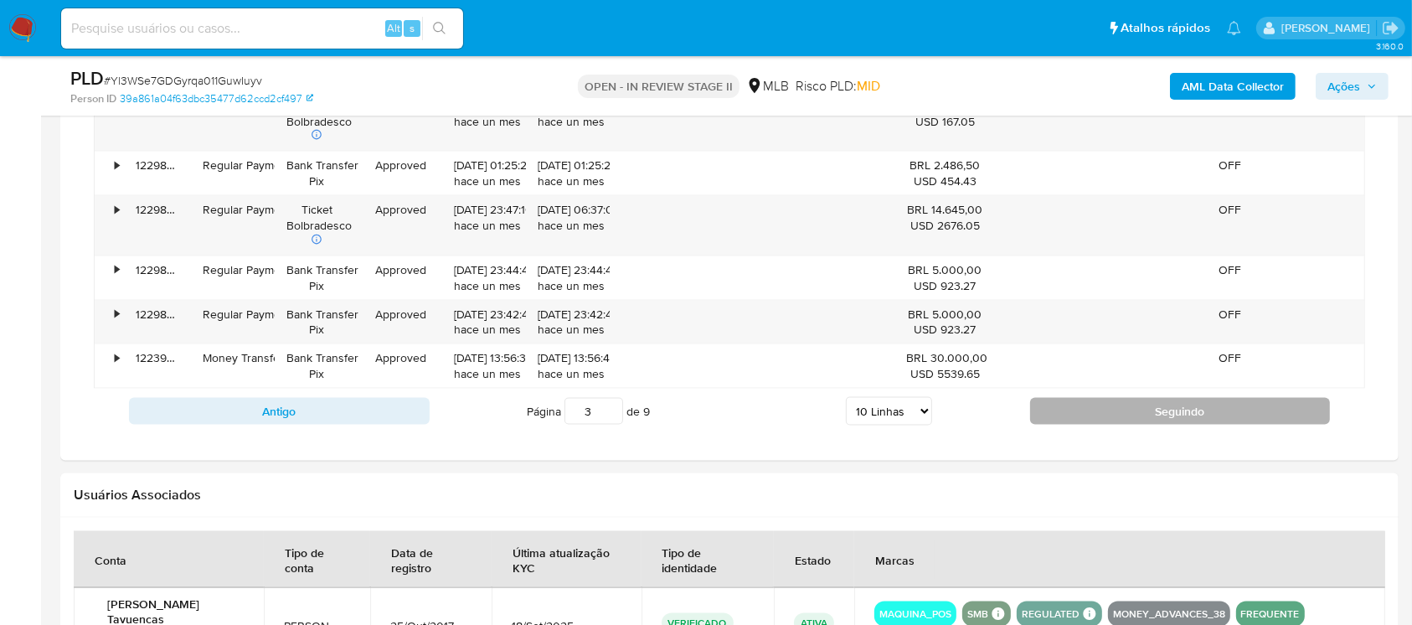
click at [1063, 404] on button "Seguindo" at bounding box center [1180, 411] width 301 height 27
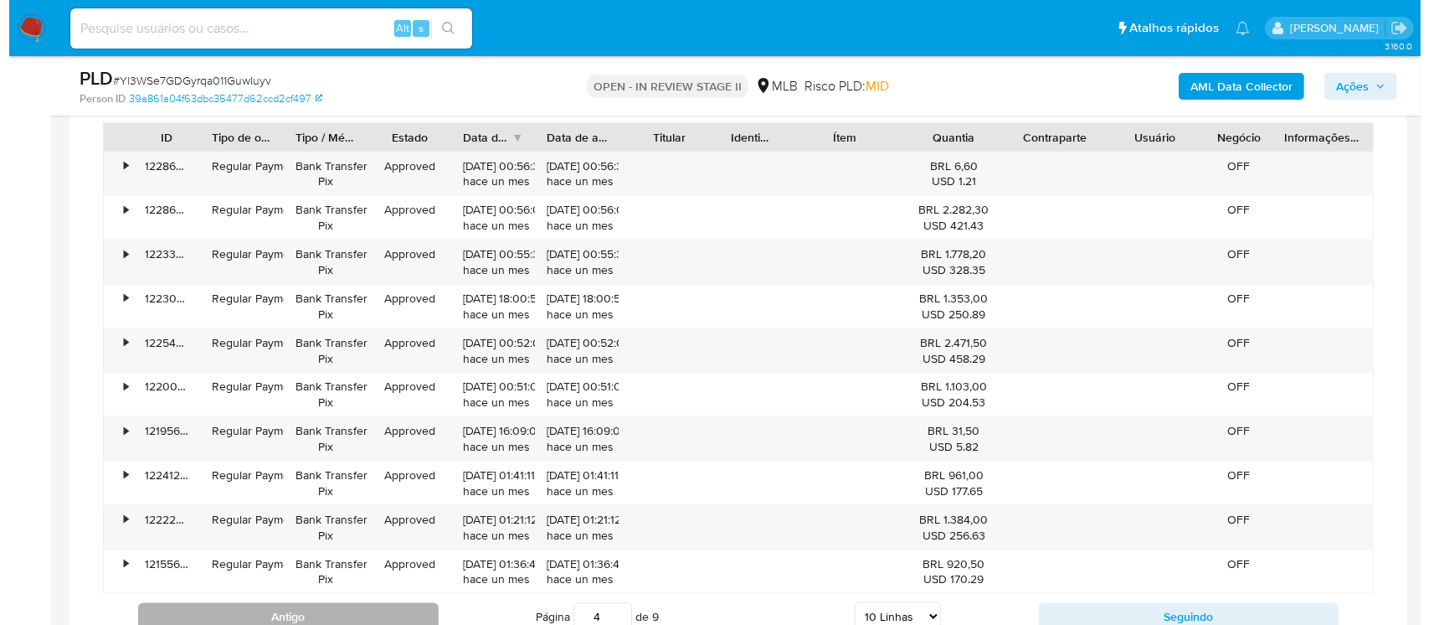
scroll to position [2232, 0]
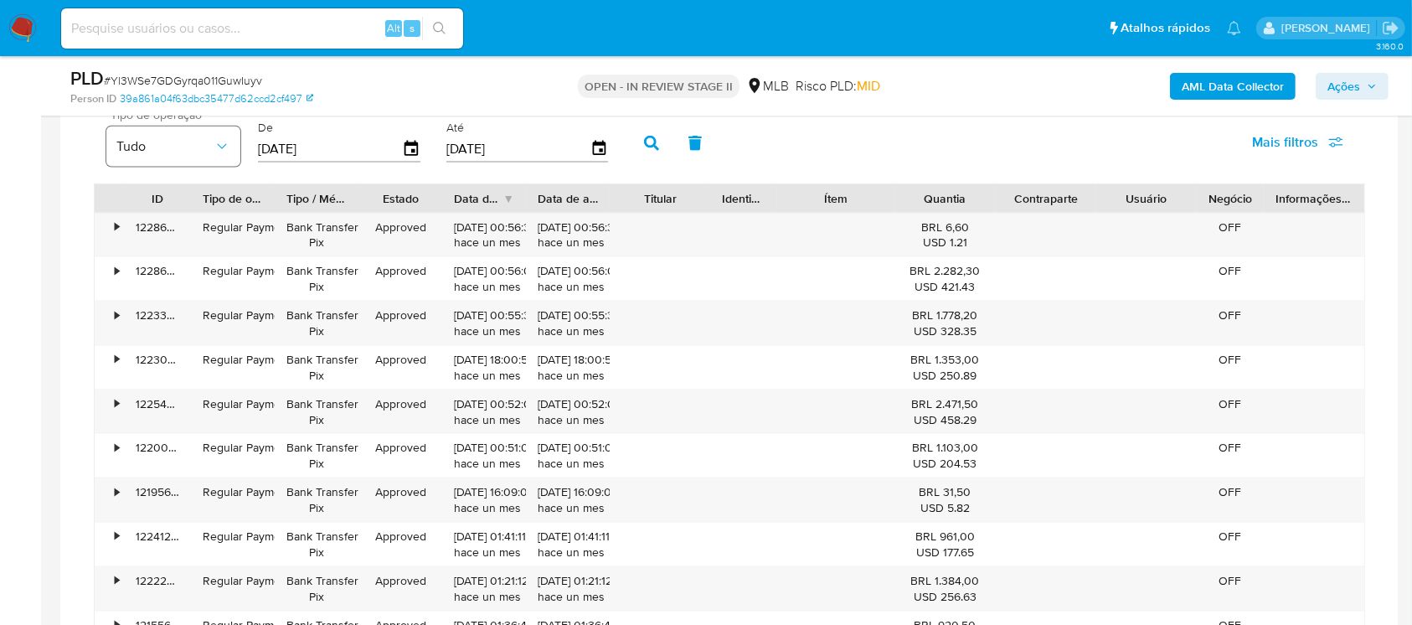
click at [219, 147] on icon "button" at bounding box center [222, 146] width 17 height 17
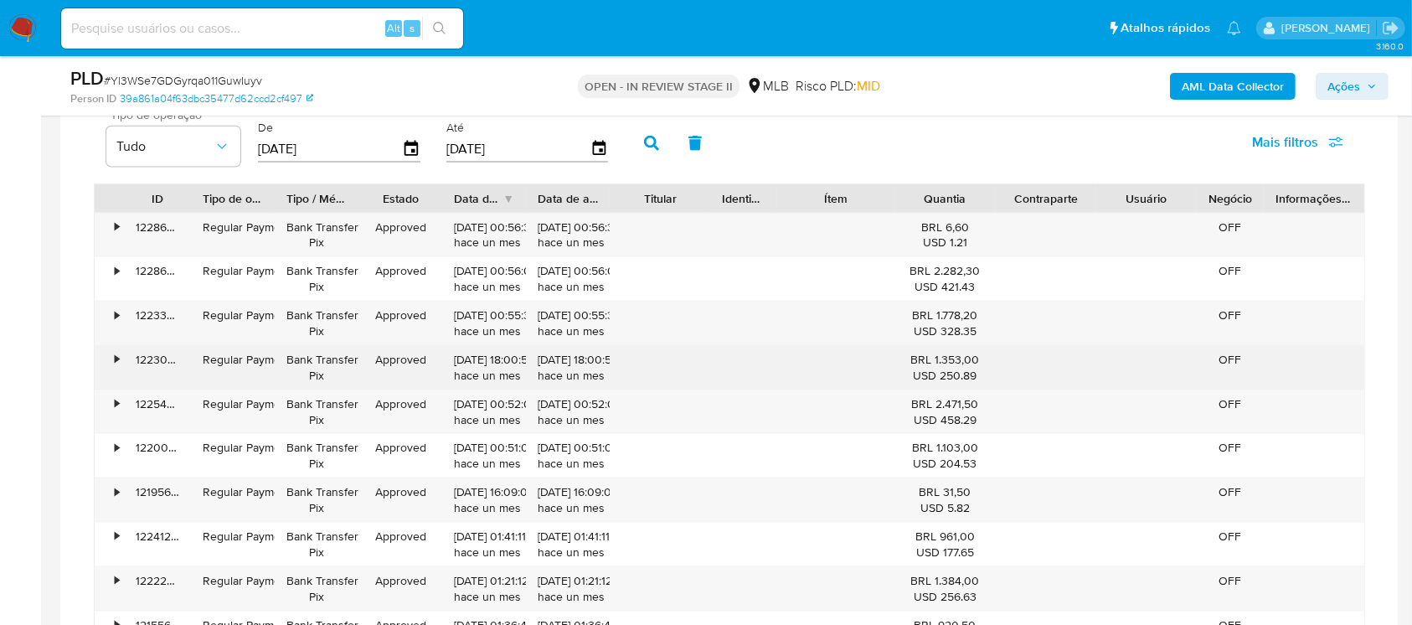
scroll to position [2381, 0]
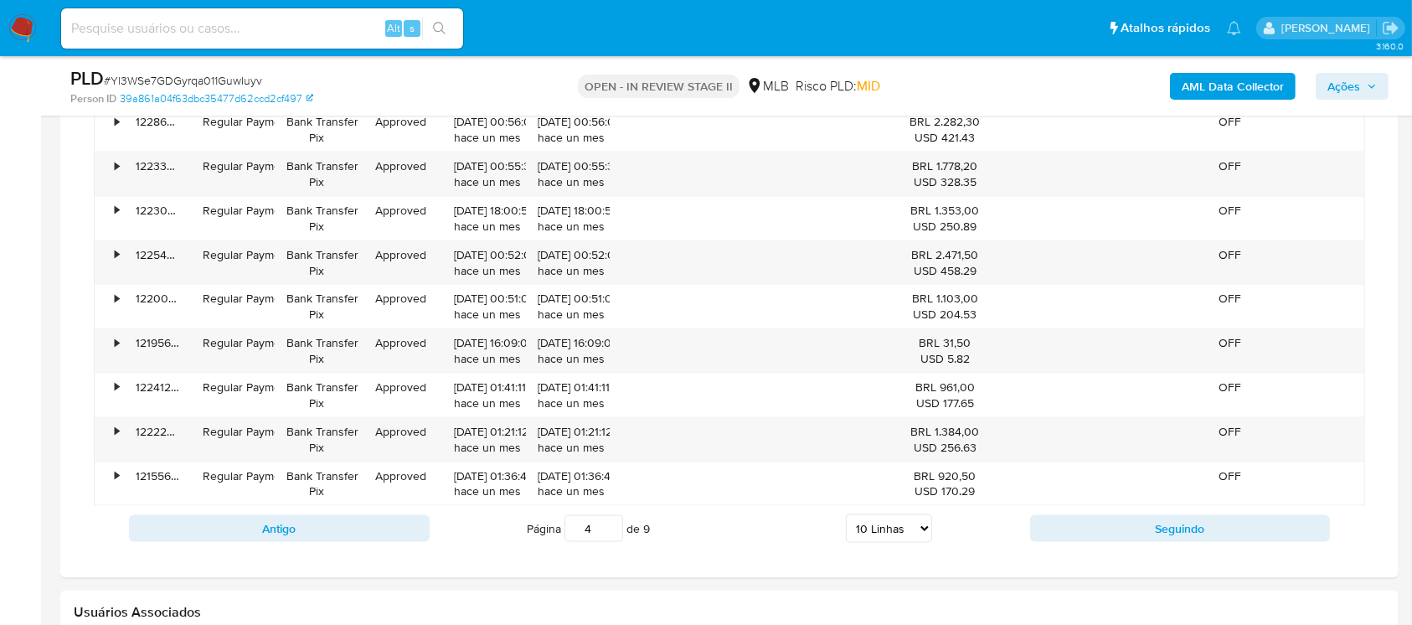
click at [1121, 542] on div "Antigo Página 4 de 9 5 Linhas 10 Linhas 20 Linhas 25 Linhas 50 Linhas 100 Linha…" at bounding box center [729, 528] width 1271 height 45
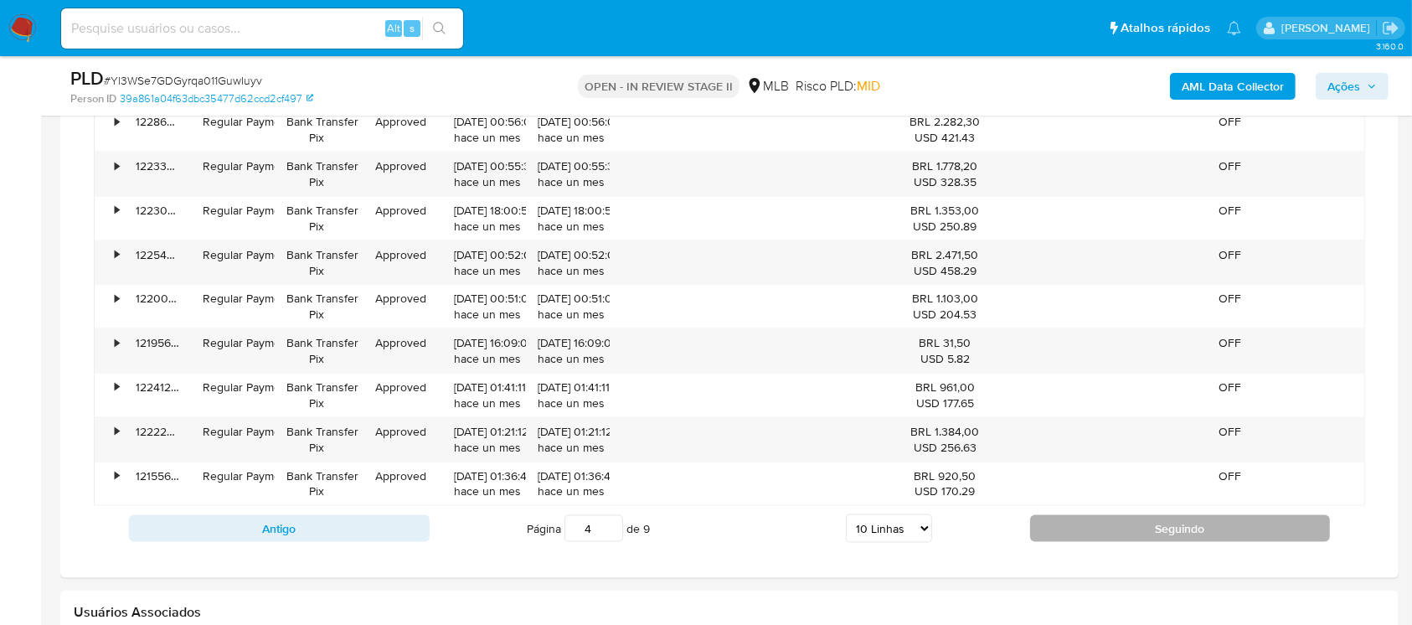
click at [1116, 539] on button "Seguindo" at bounding box center [1180, 528] width 301 height 27
click at [1066, 533] on button "Seguindo" at bounding box center [1180, 528] width 301 height 27
click at [1041, 526] on button "Seguindo" at bounding box center [1180, 528] width 301 height 27
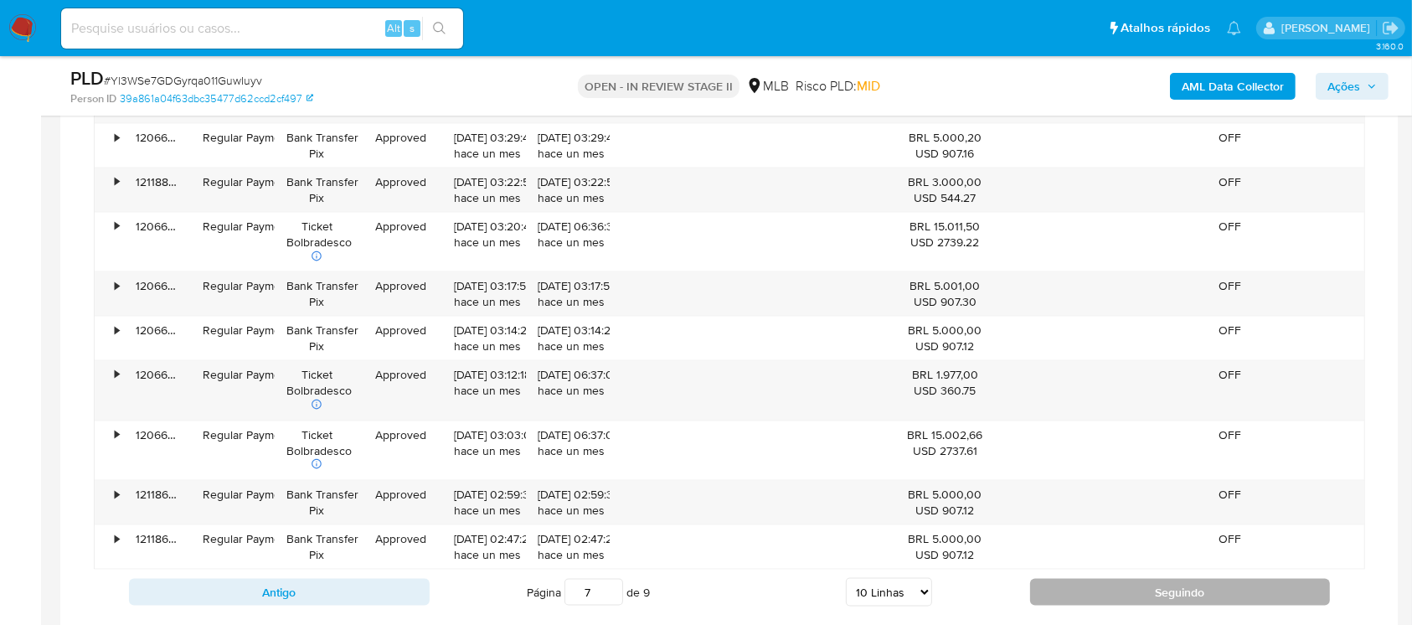
click at [1067, 588] on button "Seguindo" at bounding box center [1180, 592] width 301 height 27
type input "8"
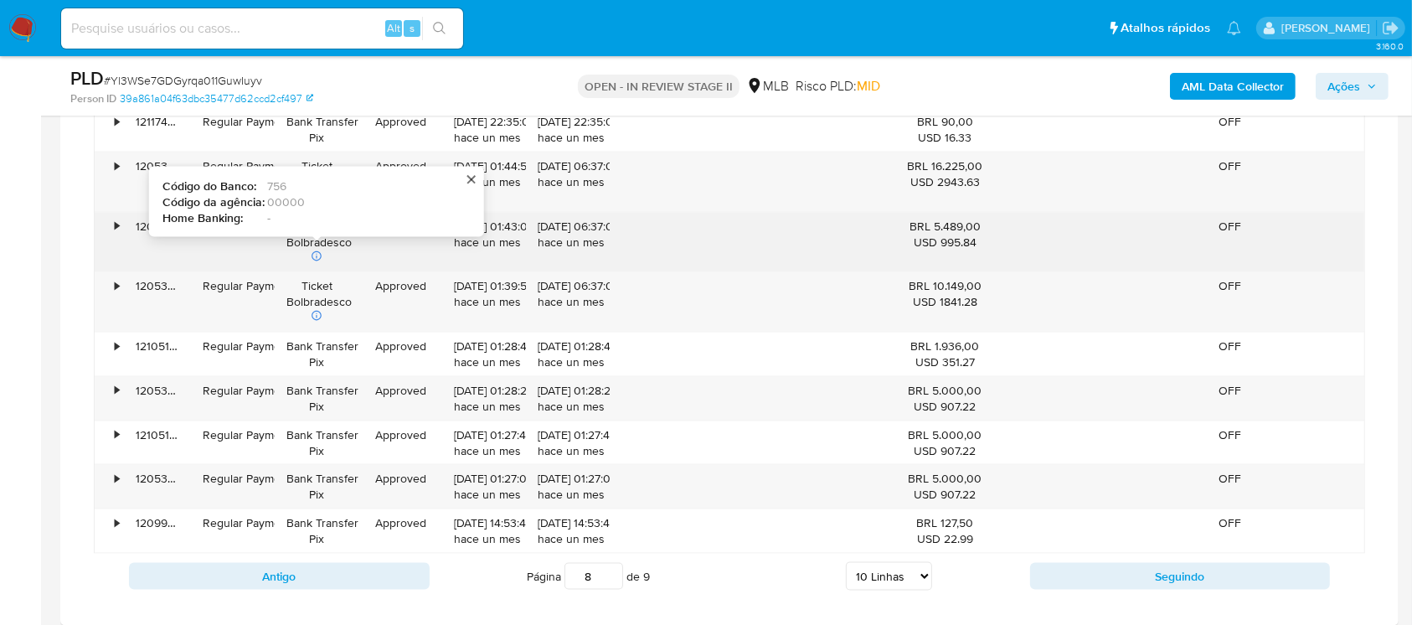
scroll to position [2232, 0]
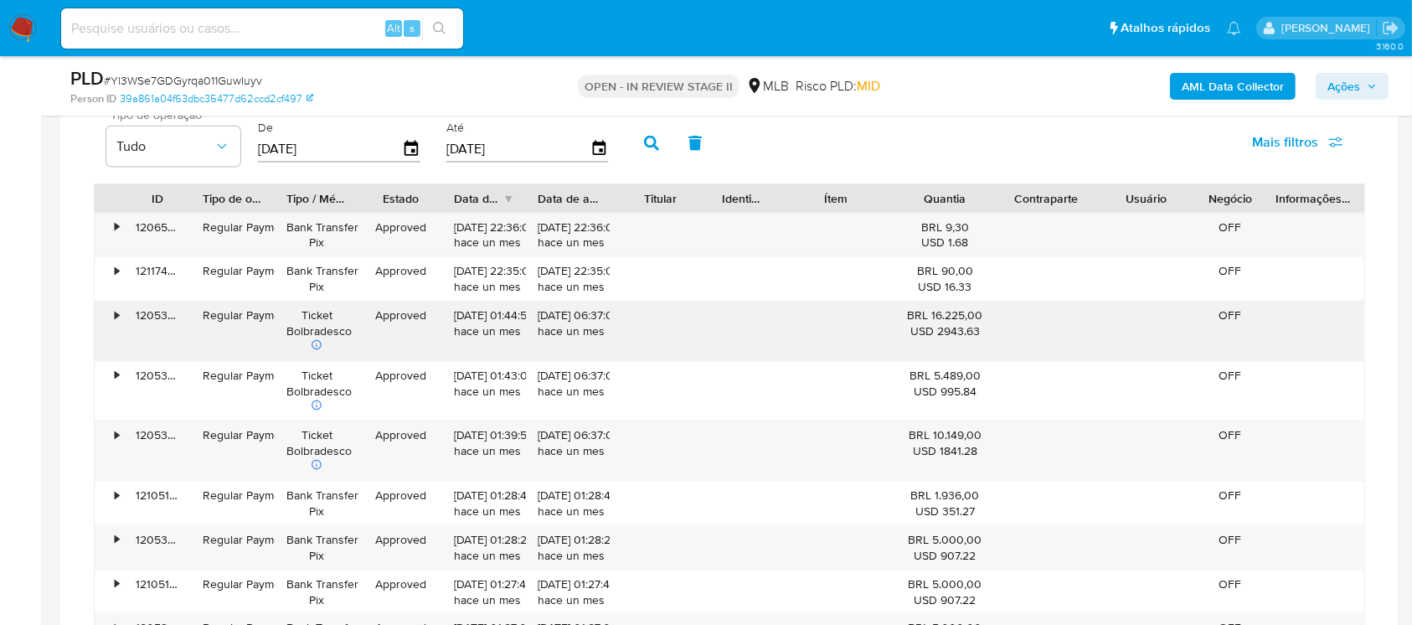
click at [115, 316] on div "•" at bounding box center [117, 315] width 4 height 16
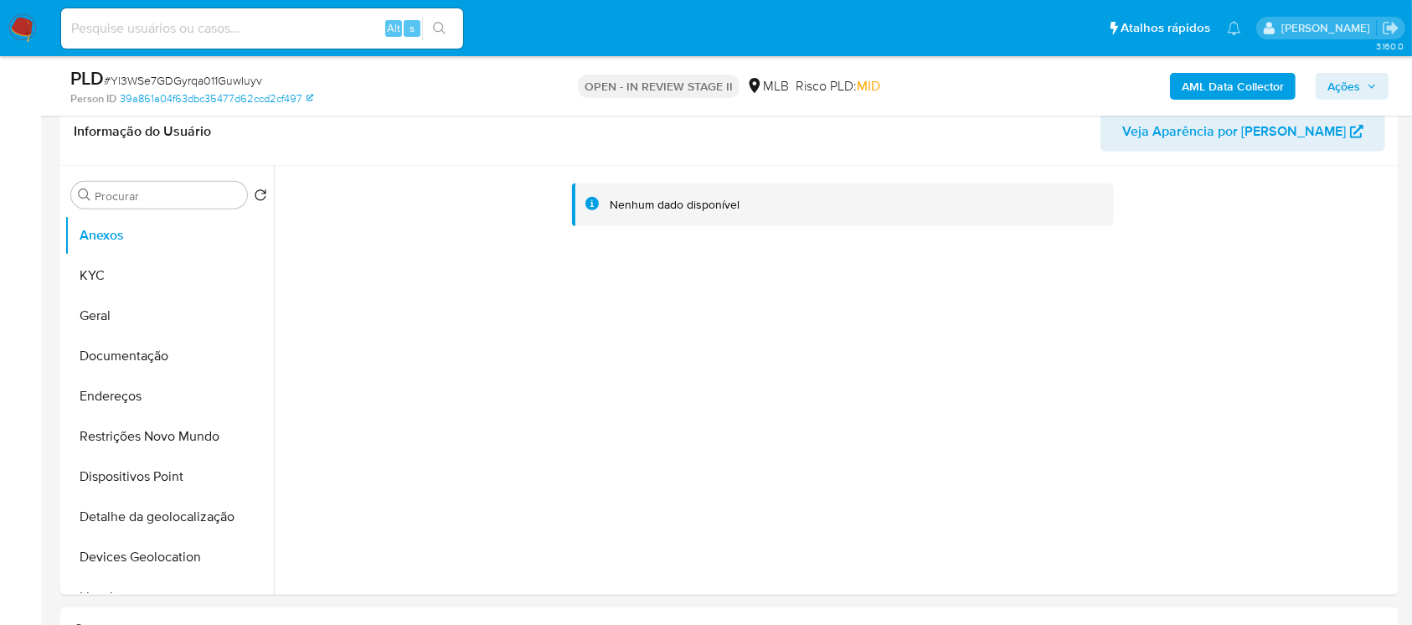
scroll to position [893, 0]
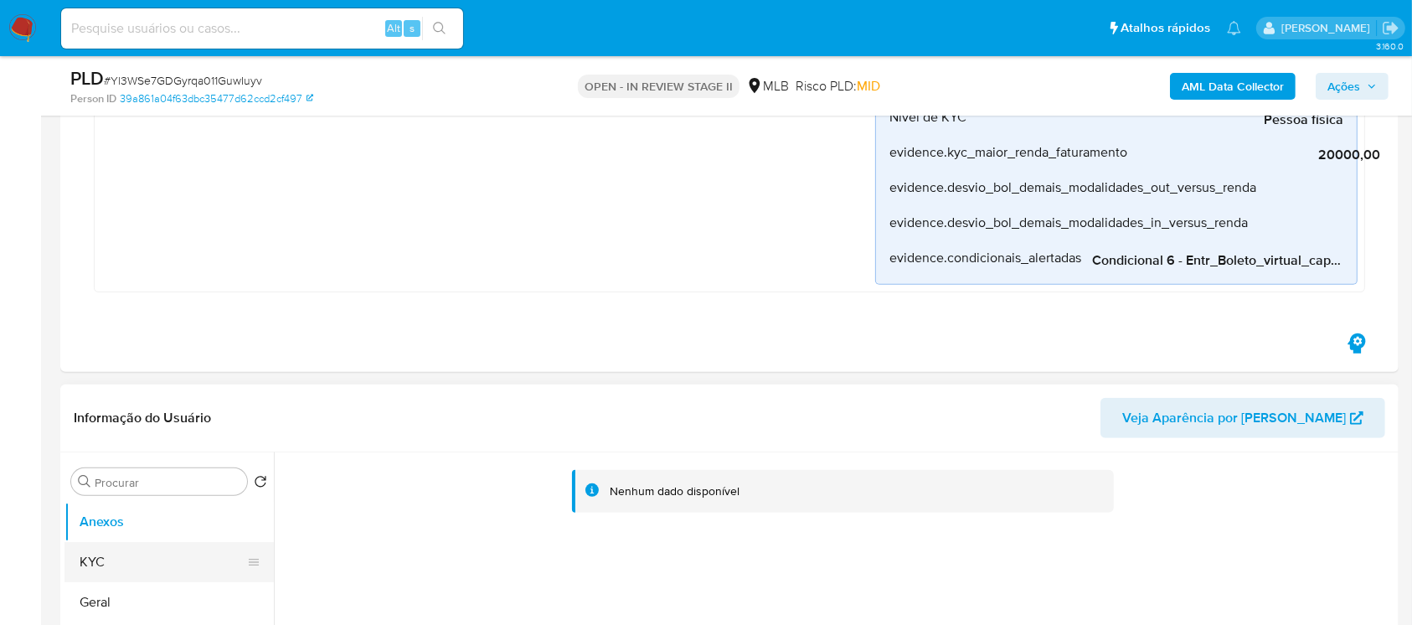
click at [131, 564] on button "KYC" at bounding box center [162, 562] width 196 height 40
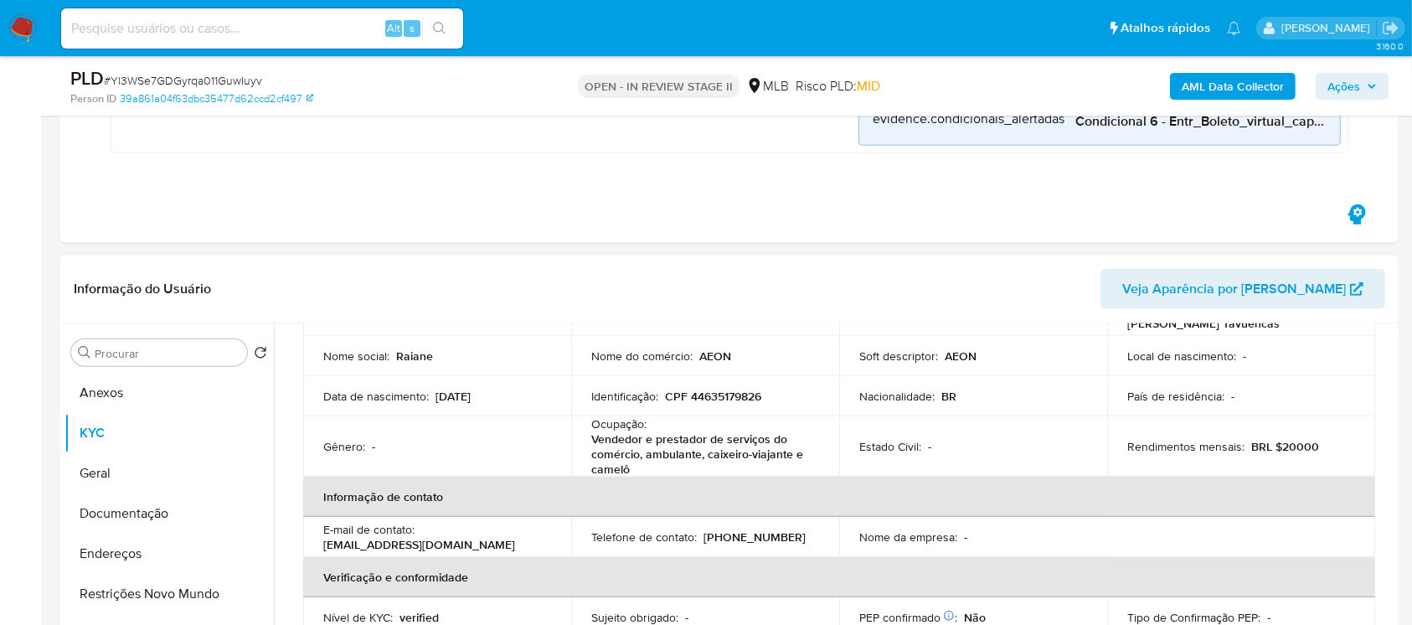
scroll to position [297, 0]
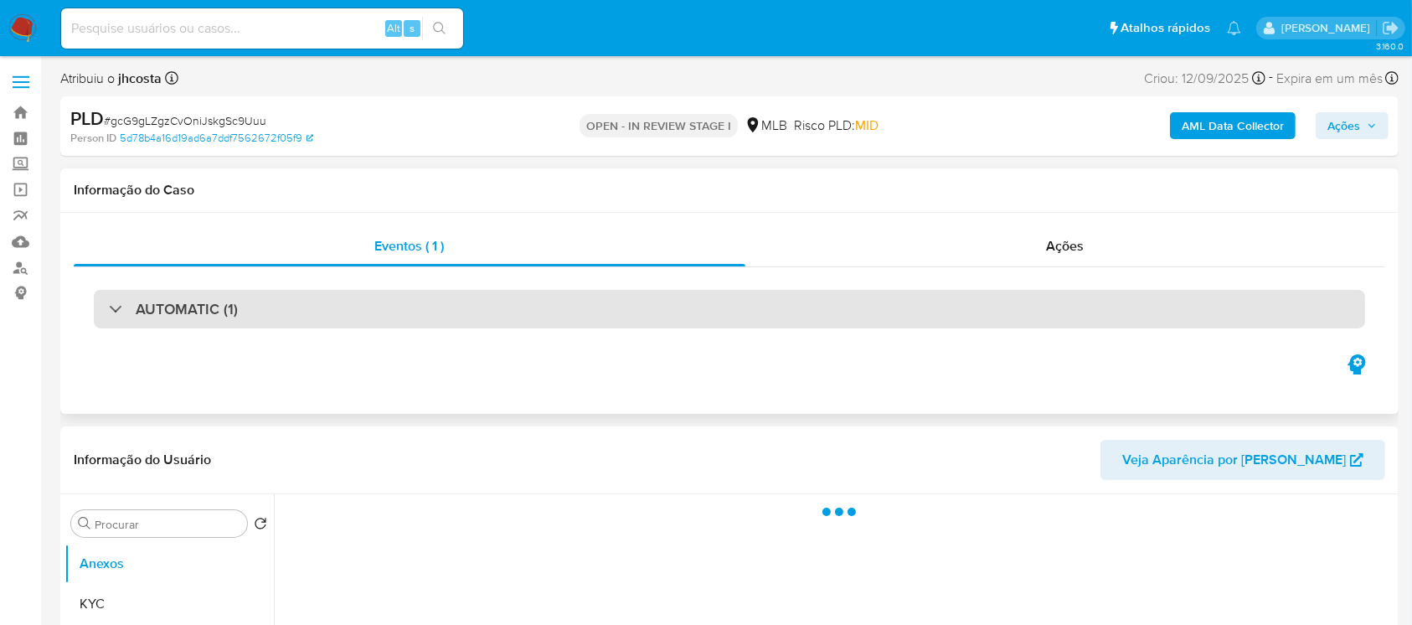
click at [390, 311] on div "AUTOMATIC (1)" at bounding box center [729, 309] width 1271 height 39
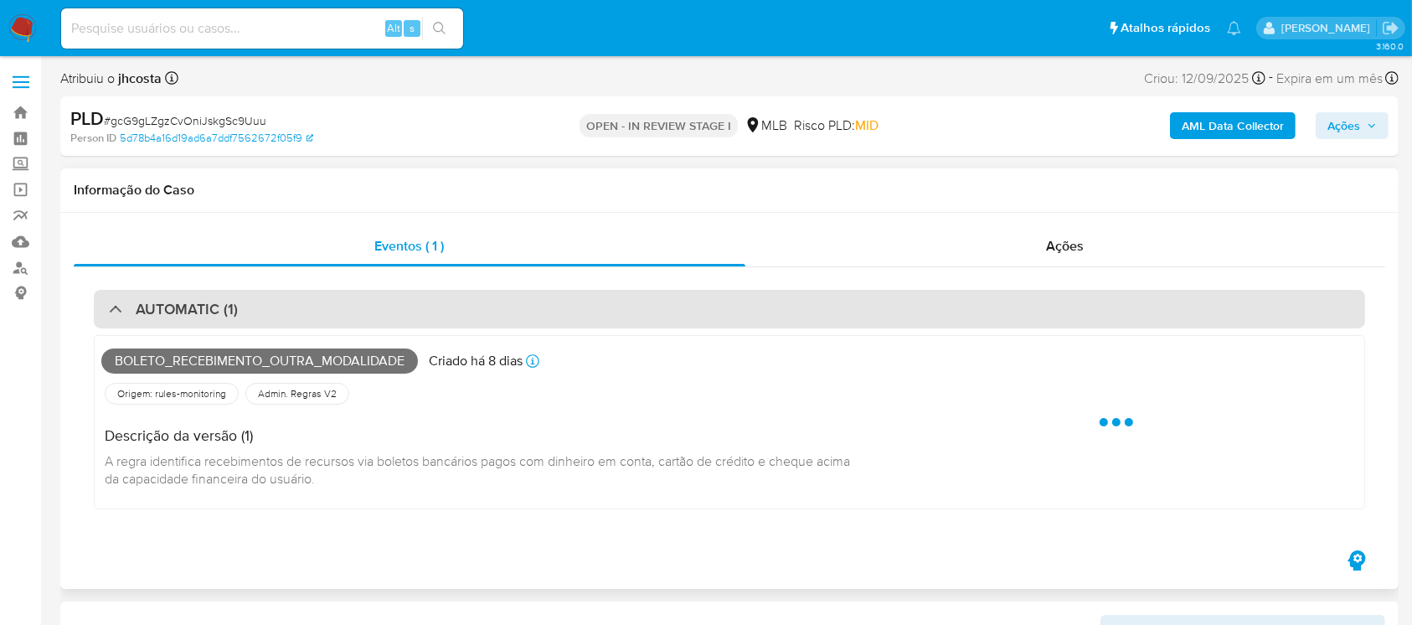
select select "10"
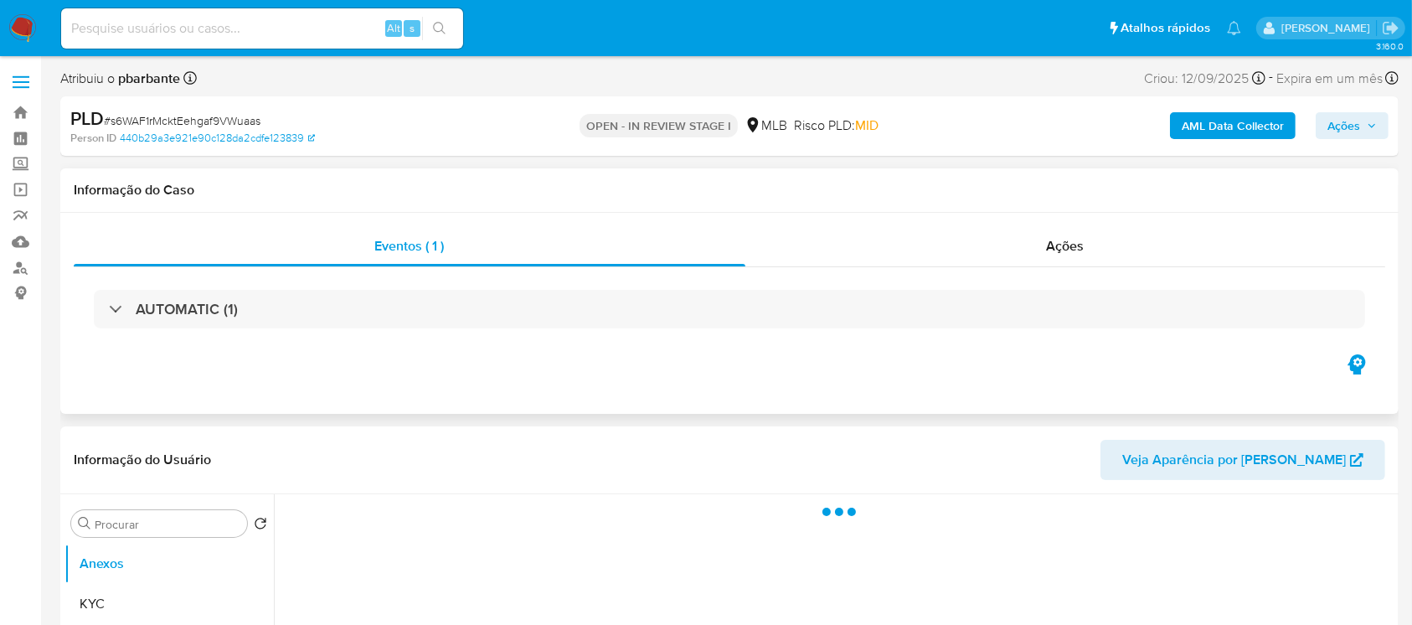
select select "10"
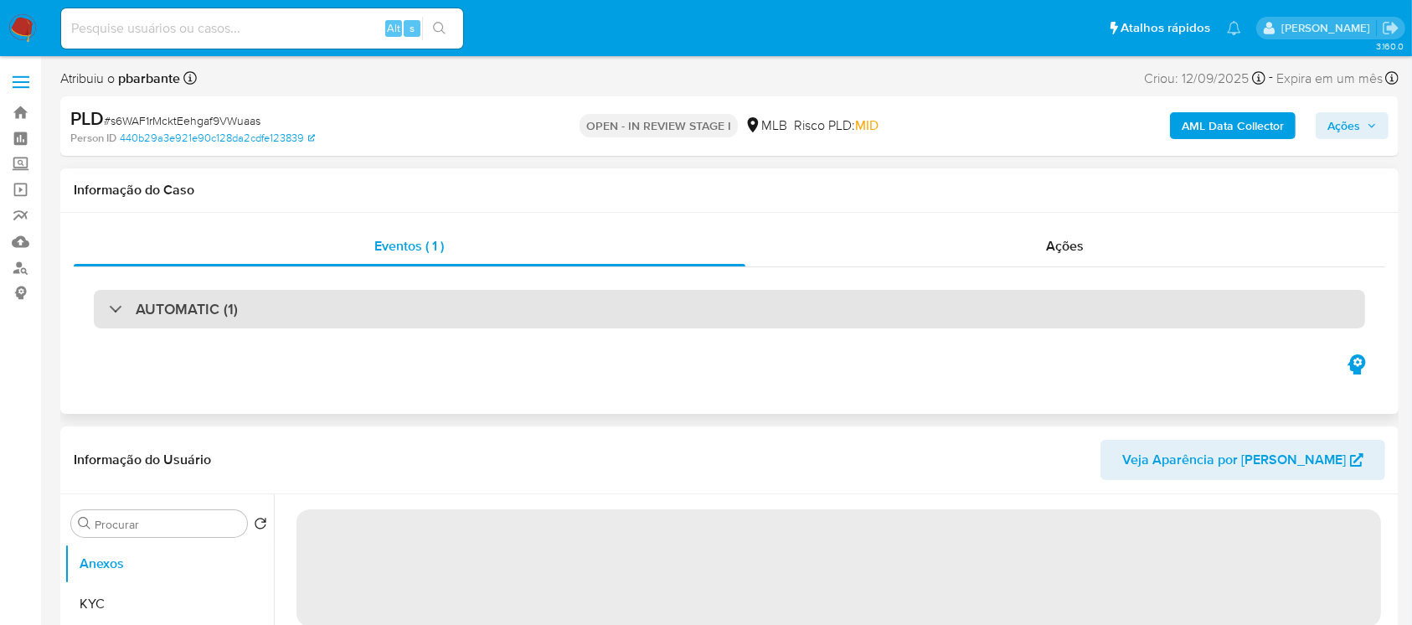
click at [376, 318] on div "AUTOMATIC (1)" at bounding box center [729, 309] width 1271 height 39
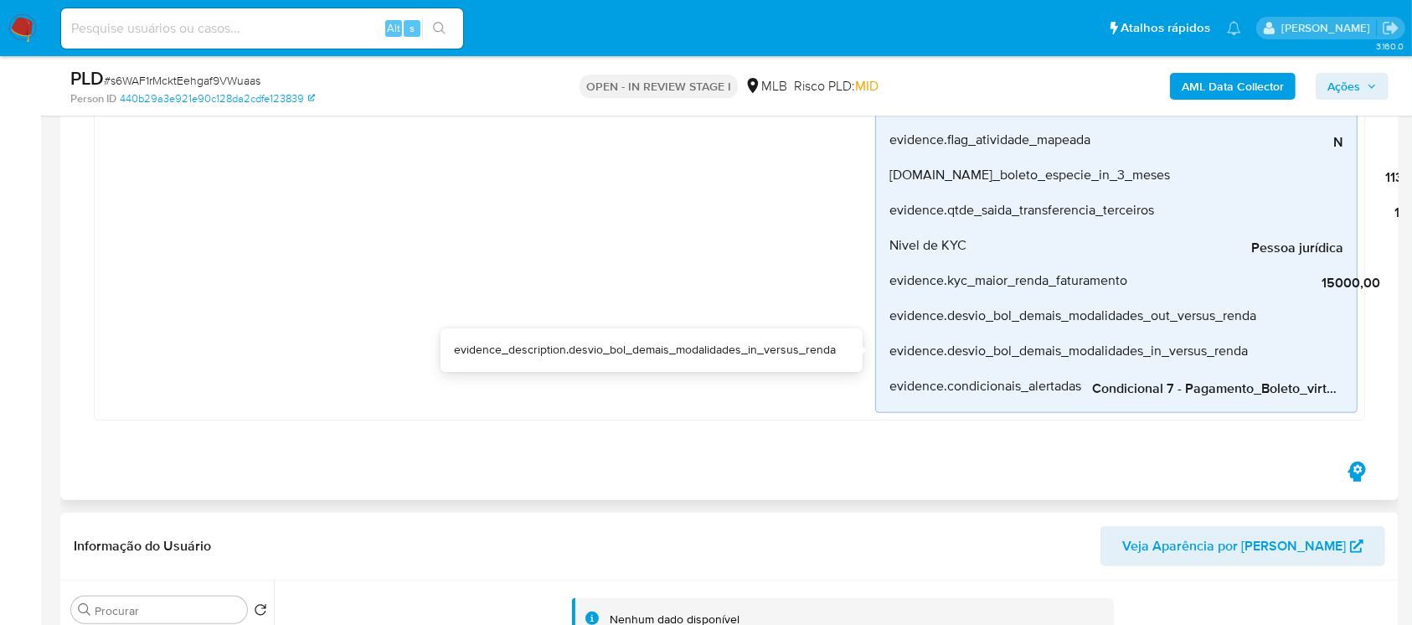
scroll to position [595, 0]
